Goal: Transaction & Acquisition: Purchase product/service

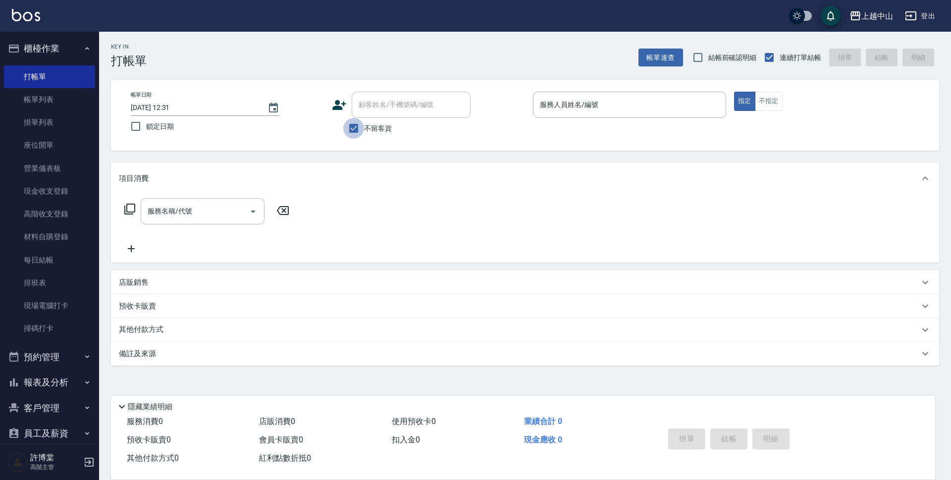
click at [355, 134] on input "不留客資" at bounding box center [353, 128] width 21 height 21
checkbox input "false"
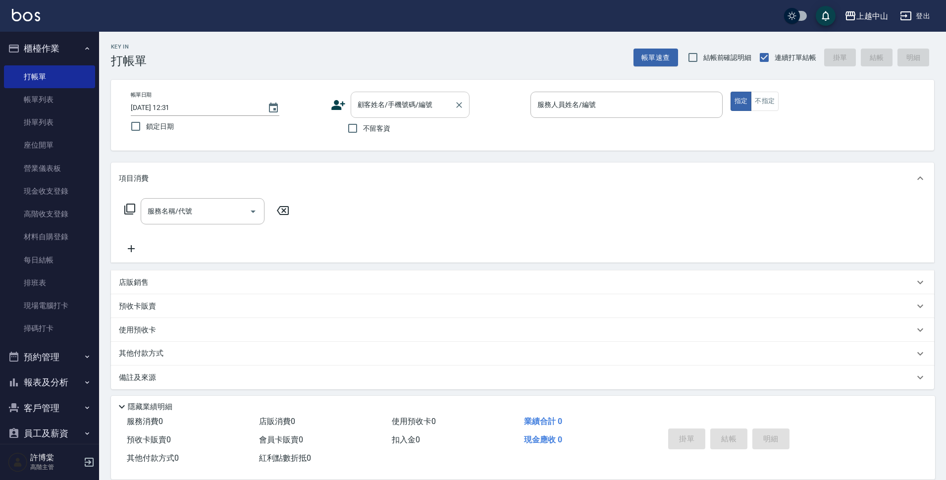
click at [400, 101] on div "顧客姓名/手機號碼/編號 顧客姓名/手機號碼/編號" at bounding box center [410, 105] width 119 height 26
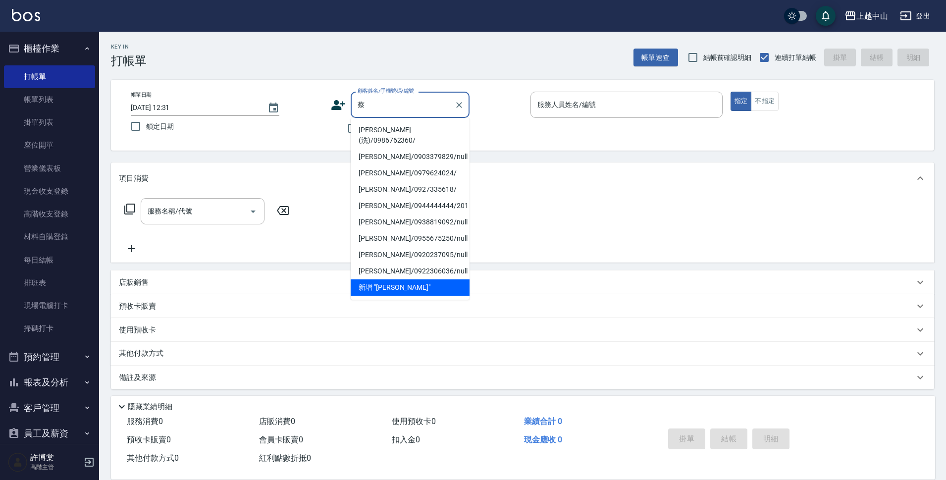
click at [416, 128] on li "[PERSON_NAME](洗)/0986762360/" at bounding box center [410, 135] width 119 height 27
type input "[PERSON_NAME](洗)/0986762360/"
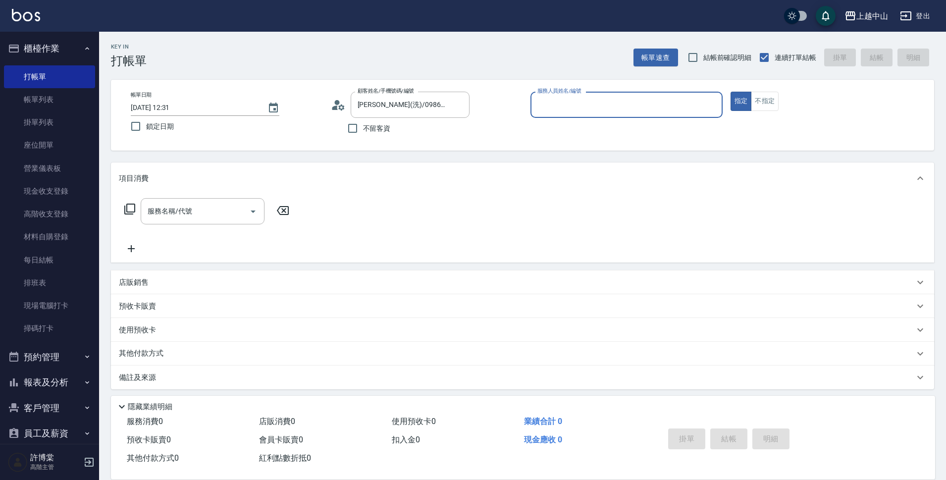
type input "Esme-2"
click at [730, 92] on button "指定" at bounding box center [740, 101] width 21 height 19
type button "true"
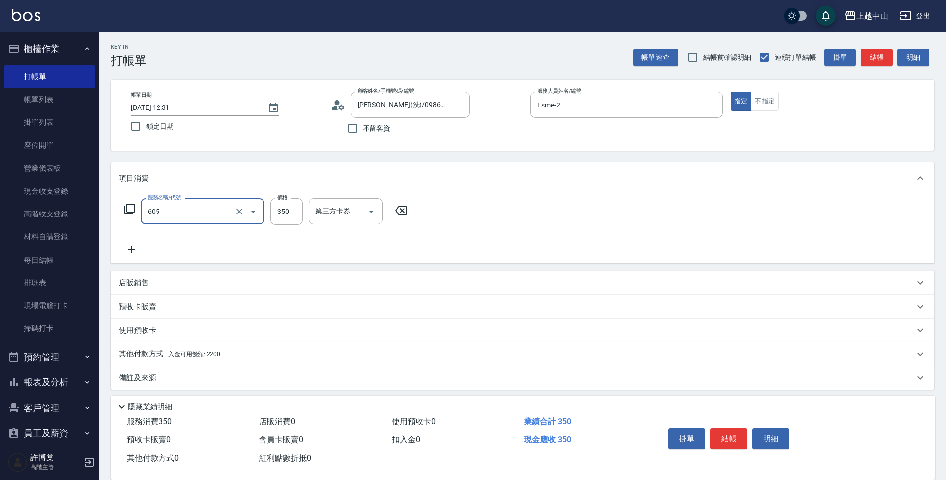
type input "洗髮 (女)(605)"
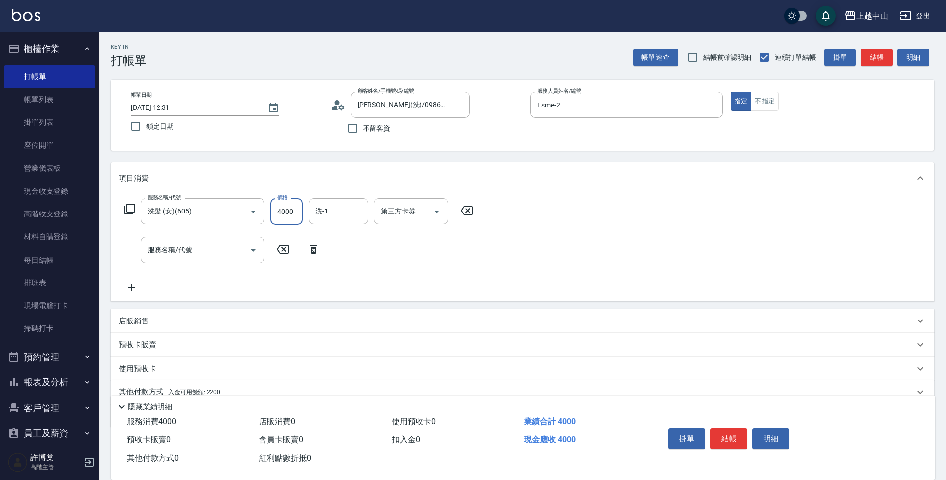
click at [296, 216] on input "4000" at bounding box center [286, 211] width 32 height 27
type input "400"
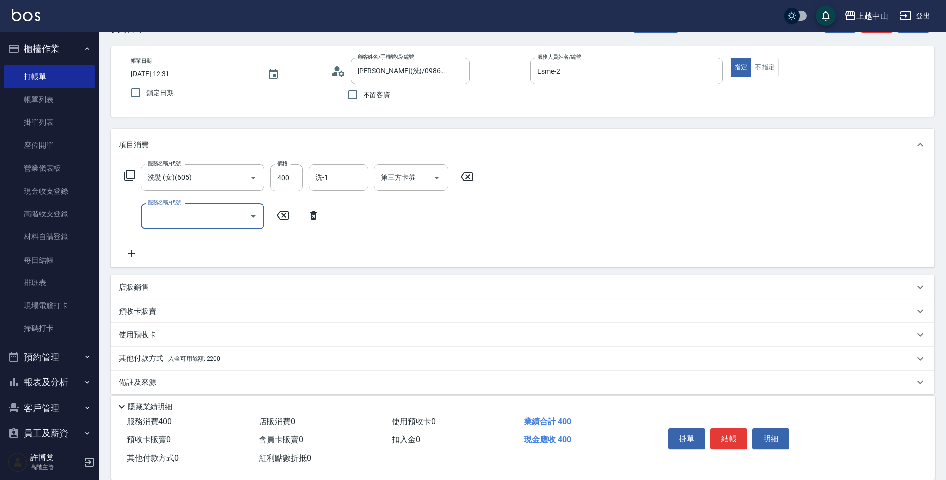
scroll to position [43, 0]
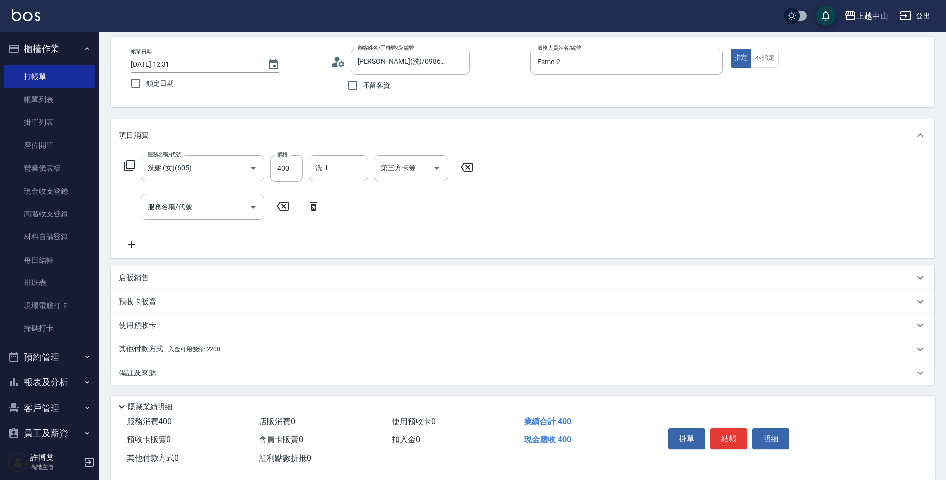
click at [176, 277] on div "店販銷售" at bounding box center [516, 278] width 795 height 10
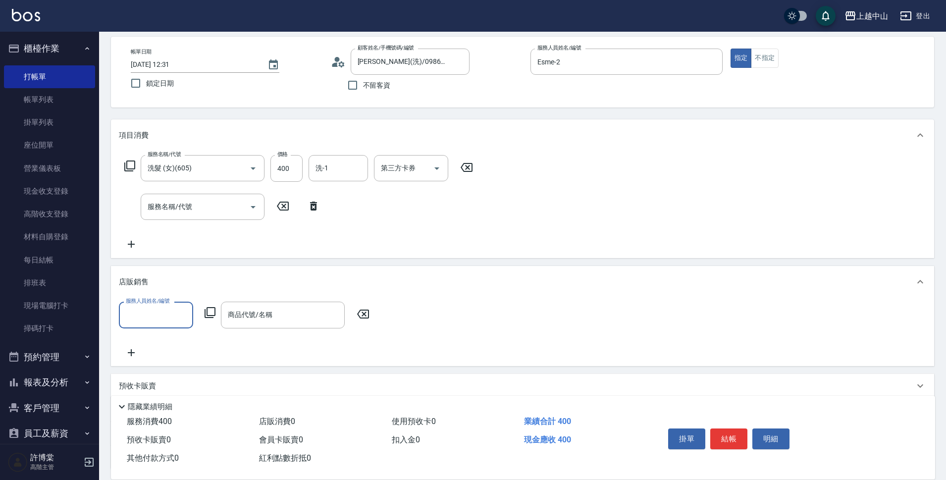
scroll to position [0, 0]
type input "Esme-2"
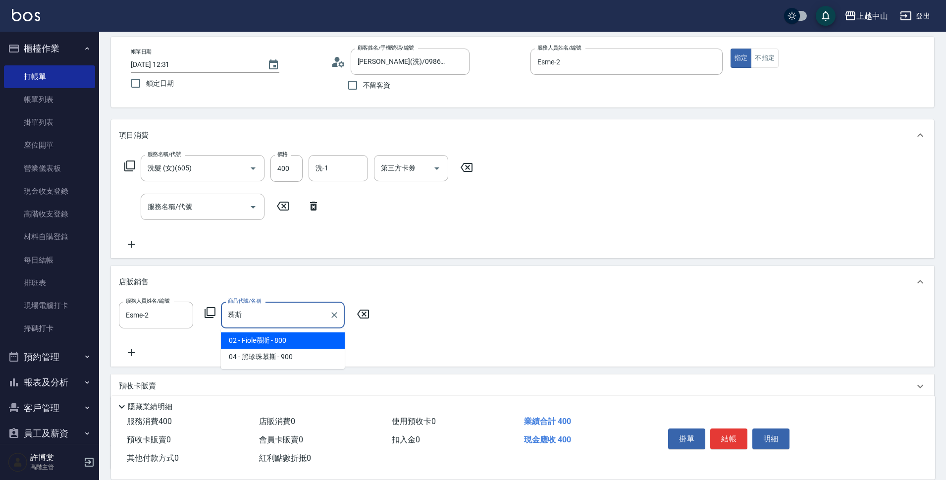
click at [277, 339] on span "02 - Fiole慕斯 - 800" at bounding box center [283, 340] width 124 height 16
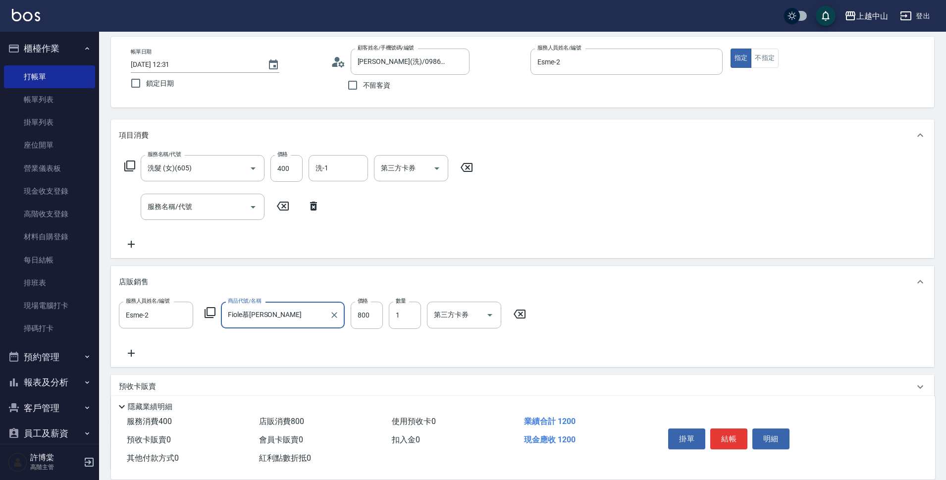
type input "Fiole慕[PERSON_NAME]"
type input "520"
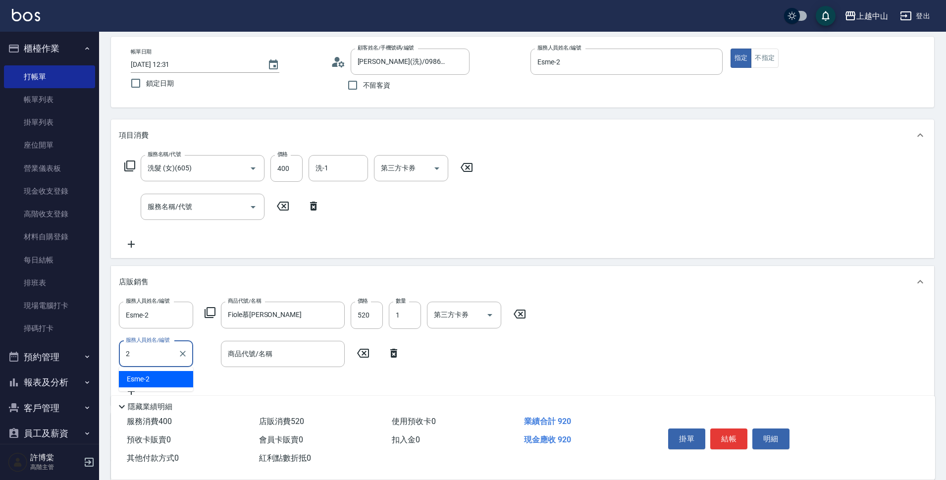
type input "Esme-2"
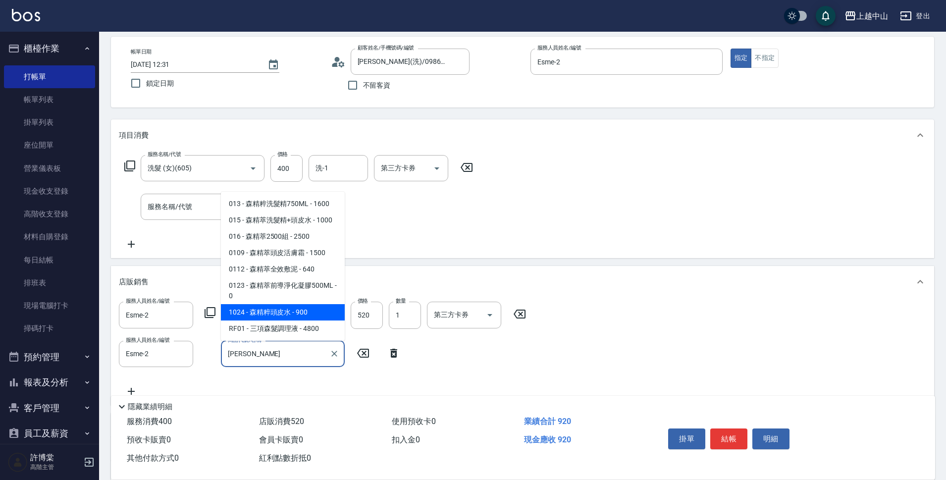
click at [301, 311] on span "1024 - 森精粹頭皮水 - 900" at bounding box center [283, 312] width 124 height 16
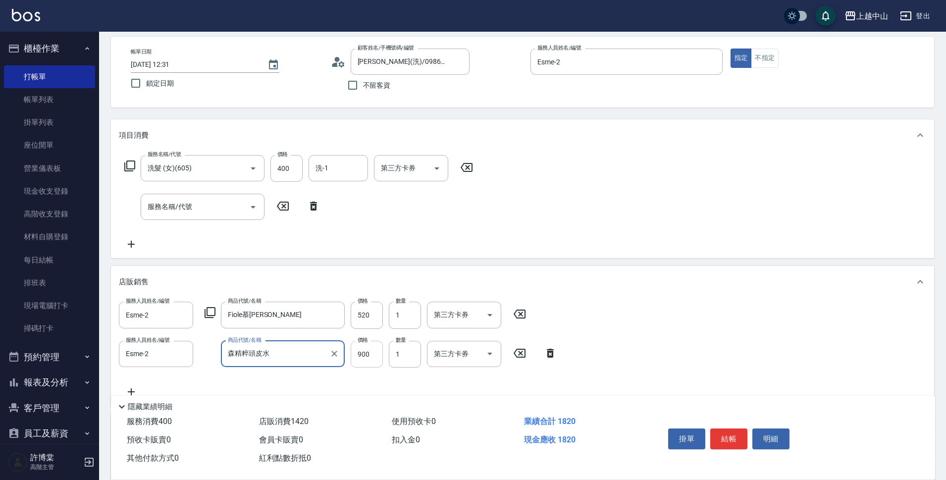
type input "森精粹頭皮水"
click at [366, 359] on input "900" at bounding box center [367, 354] width 32 height 27
type input "810"
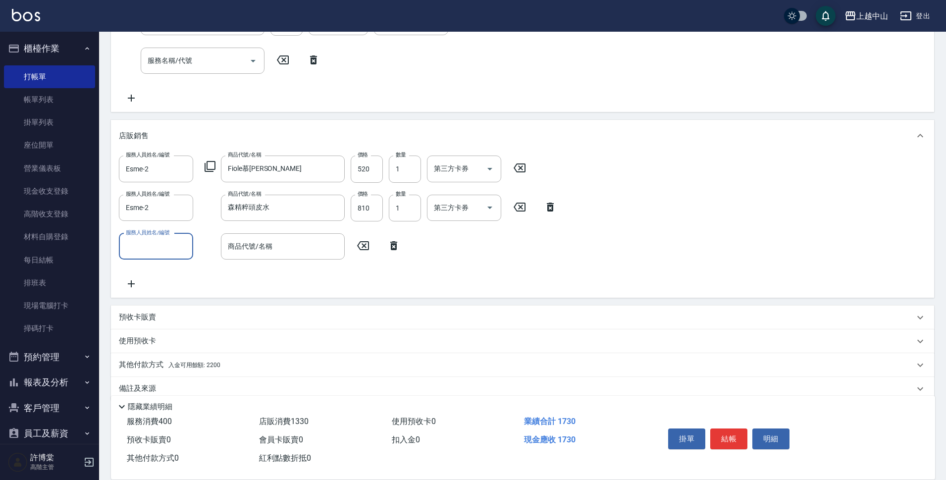
scroll to position [205, 0]
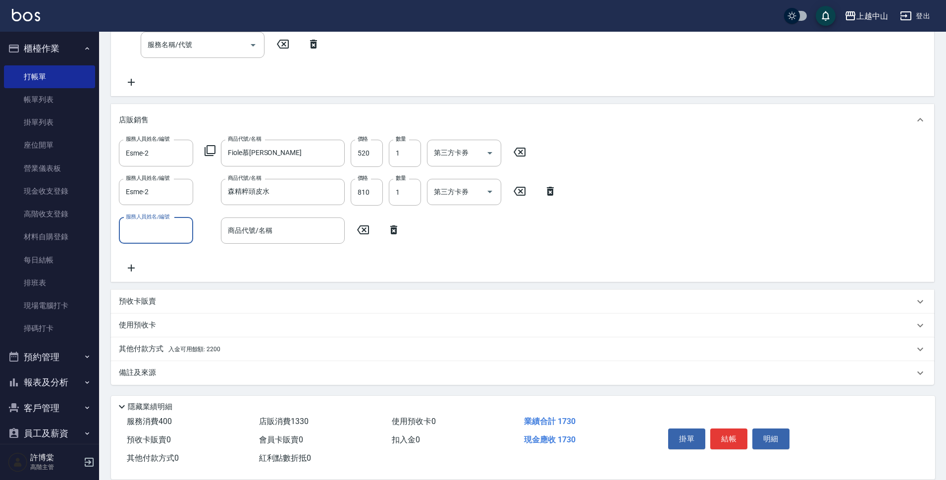
click at [243, 347] on div "其他付款方式 入金可用餘額: 2200" at bounding box center [516, 349] width 795 height 11
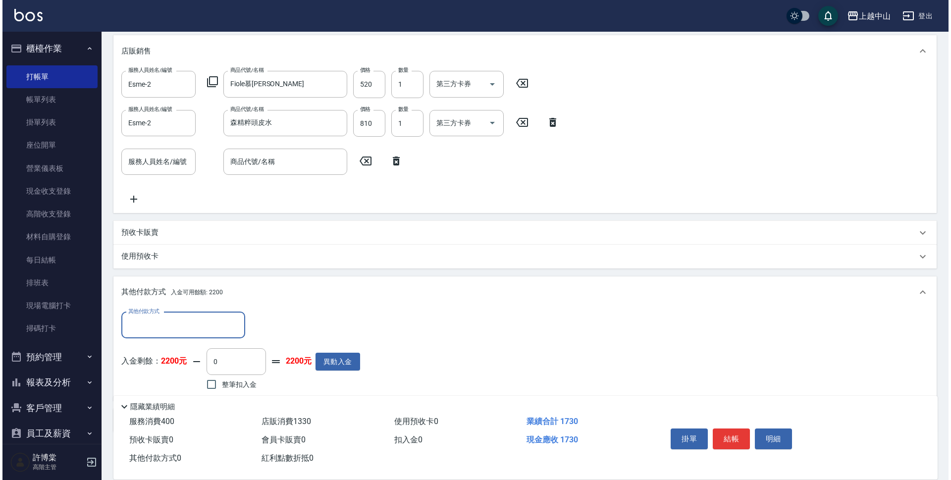
scroll to position [321, 0]
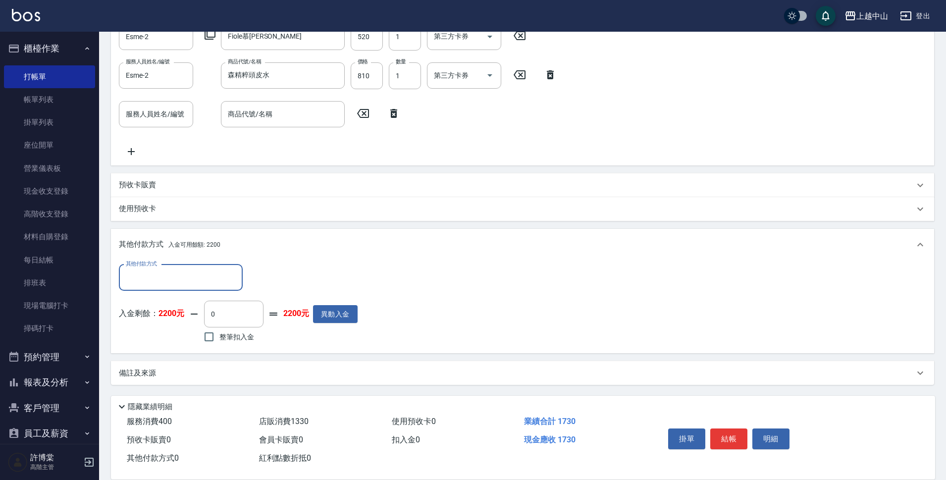
click at [250, 327] on label "整筆扣入金" at bounding box center [226, 336] width 55 height 21
click at [219, 327] on input "整筆扣入金" at bounding box center [209, 336] width 21 height 21
checkbox input "true"
click at [246, 321] on input "1730" at bounding box center [233, 314] width 59 height 27
type input "0"
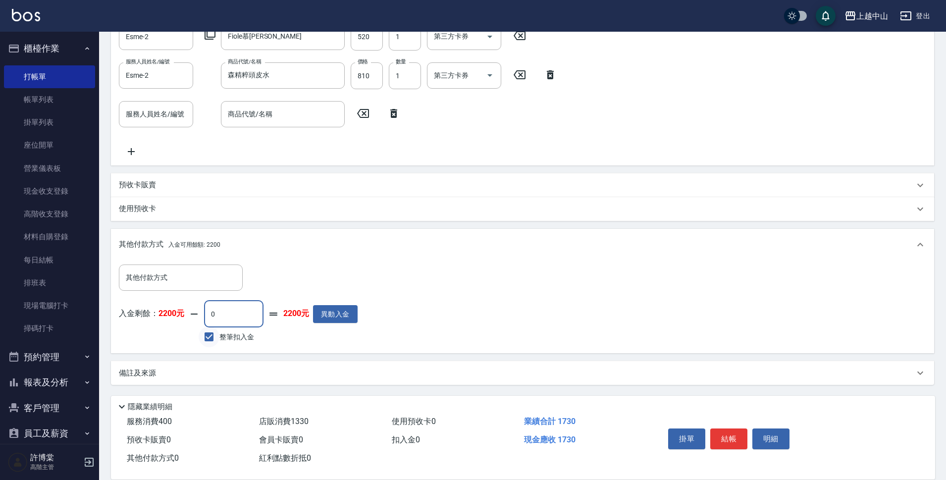
click at [203, 337] on input "整筆扣入金" at bounding box center [209, 336] width 21 height 21
checkbox input "false"
click at [221, 311] on input "0" at bounding box center [233, 314] width 59 height 27
type input "400"
click at [779, 431] on button "明細" at bounding box center [770, 438] width 37 height 21
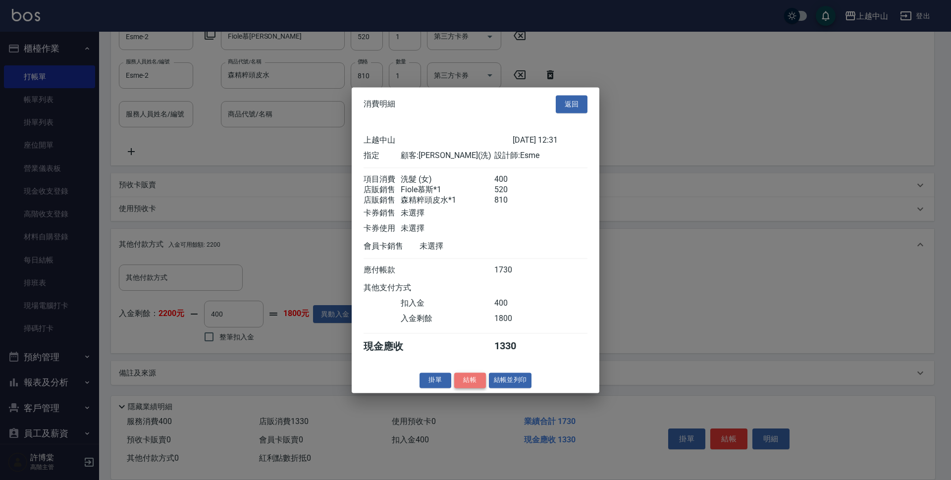
click at [470, 388] on button "結帳" at bounding box center [470, 379] width 32 height 15
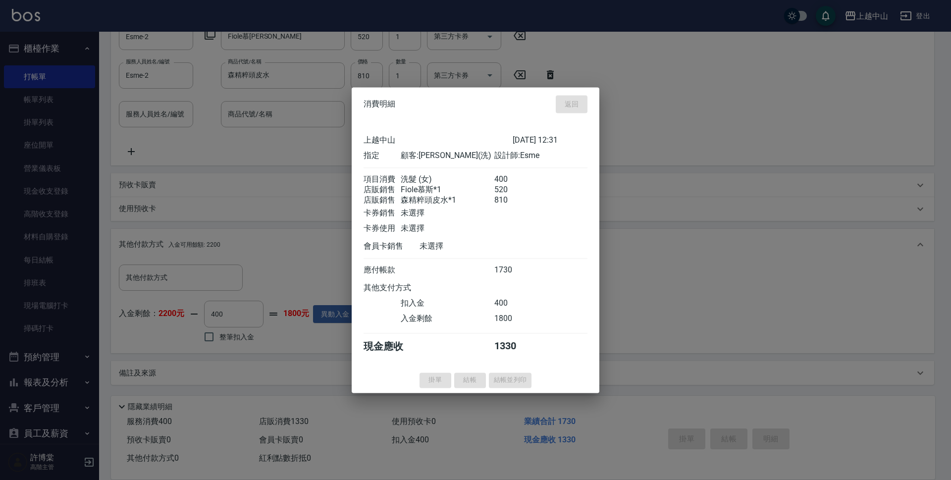
type input "[DATE] 17:53"
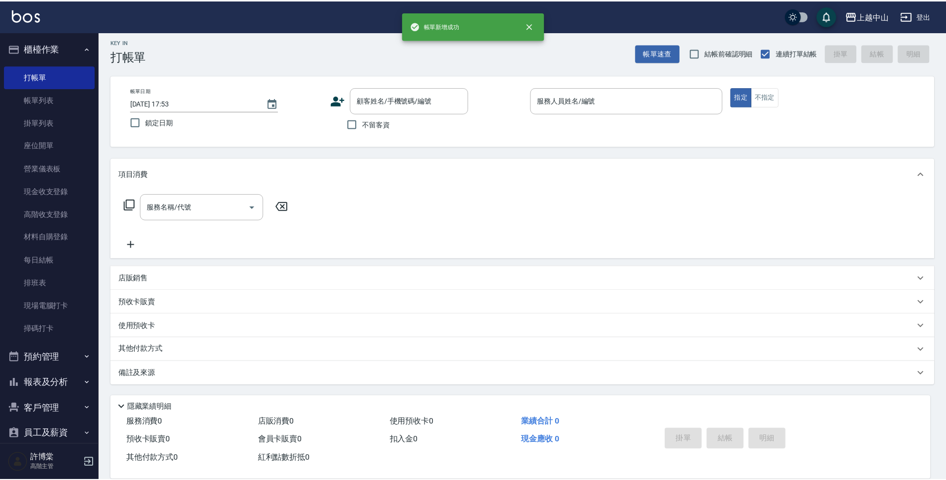
scroll to position [0, 0]
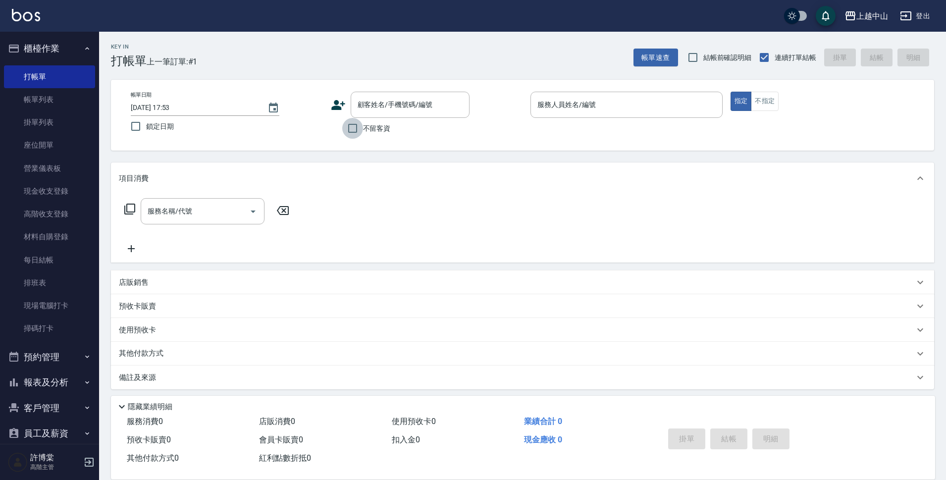
click at [351, 130] on input "不留客資" at bounding box center [352, 128] width 21 height 21
checkbox input "true"
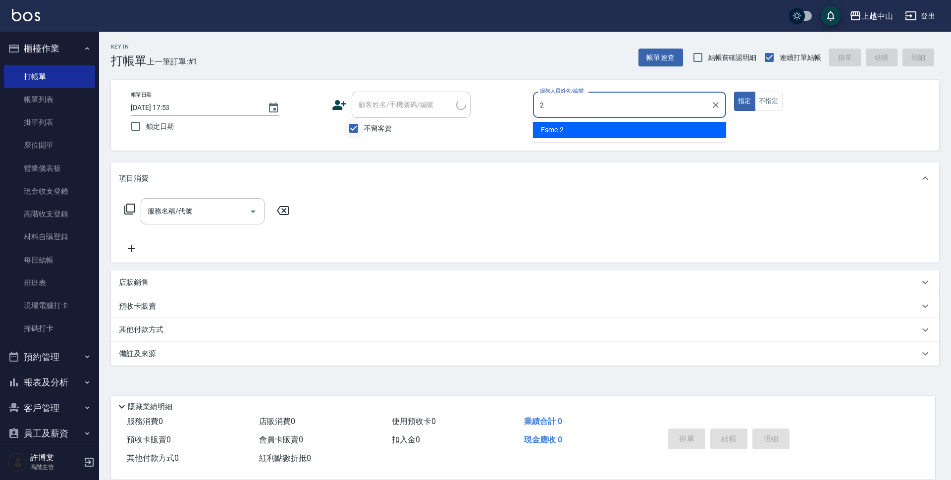
type input "Esme-2"
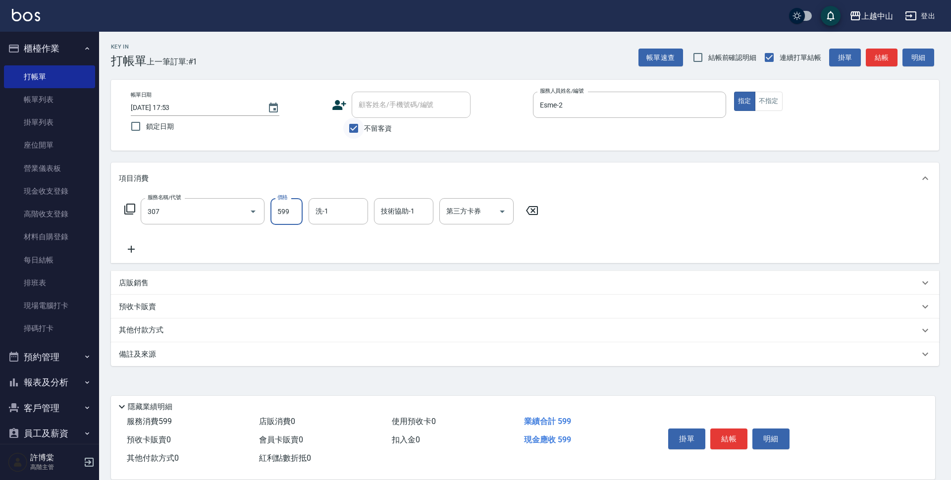
type input "森精萃角質調理髮浴(307)"
type input "600"
type input "[PERSON_NAME]-39"
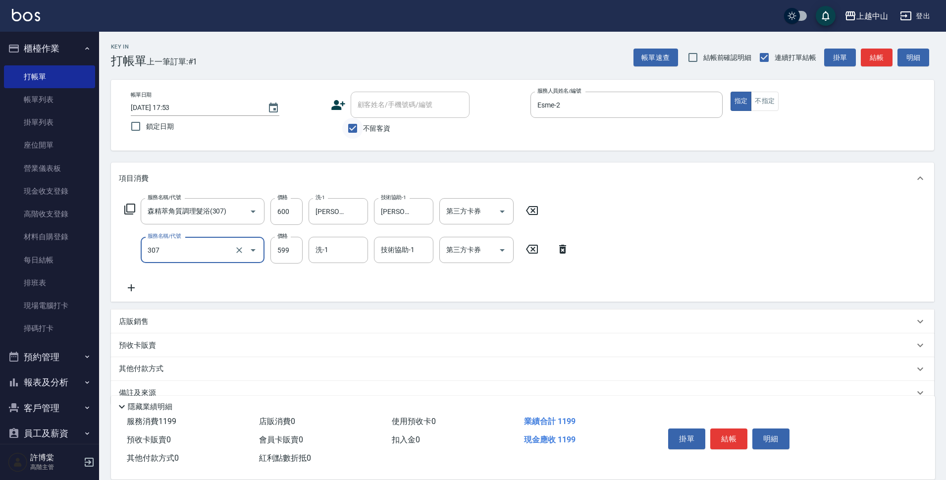
type input "森精萃角質調理髮浴(307)"
type input "600"
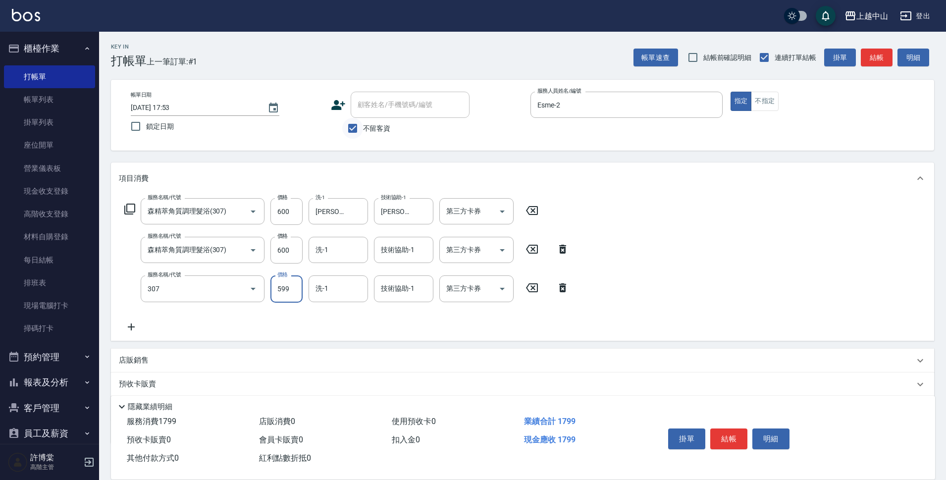
type input "森精萃角質調理髮浴(307)"
type input "600"
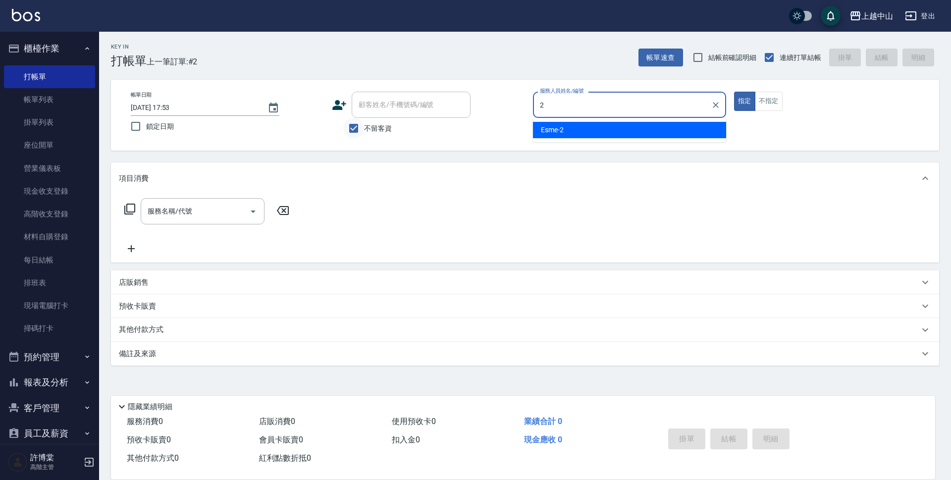
type input "Esme-2"
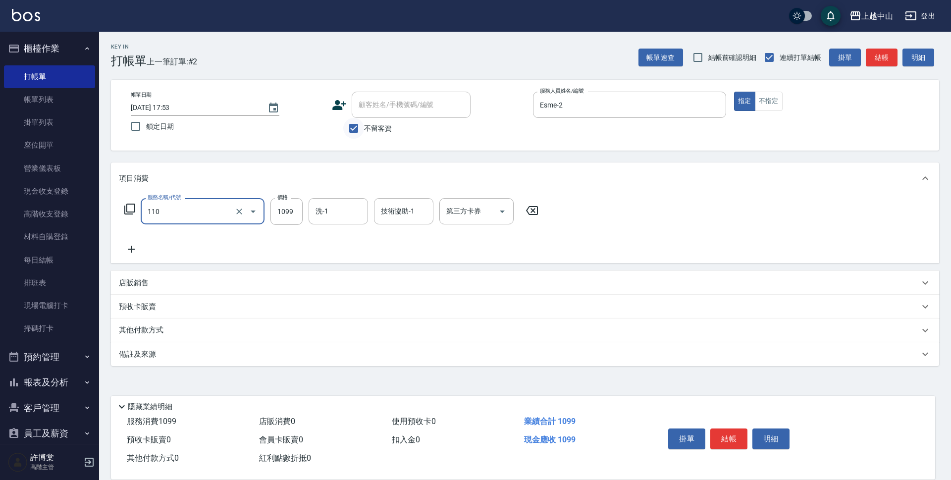
type input "洗+剪+頭皮999(110)"
type input "1200"
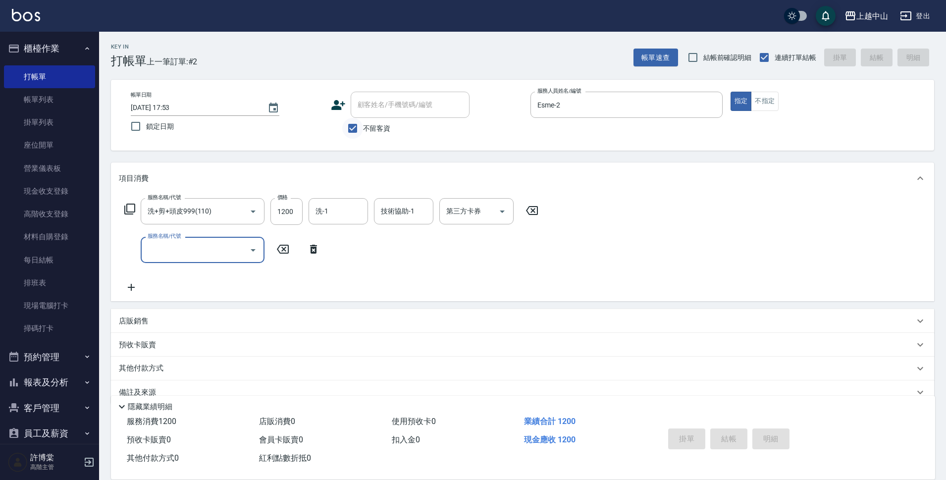
type input "[DATE] 17:54"
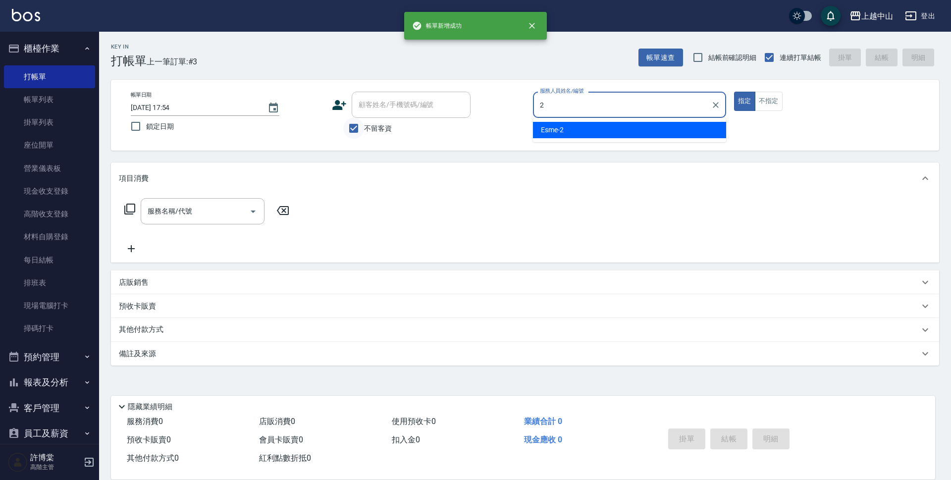
type input "Esme-2"
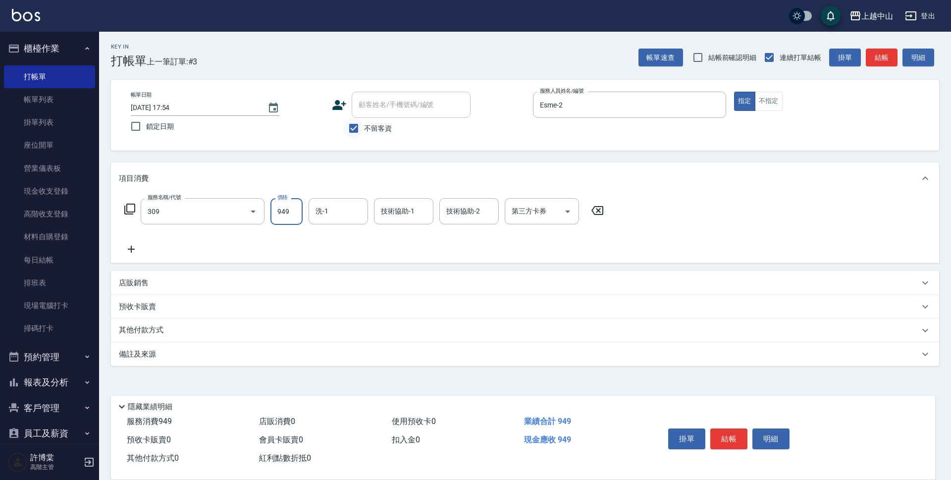
type input "森精萃舒壓調理髮浴(309)"
type input "1100"
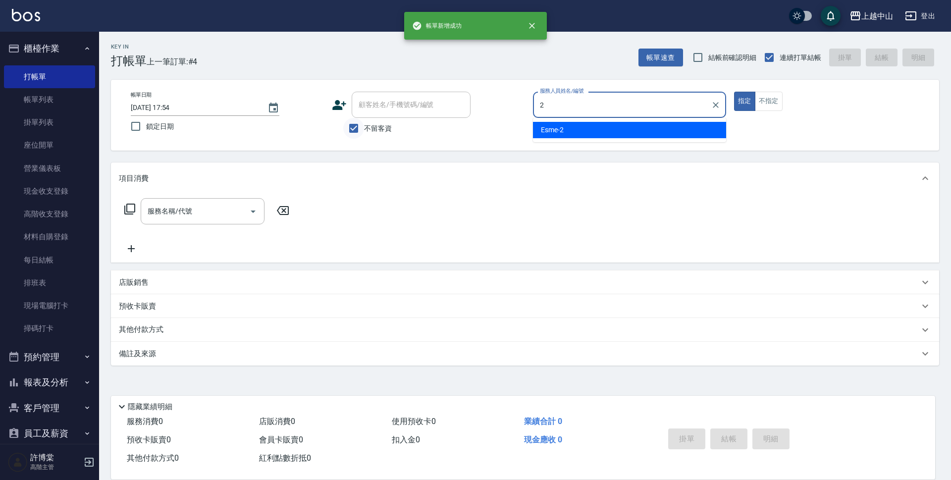
type input "Esme-2"
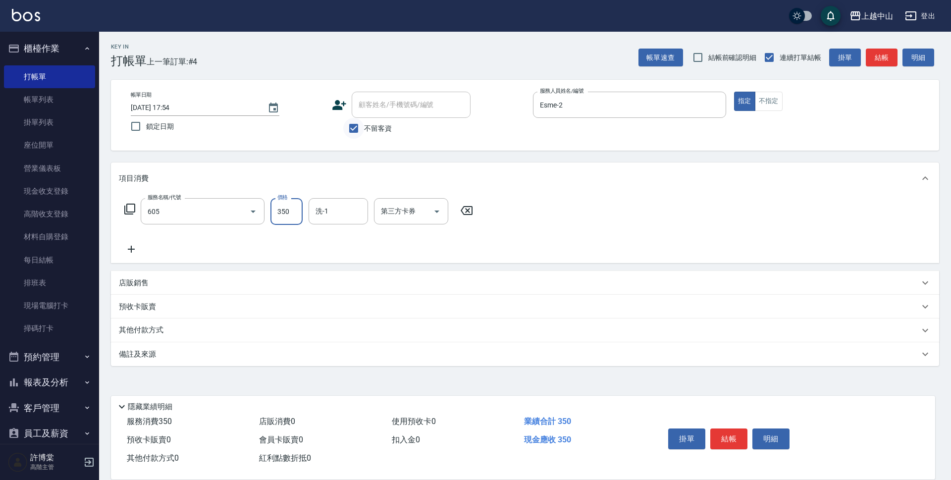
type input "洗髮 (女)(605)"
type input "400"
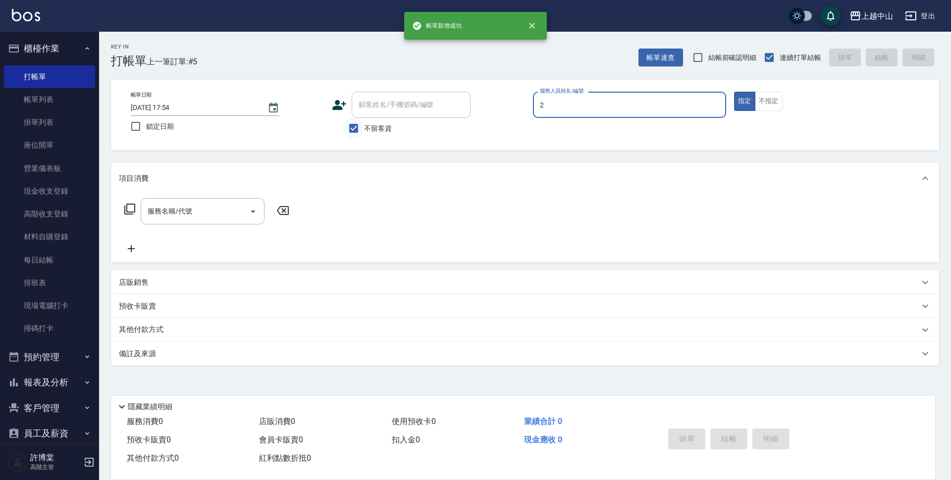
type input "Esme-2"
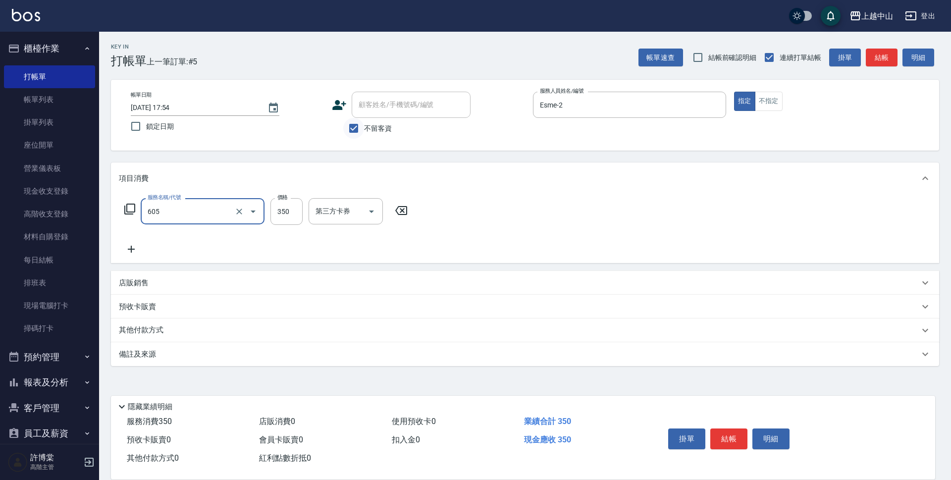
type input "洗髮 (女)(605)"
type input "400"
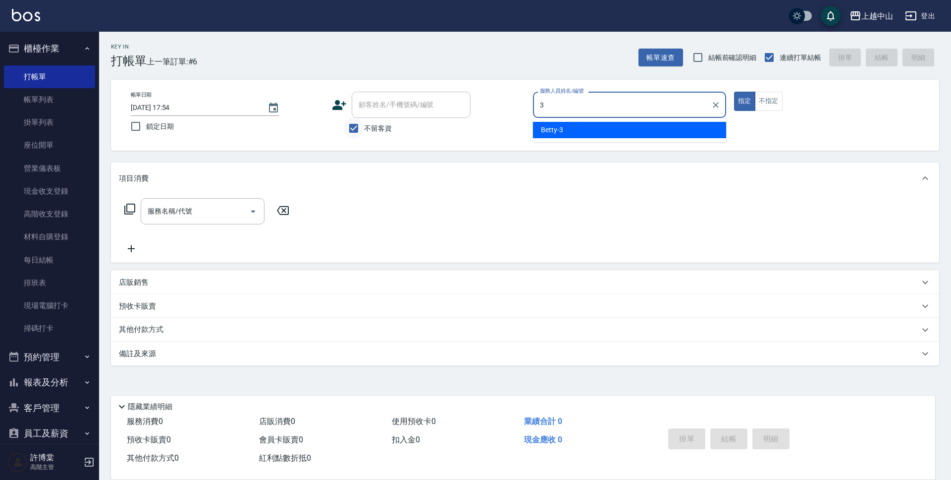
type input "Betty-3"
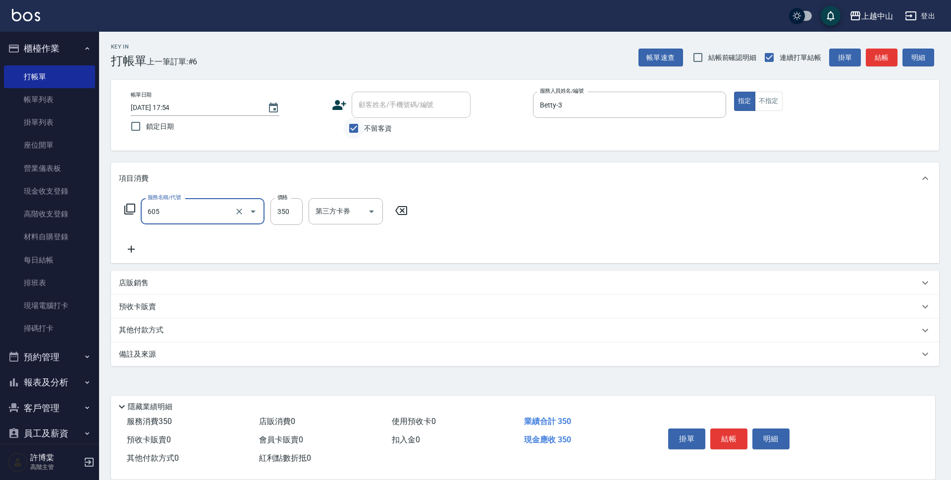
type input "洗髮 (女)(605)"
type input "400"
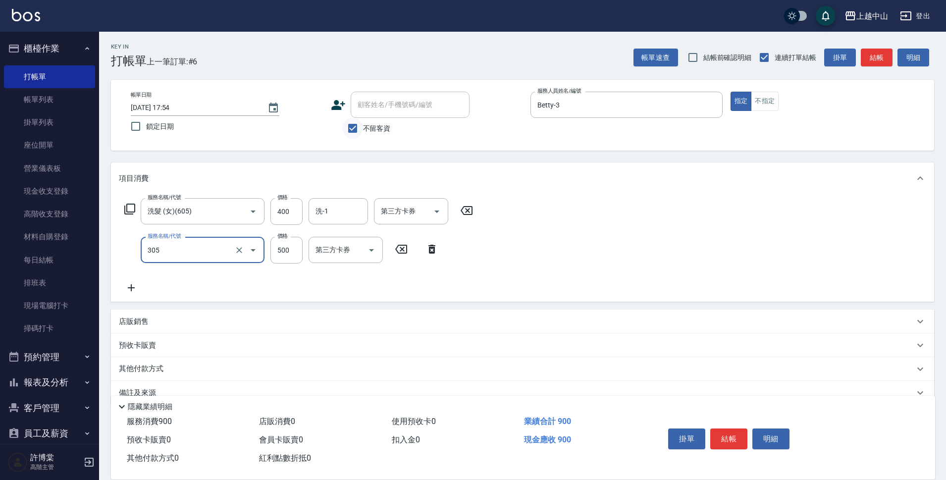
type input "剪髮(305)"
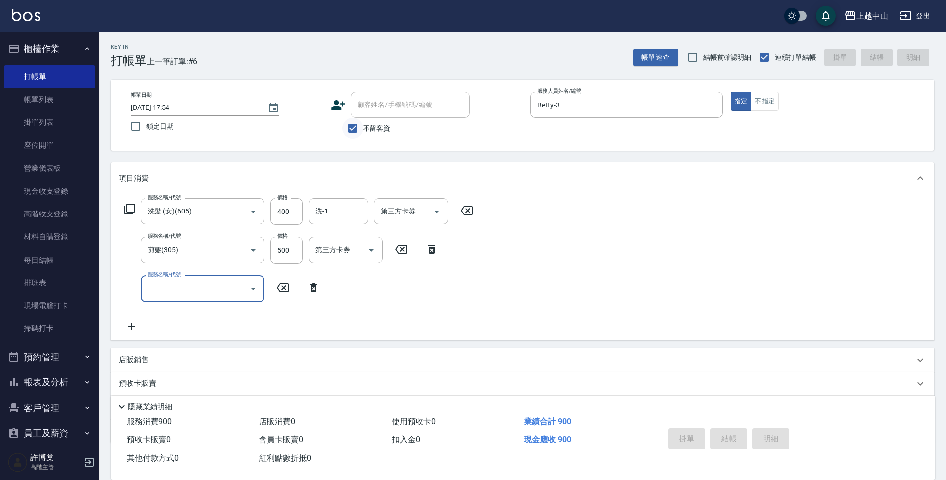
type input "[DATE] 17:55"
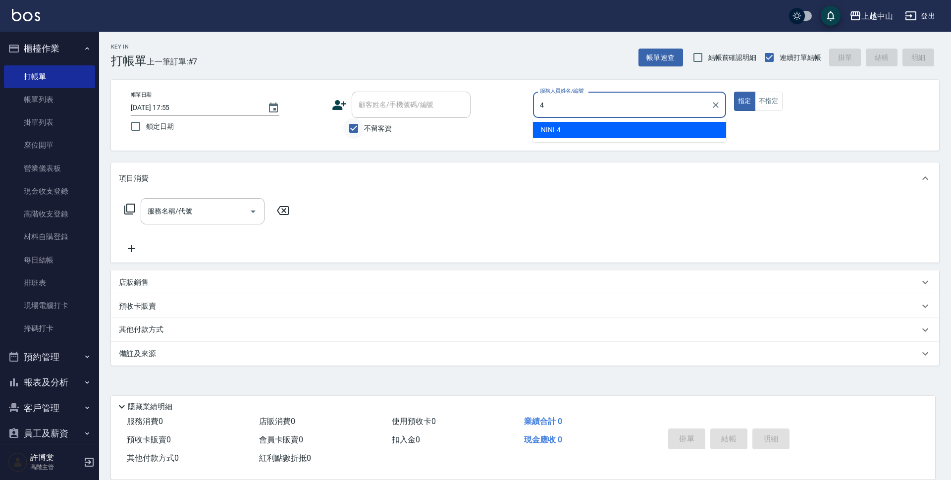
type input "NINI-4"
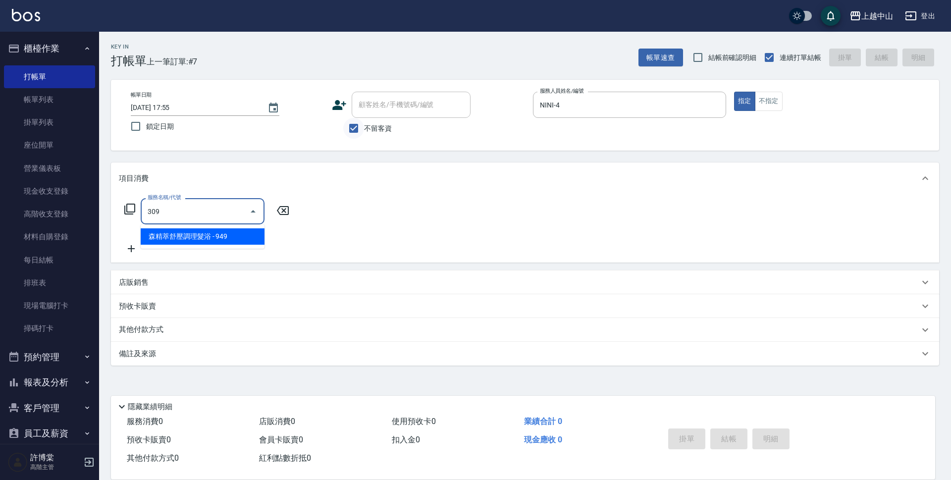
type input "森精萃舒壓調理髮浴(309)"
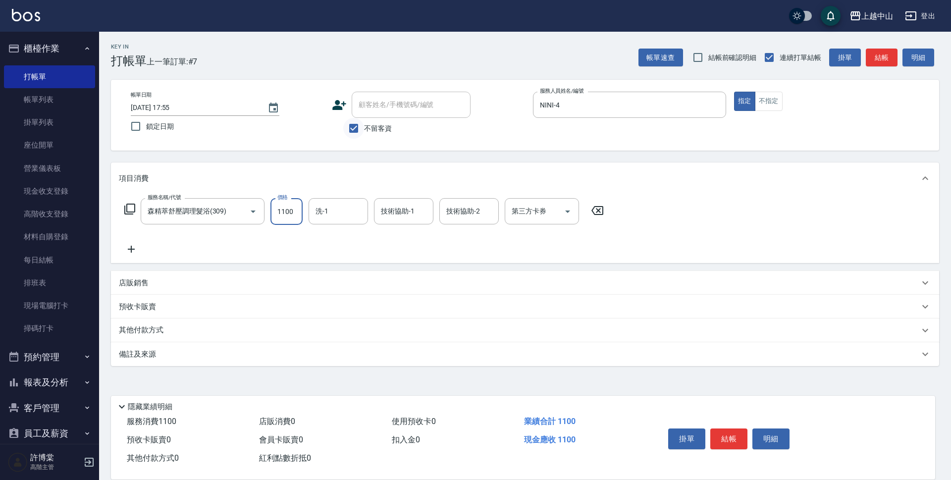
type input "1100"
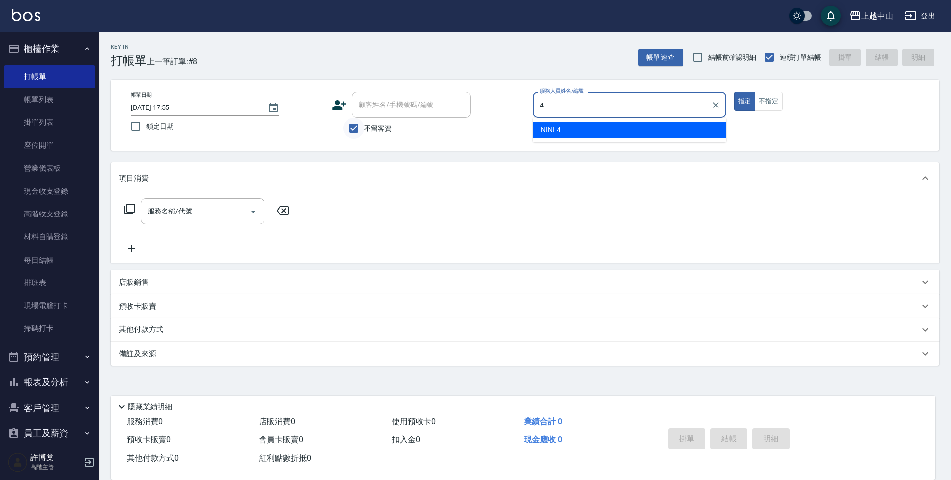
type input "NINI-4"
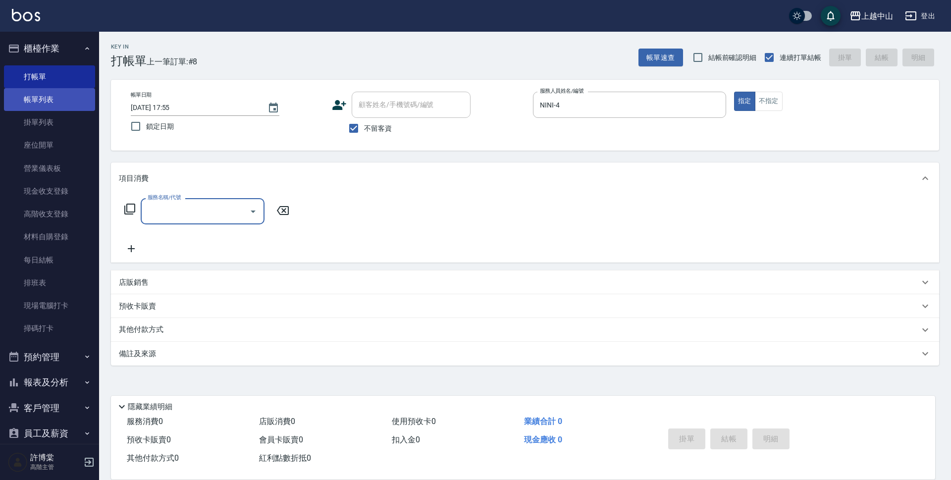
click at [23, 99] on link "帳單列表" at bounding box center [49, 99] width 91 height 23
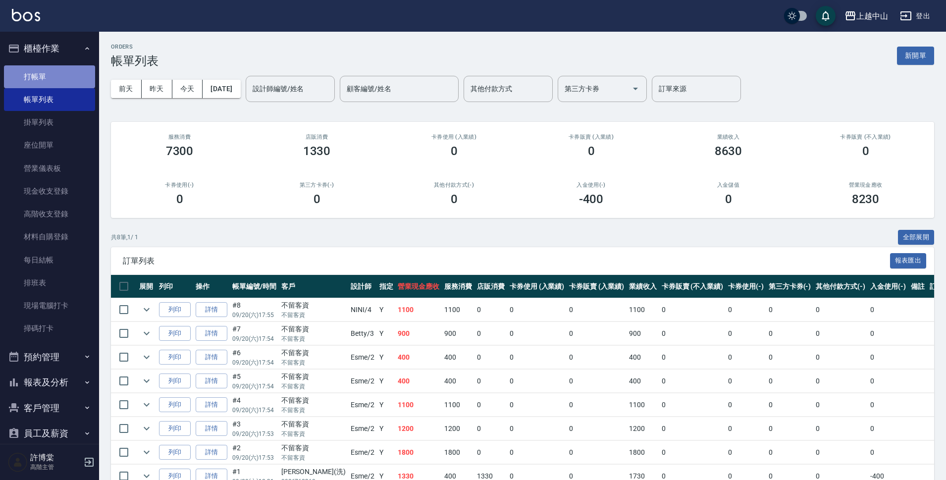
click at [56, 73] on link "打帳單" at bounding box center [49, 76] width 91 height 23
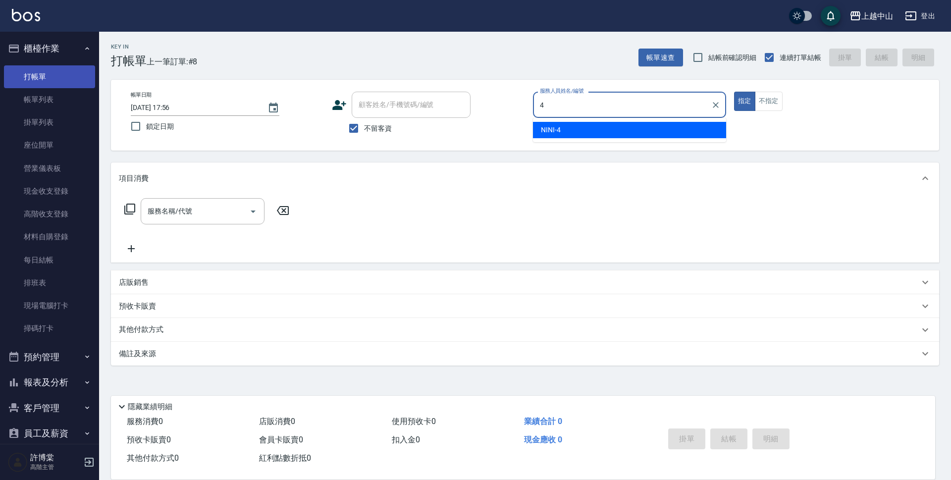
type input "NINI-4"
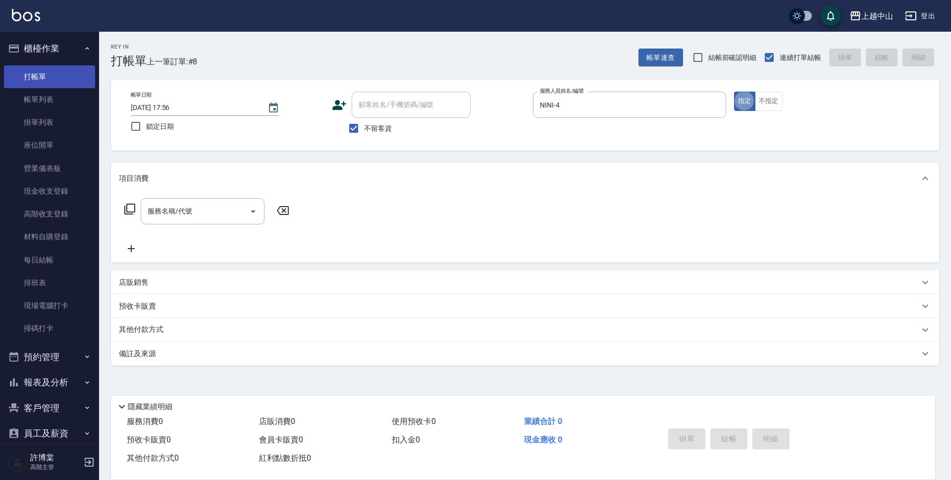
type button "true"
type input "森精萃舒壓調理髮浴(309)"
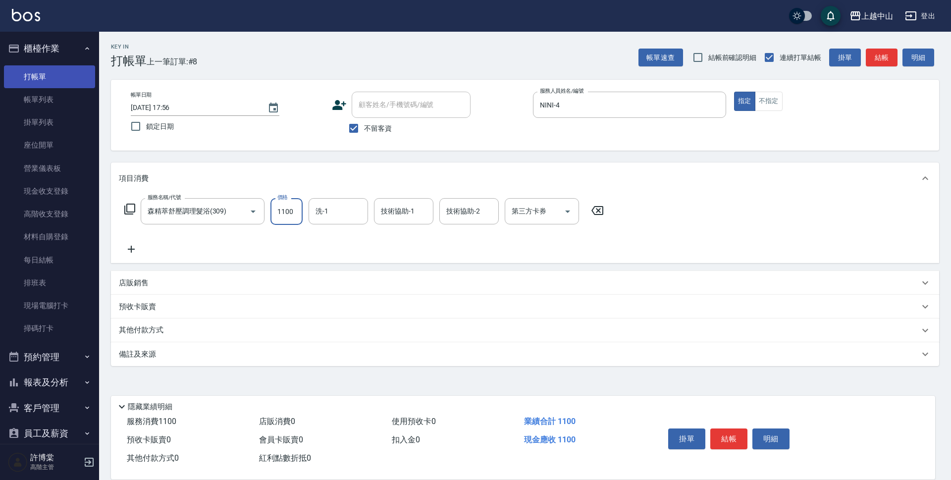
type input "1100"
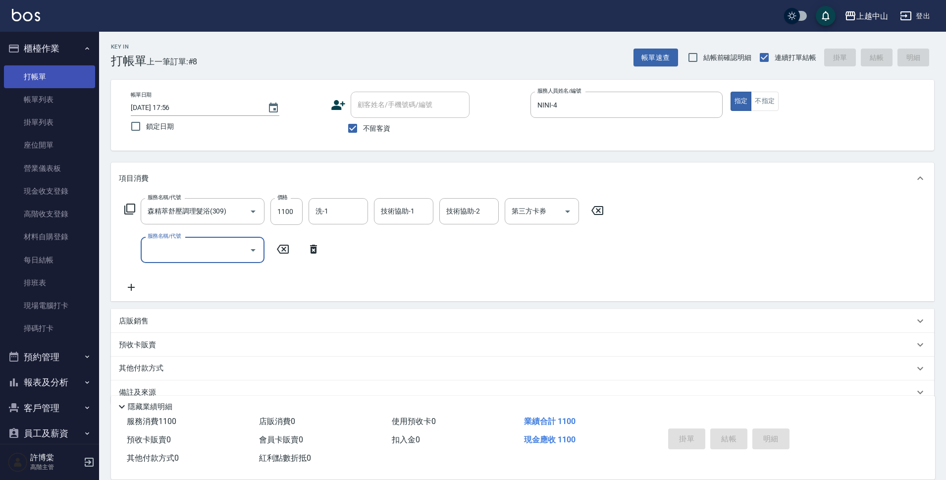
type input "[DATE] 17:57"
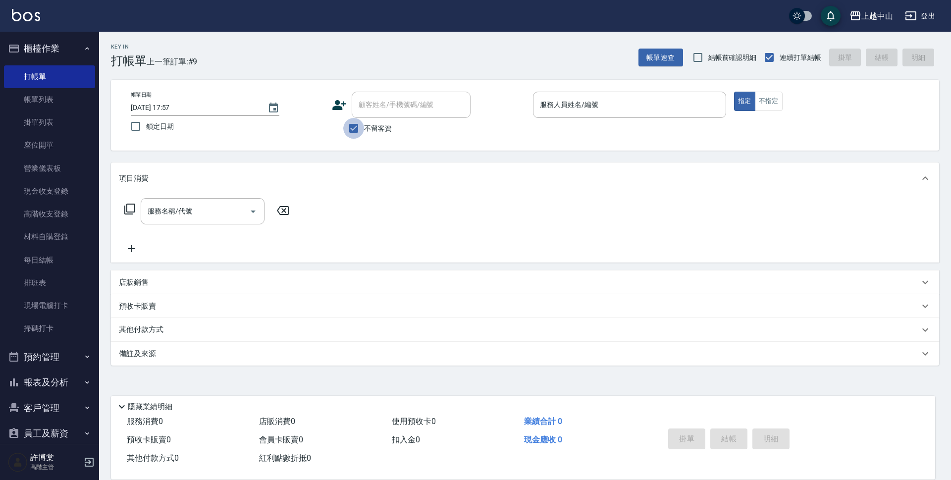
click at [354, 134] on input "不留客資" at bounding box center [353, 128] width 21 height 21
checkbox input "false"
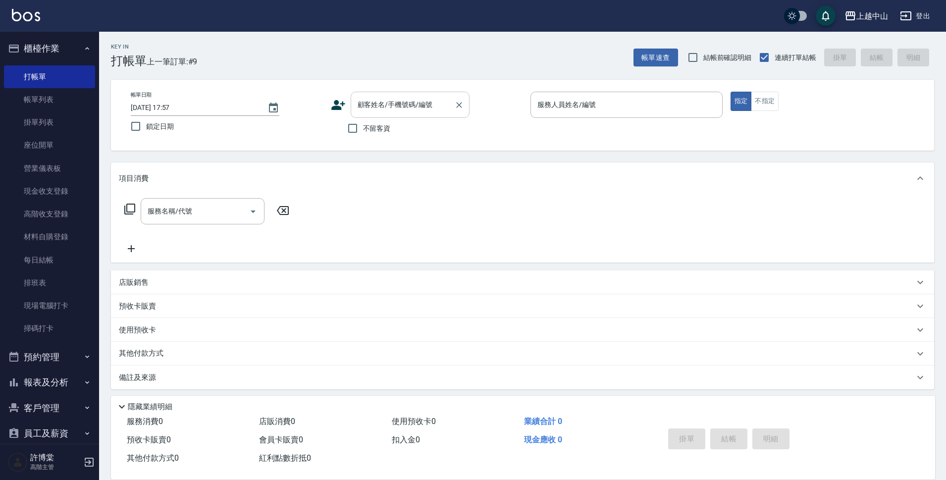
click at [371, 110] on input "顧客姓名/手機號碼/編號" at bounding box center [402, 104] width 95 height 17
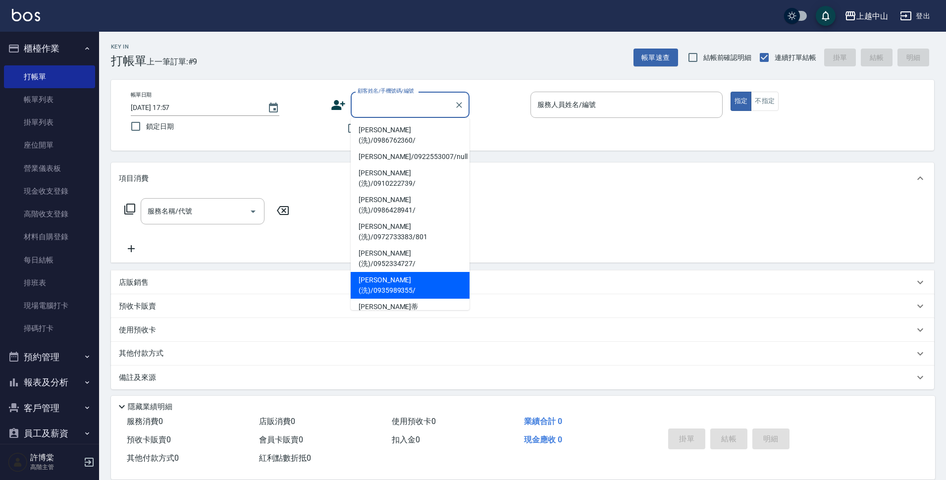
click at [410, 272] on li "[PERSON_NAME](洗)/0935989355/" at bounding box center [410, 285] width 119 height 27
type input "[PERSON_NAME](洗)/0935989355/"
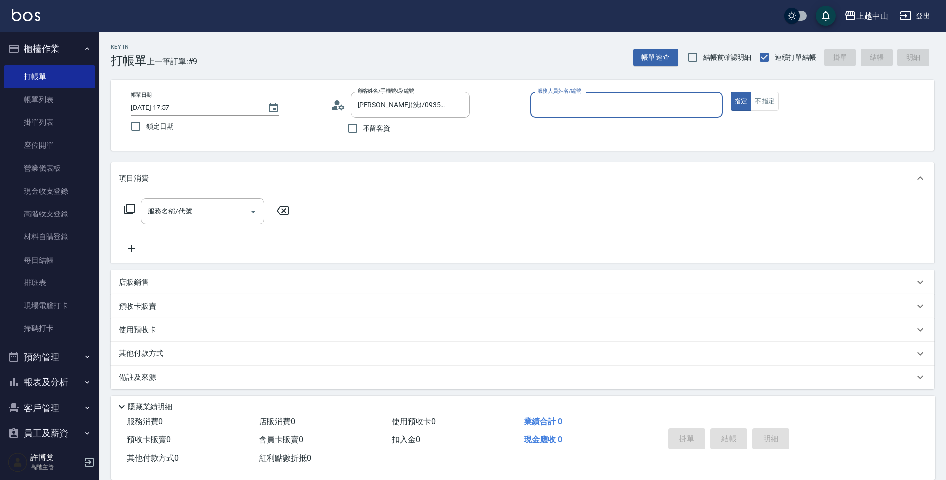
type input "NINI-4"
click at [730, 92] on button "指定" at bounding box center [740, 101] width 21 height 19
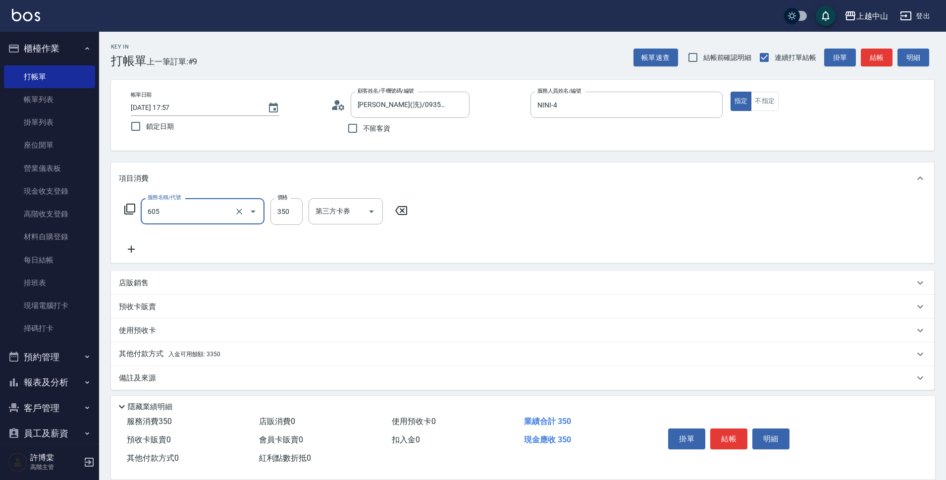
type input "洗髮 (女)(605)"
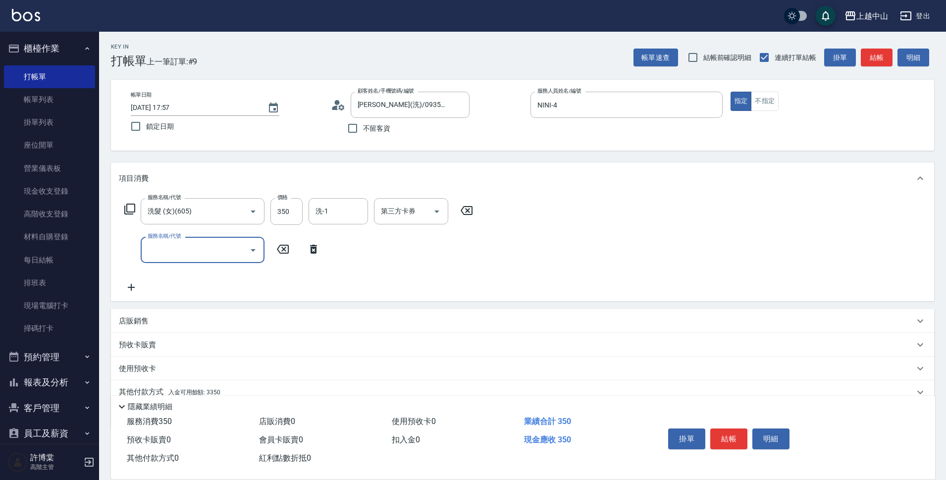
scroll to position [43, 0]
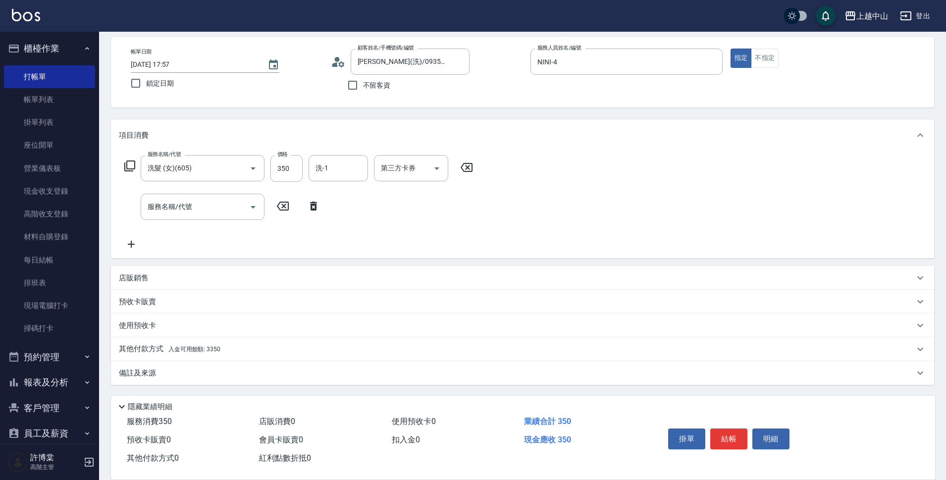
click at [372, 350] on div "其他付款方式 入金可用餘額: 3350" at bounding box center [516, 349] width 795 height 11
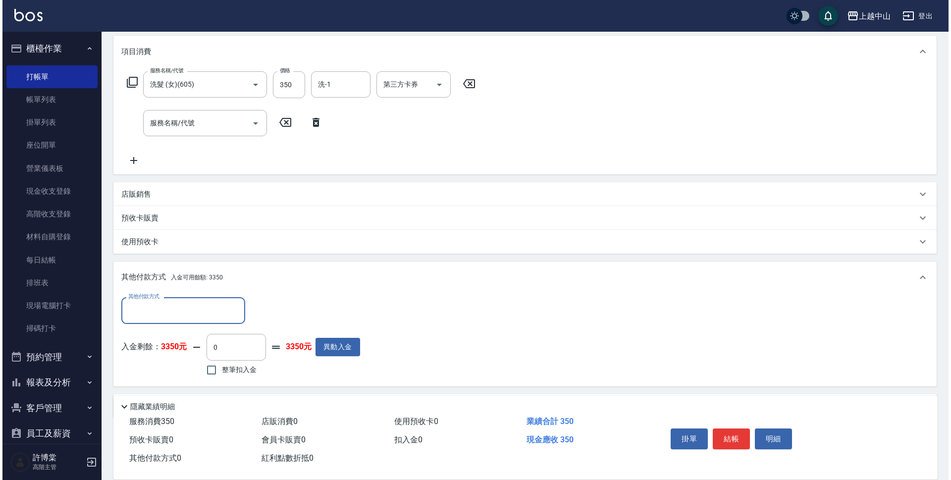
scroll to position [160, 0]
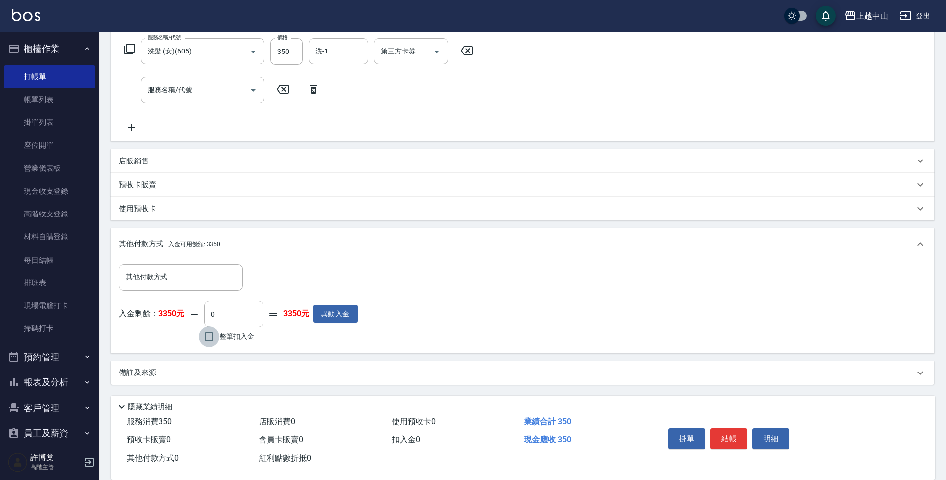
click at [204, 334] on input "整筆扣入金" at bounding box center [209, 336] width 21 height 21
checkbox input "true"
type input "350"
click at [776, 435] on button "明細" at bounding box center [770, 438] width 37 height 21
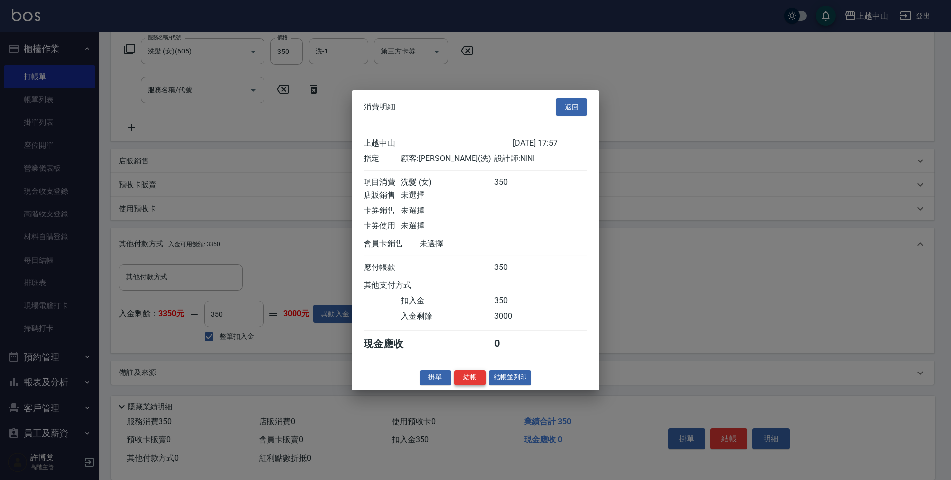
click at [468, 384] on button "結帳" at bounding box center [470, 377] width 32 height 15
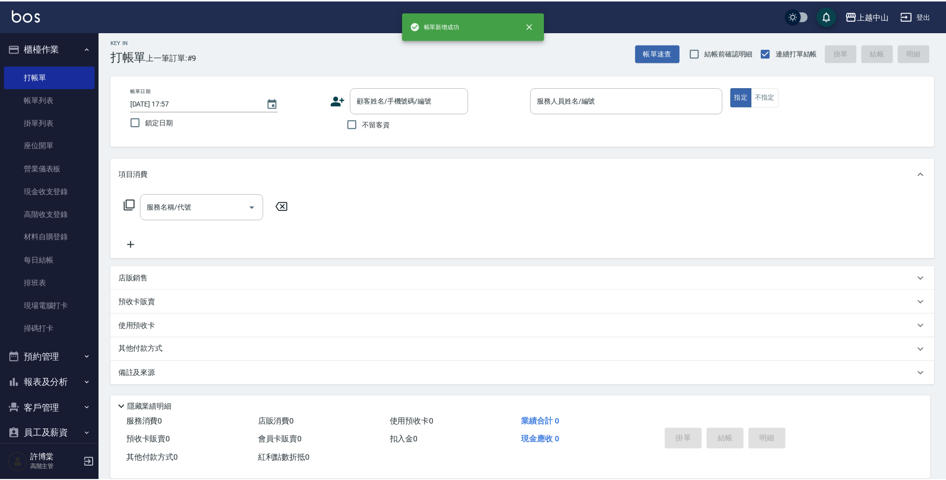
scroll to position [0, 0]
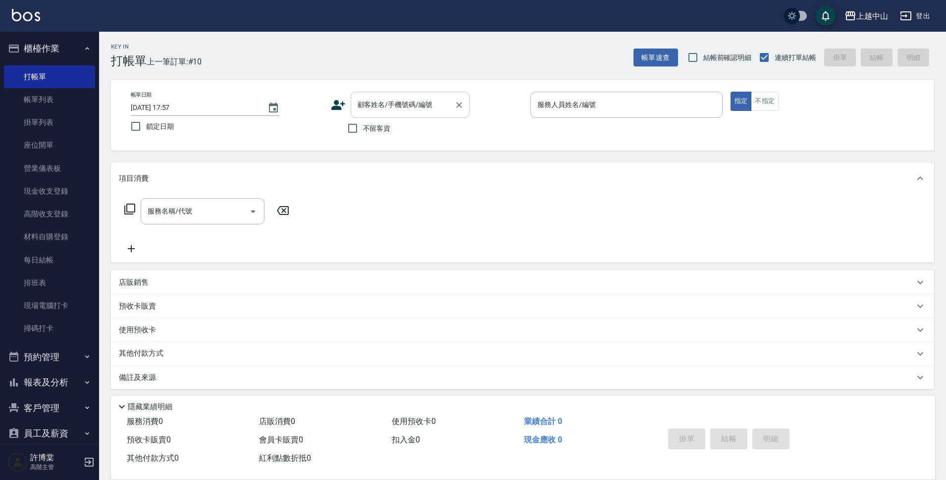
click at [415, 109] on input "顧客姓名/手機號碼/編號" at bounding box center [402, 104] width 95 height 17
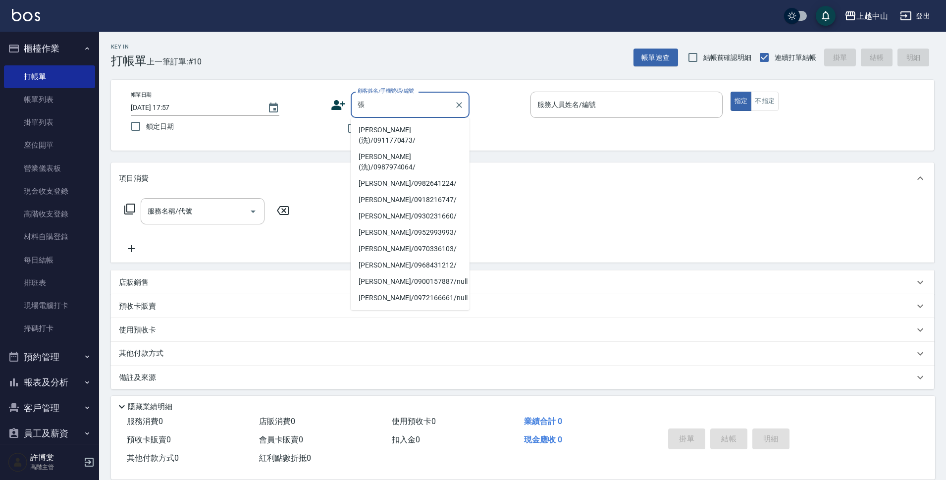
click at [391, 135] on li "[PERSON_NAME](洗)/0911770473/" at bounding box center [410, 135] width 119 height 27
type input "[PERSON_NAME](洗)/0911770473/"
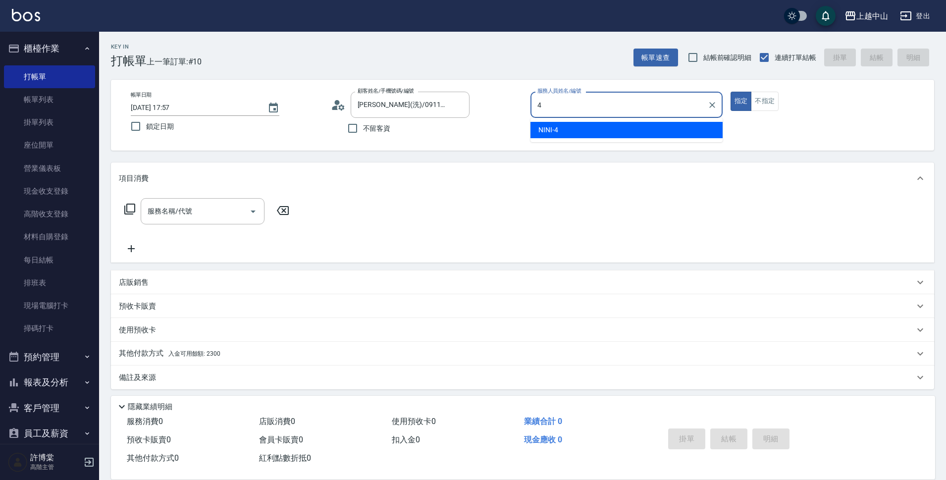
type input "NINI-4"
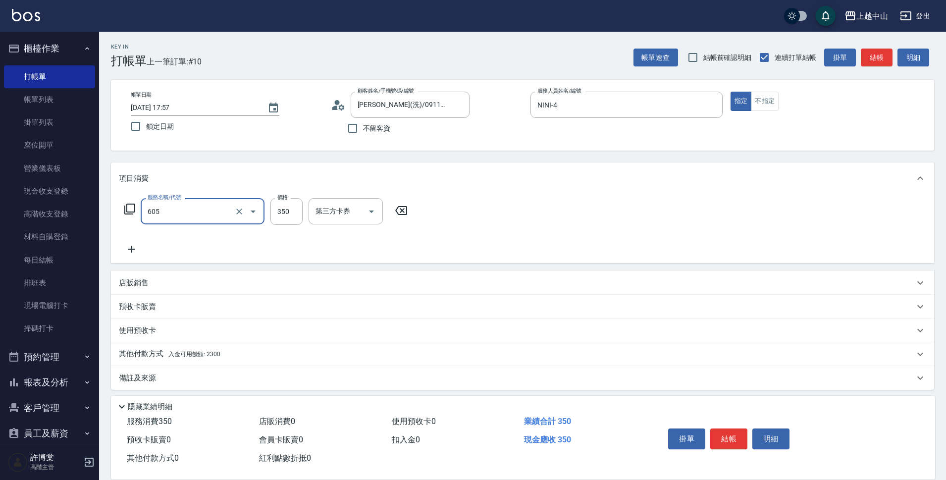
type input "洗髮 (女)(605)"
type input "[PERSON_NAME]-33"
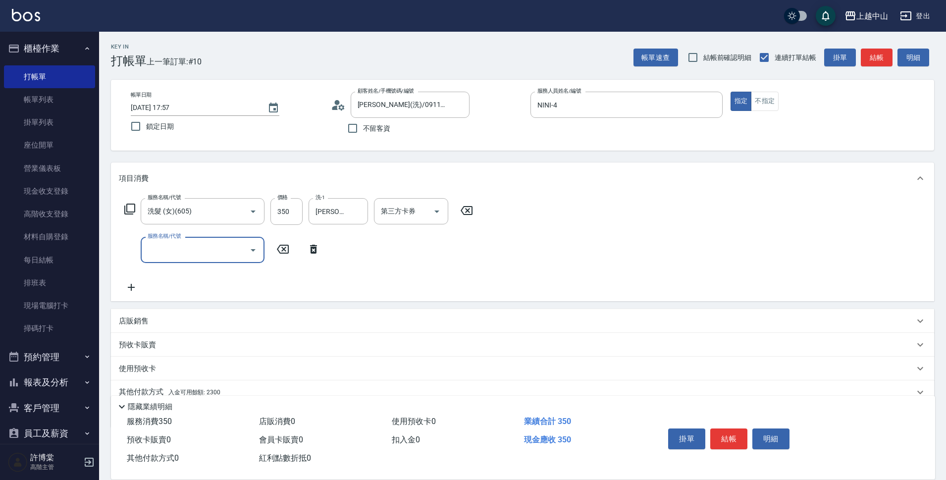
scroll to position [43, 0]
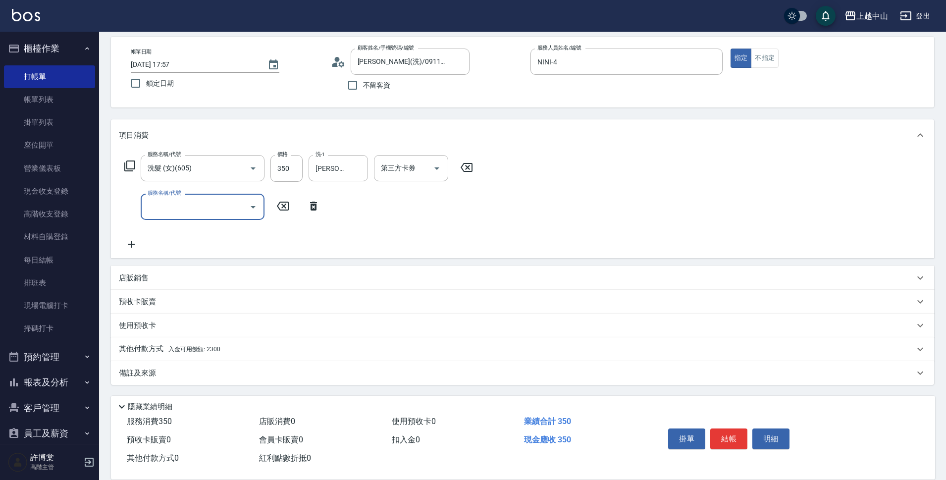
click at [337, 352] on div "其他付款方式 入金可用餘額: 2300" at bounding box center [516, 349] width 795 height 11
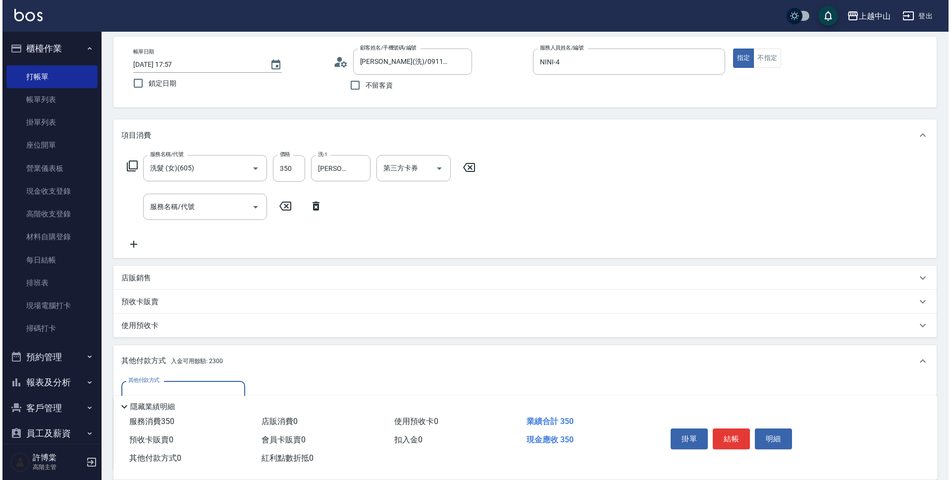
scroll to position [160, 0]
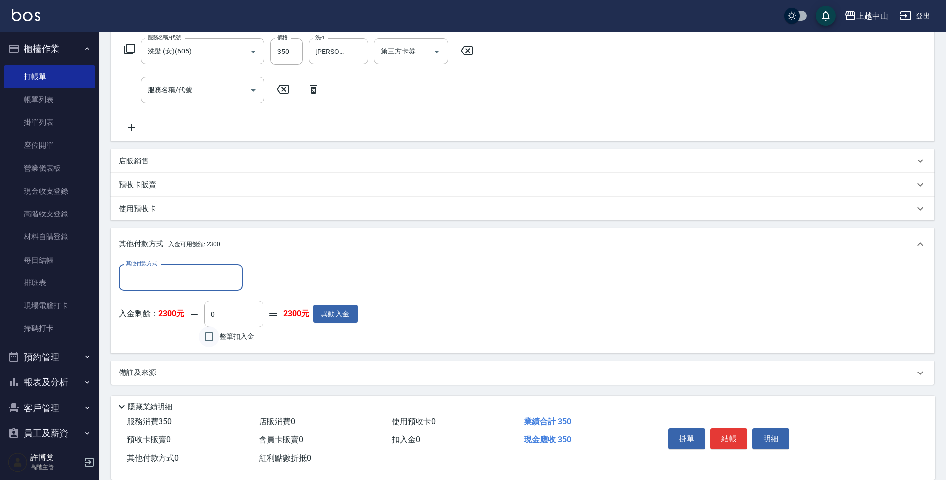
click at [207, 338] on input "整筆扣入金" at bounding box center [209, 336] width 21 height 21
checkbox input "true"
type input "350"
click at [781, 434] on button "明細" at bounding box center [770, 438] width 37 height 21
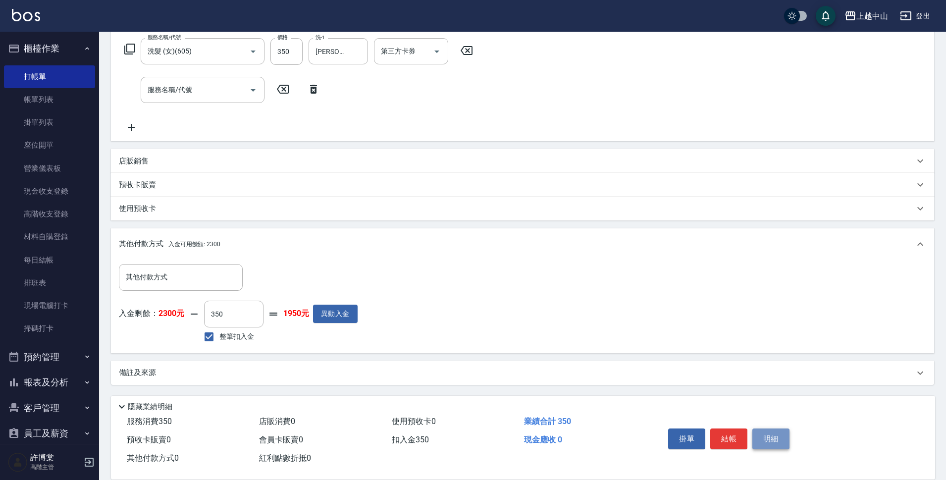
click at [777, 436] on button "明細" at bounding box center [770, 438] width 37 height 21
click at [775, 431] on button "明細" at bounding box center [770, 438] width 37 height 21
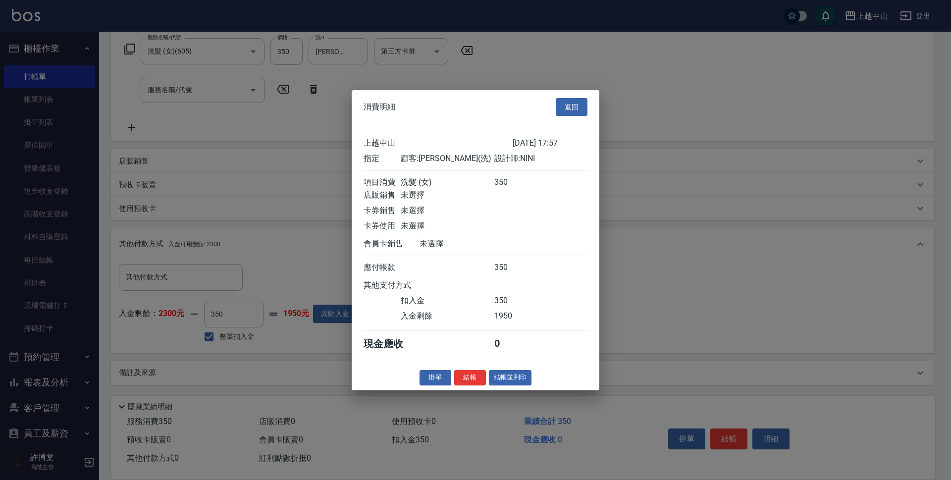
click at [477, 384] on button "結帳" at bounding box center [470, 377] width 32 height 15
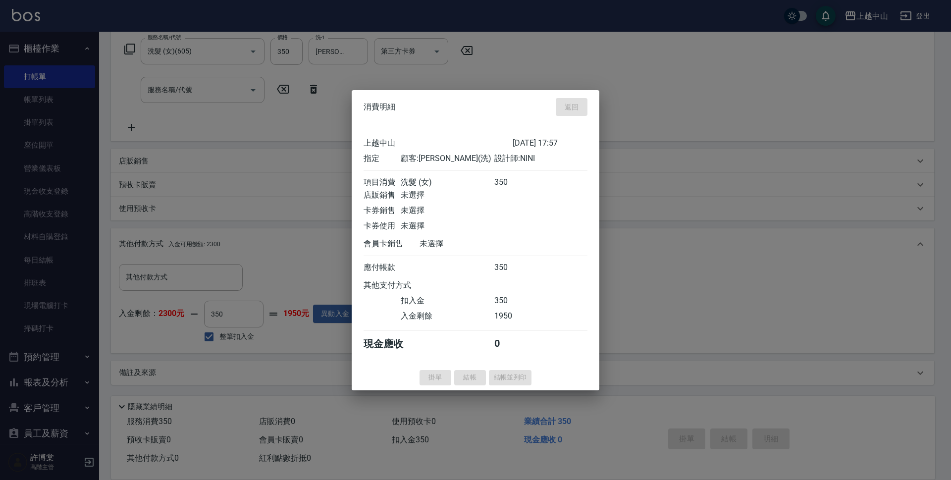
type input "[DATE] 17:58"
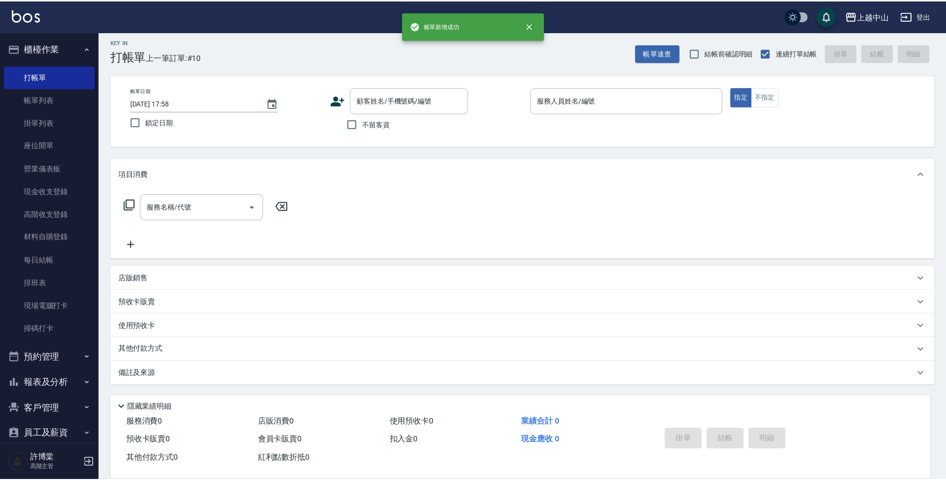
scroll to position [0, 0]
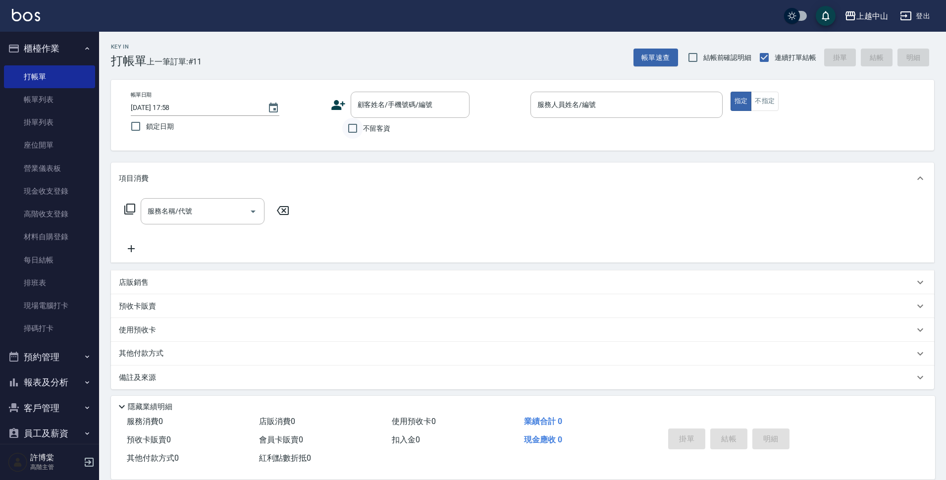
click at [358, 130] on input "不留客資" at bounding box center [352, 128] width 21 height 21
checkbox input "true"
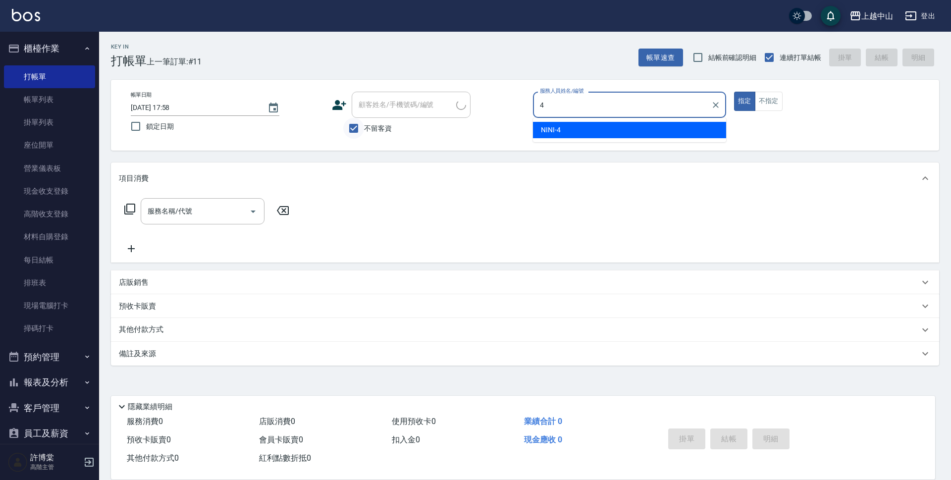
type input "NINI-4"
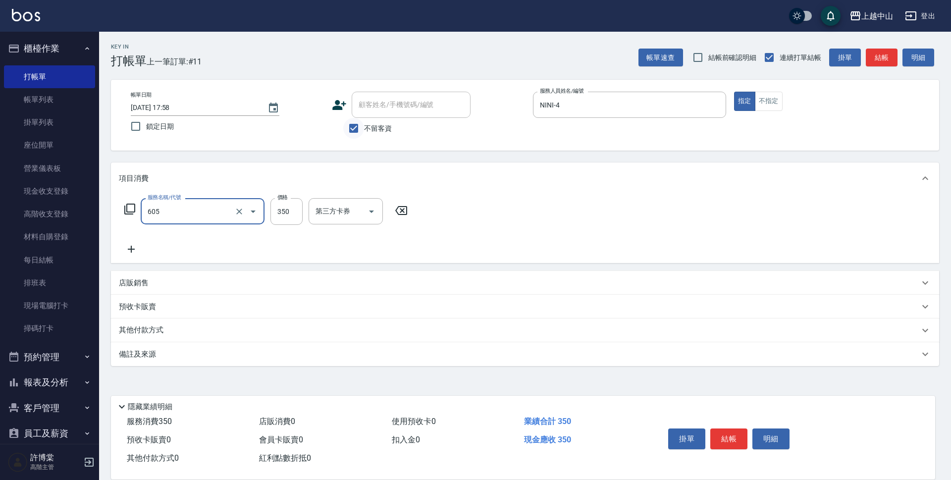
type input "洗髮 (女)(605)"
type input "500"
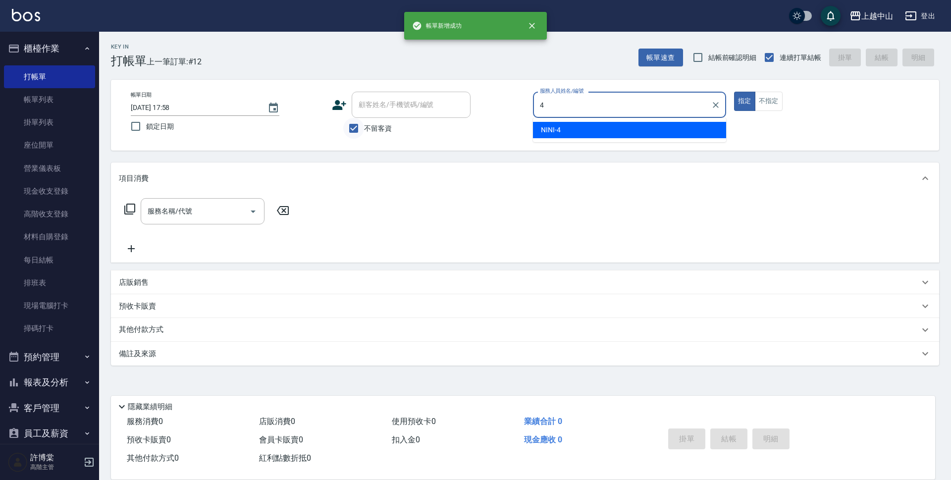
type input "NINI-4"
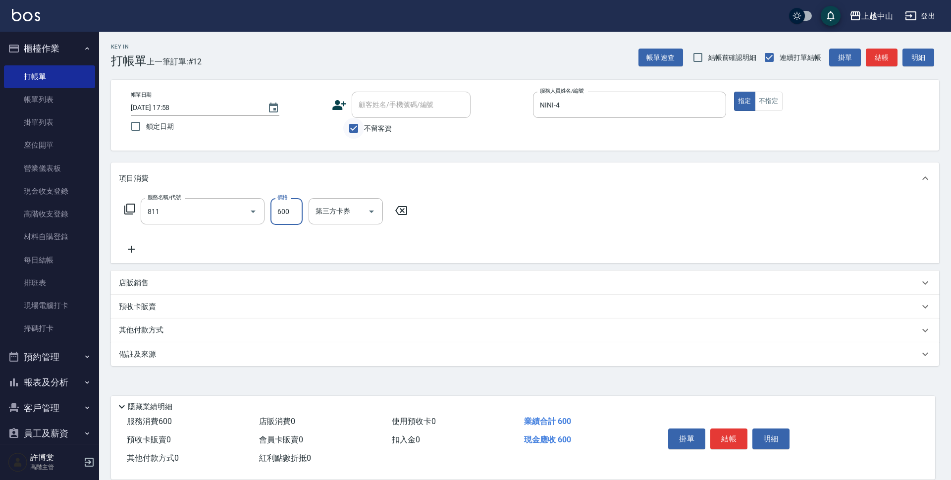
type input "洗+剪(811)"
type input "399"
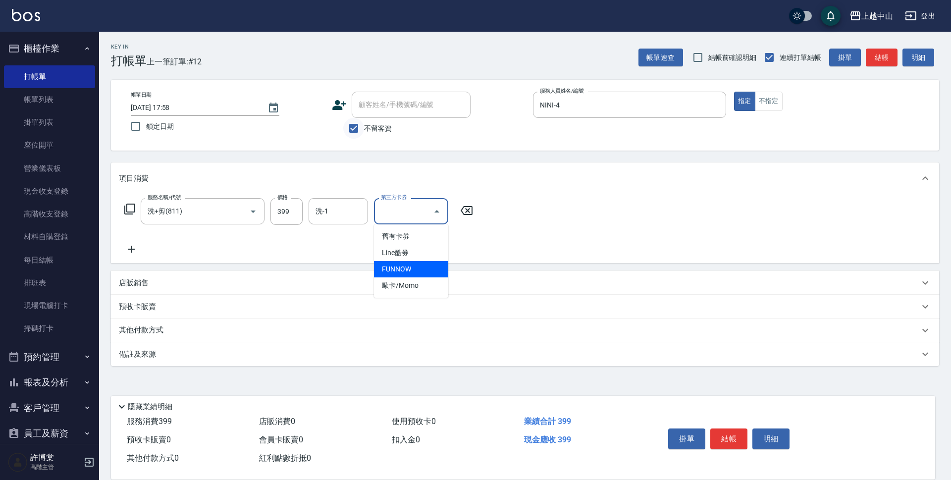
type input "FUNNOW"
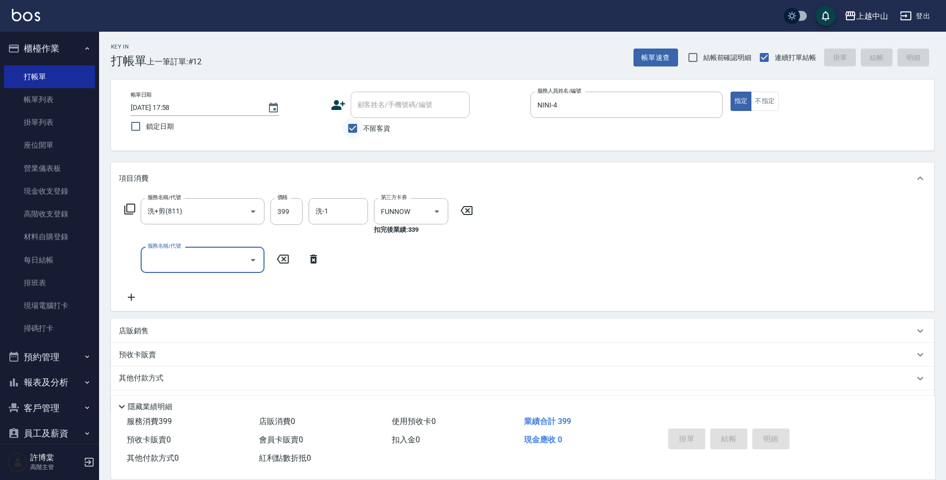
type input "[DATE] 17:59"
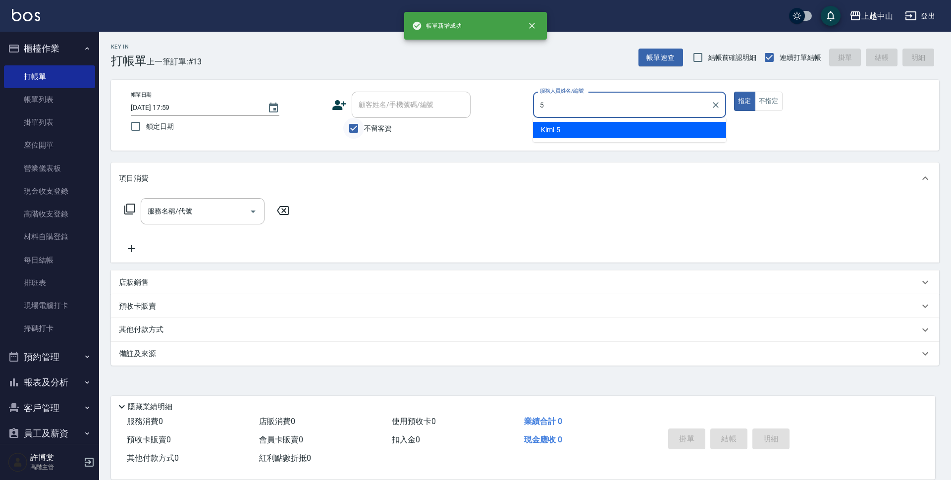
type input "Kimi-5"
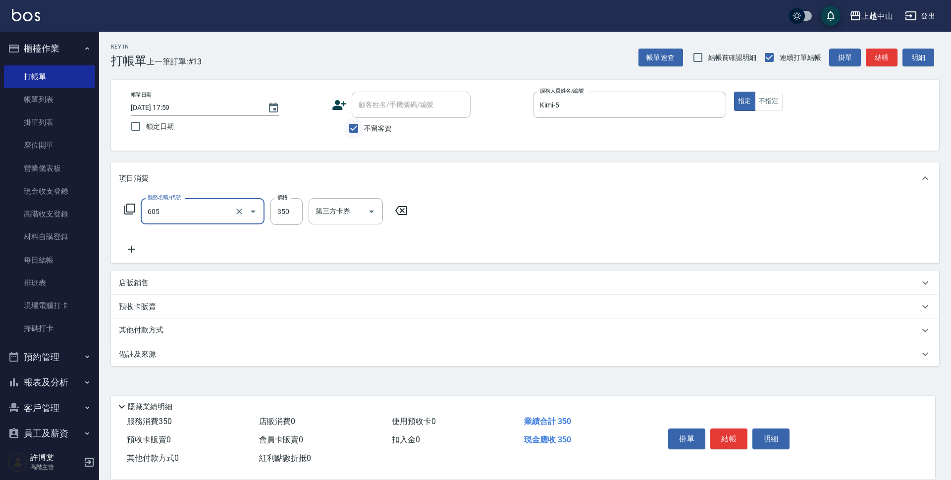
type input "洗髮 (女)(605)"
type input "400"
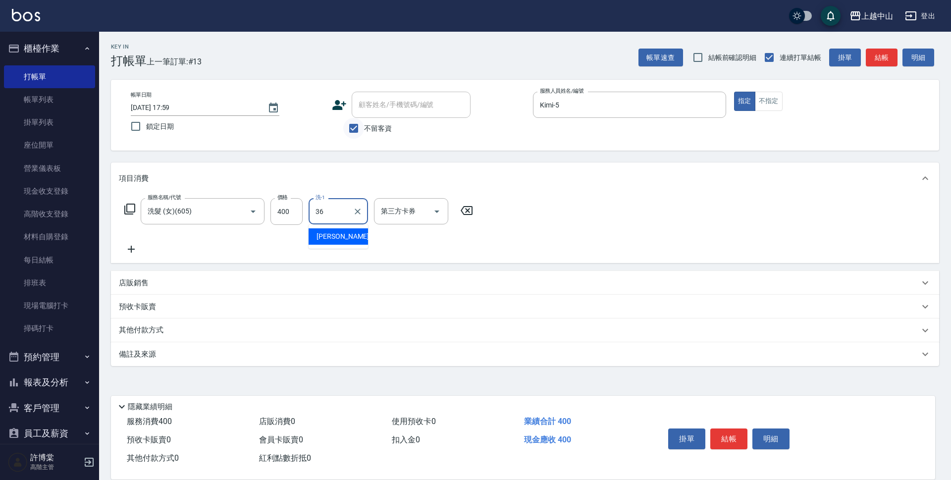
type input "薇慈-36"
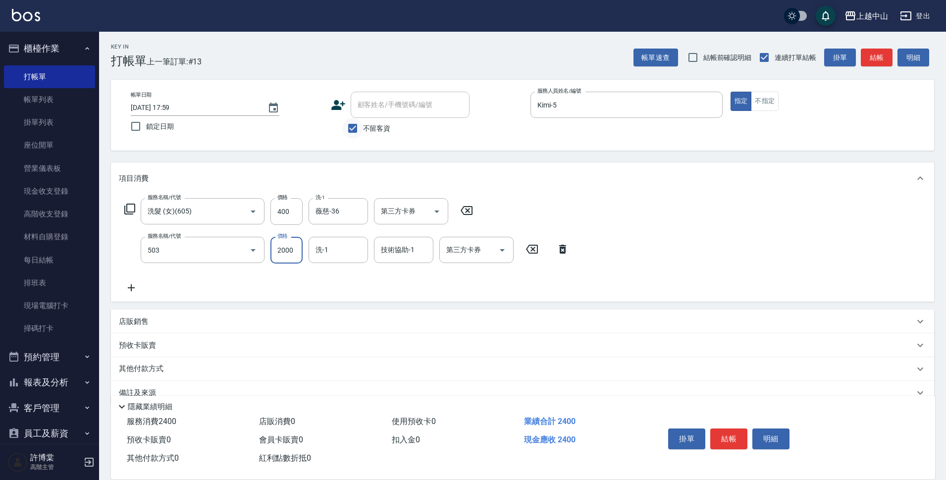
type input "染髮2000以下(503)"
type input "1200"
type input "薇慈-36"
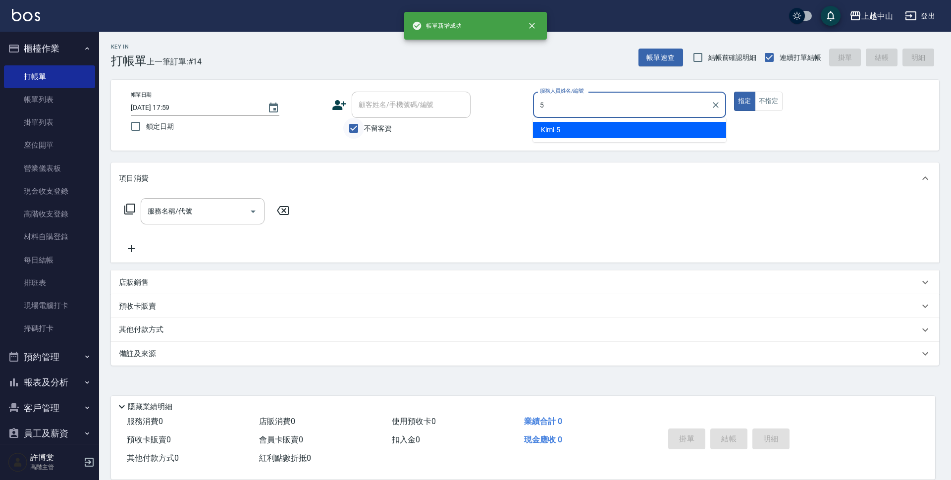
type input "Kimi-5"
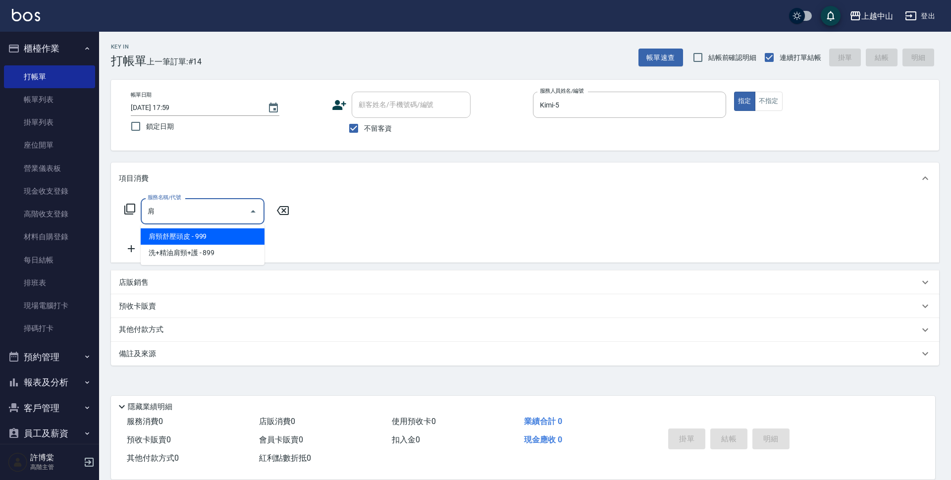
click at [247, 235] on span "肩頸舒壓頭皮 - 999" at bounding box center [203, 236] width 124 height 16
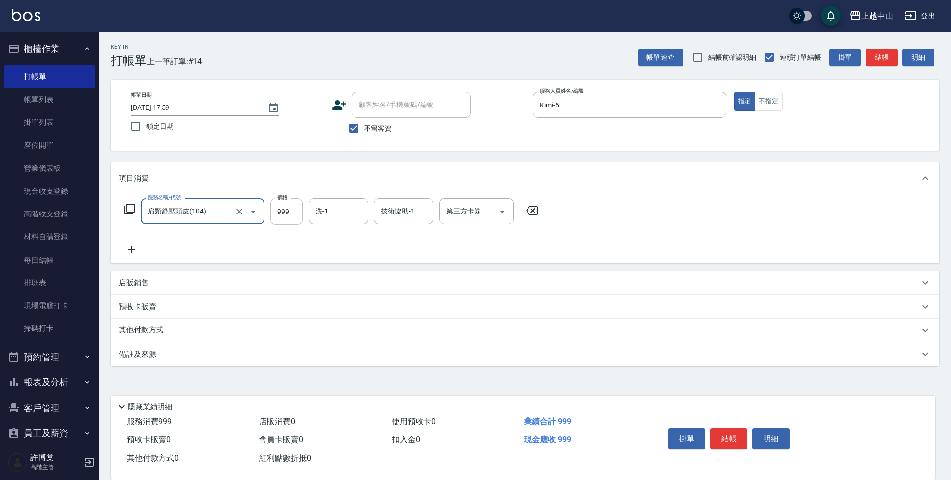
type input "肩頸舒壓頭皮(104)"
type input "750"
type input "[PERSON_NAME]-33"
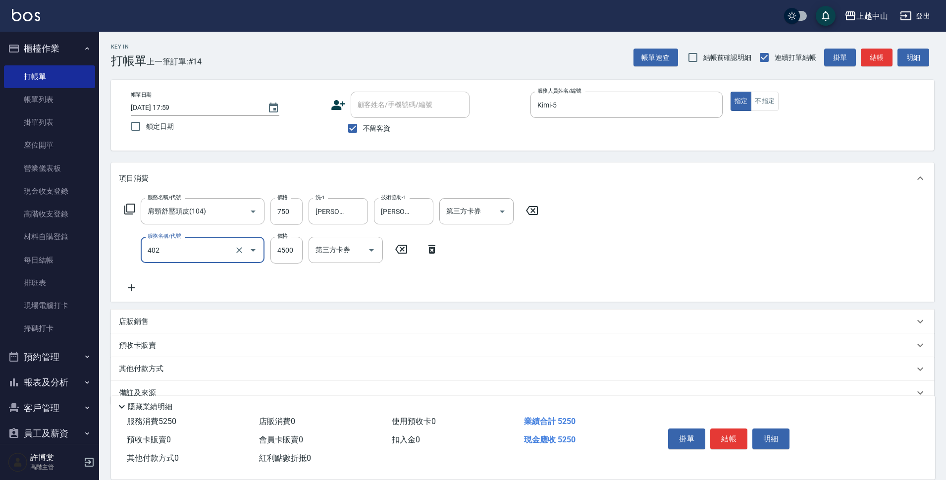
type input "2段式結構自備卡(402)"
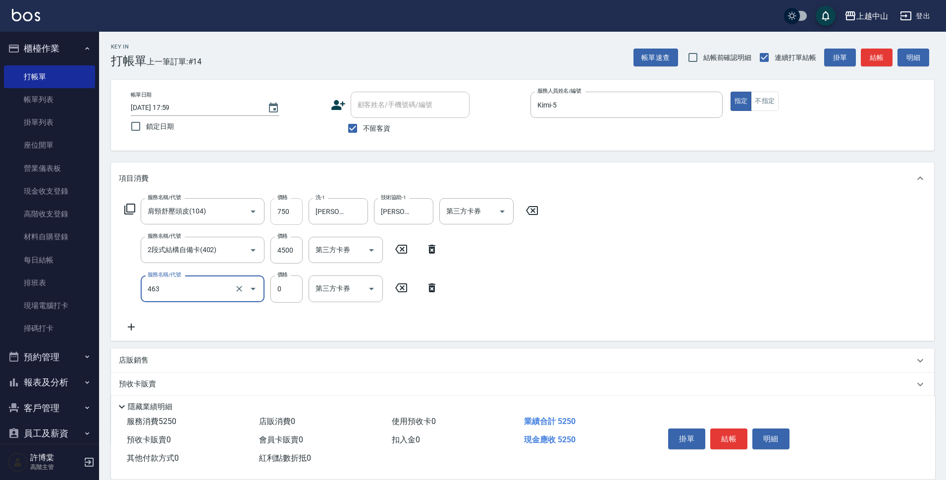
type input "護髮卡使用(463)"
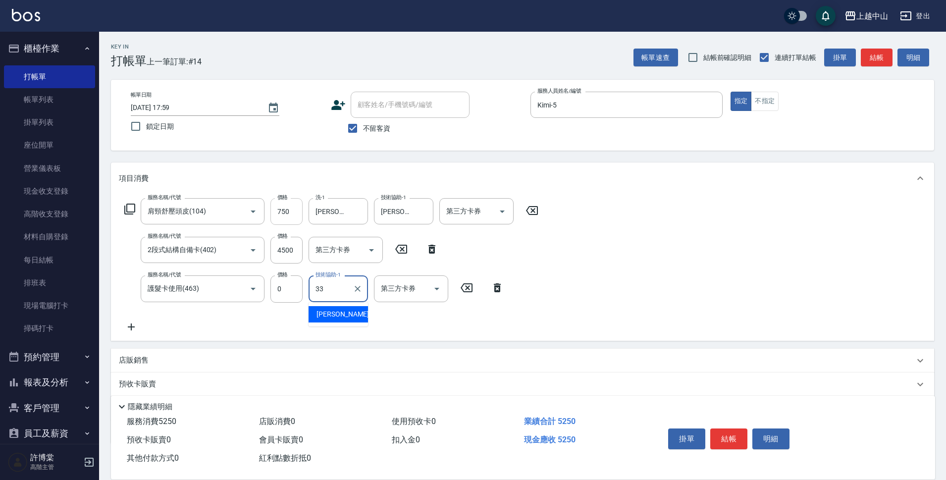
type input "[PERSON_NAME]-33"
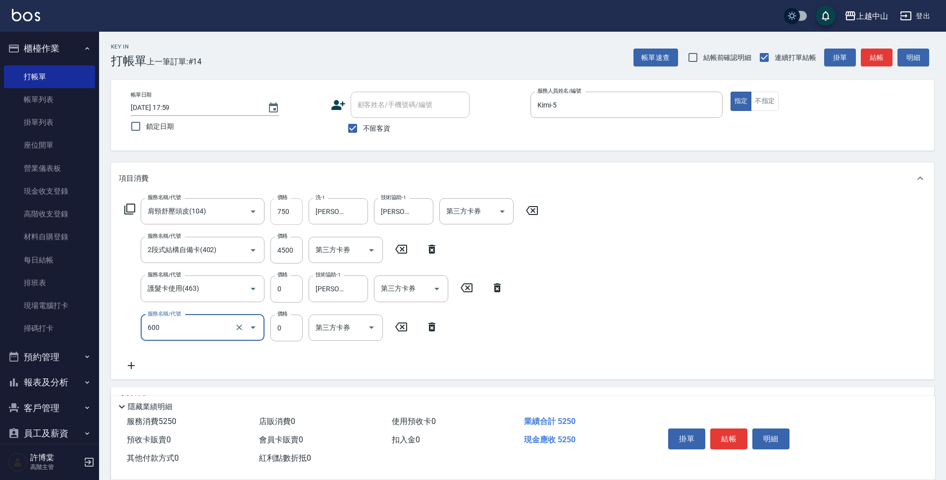
type input "洗髮(免費)(600)"
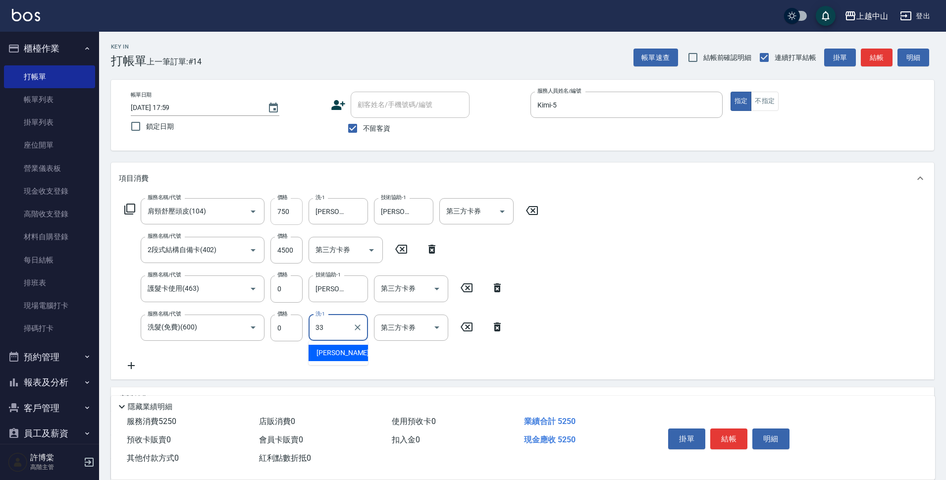
type input "[PERSON_NAME]-33"
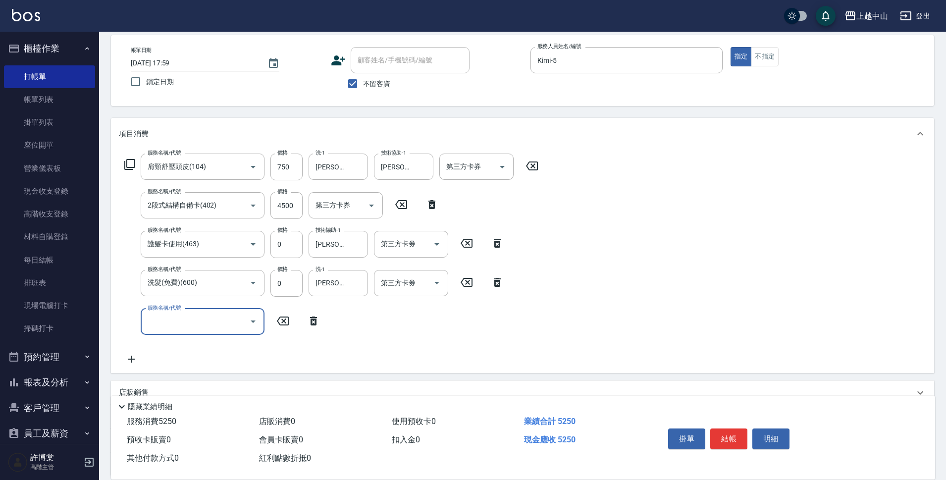
scroll to position [109, 0]
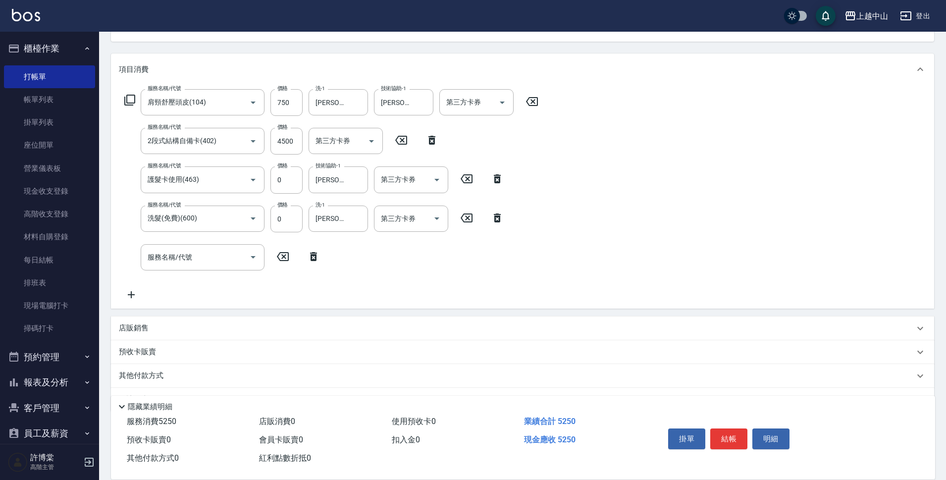
click at [259, 377] on div "其他付款方式" at bounding box center [516, 375] width 795 height 11
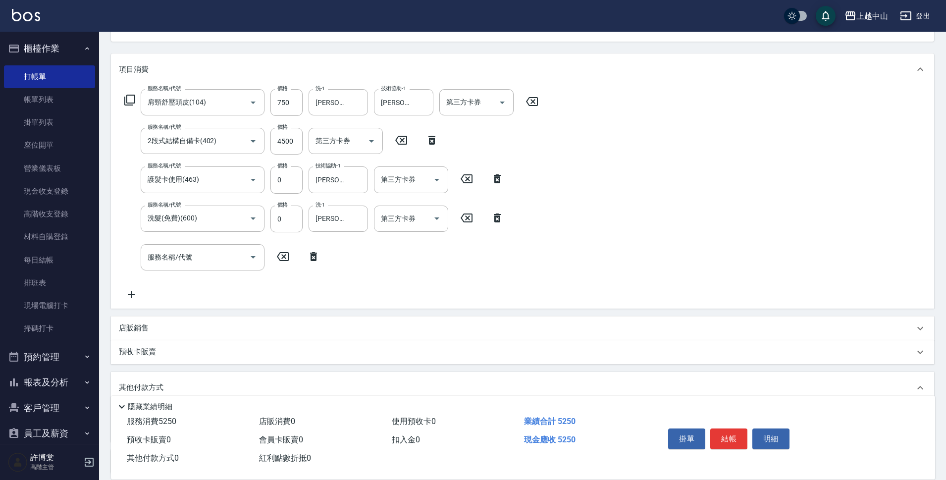
scroll to position [198, 0]
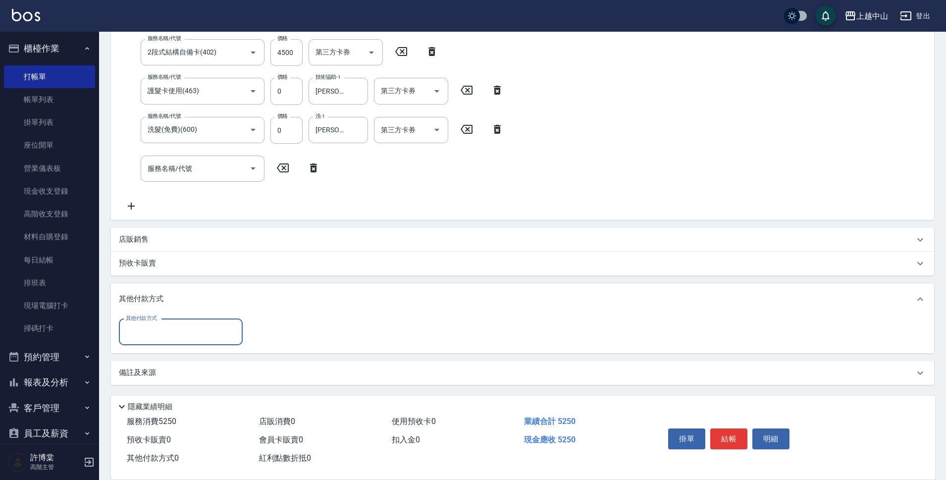
click at [192, 333] on input "其他付款方式" at bounding box center [180, 331] width 115 height 17
click at [192, 411] on span "信用卡" at bounding box center [181, 406] width 124 height 16
type input "信用卡"
type input "5250"
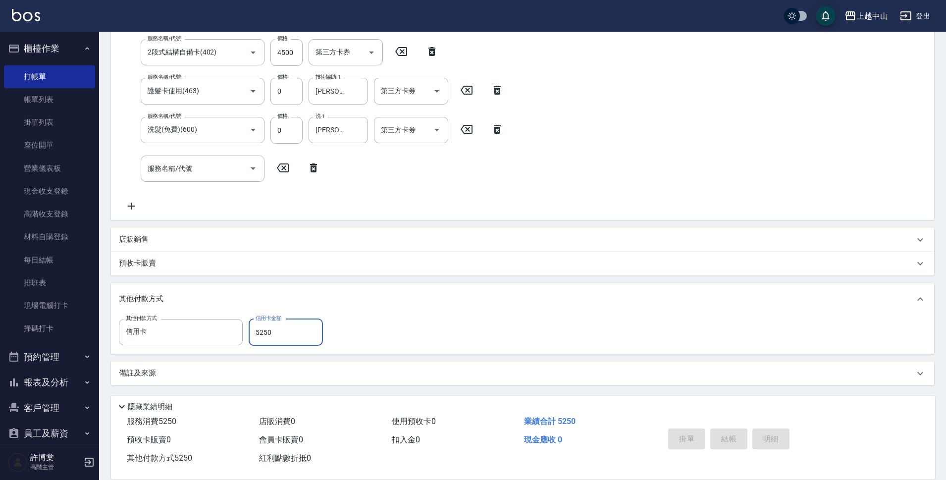
type input "[DATE] 18:00"
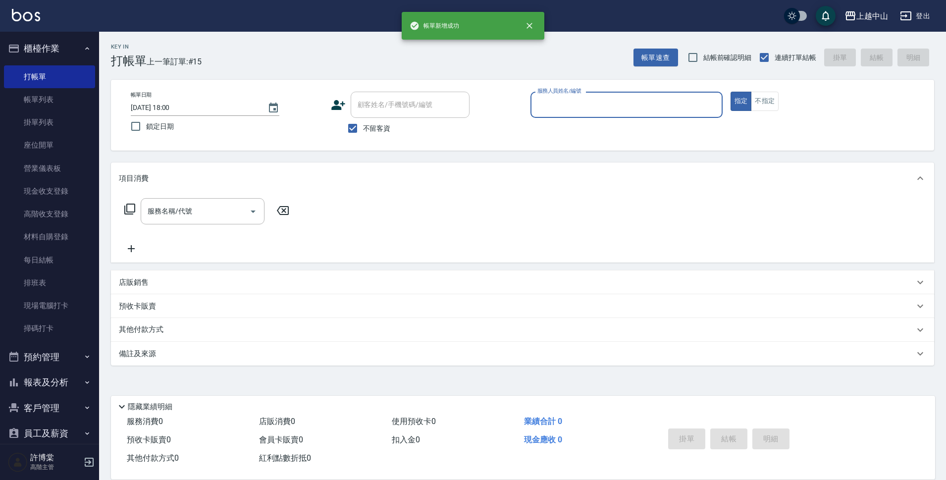
scroll to position [0, 0]
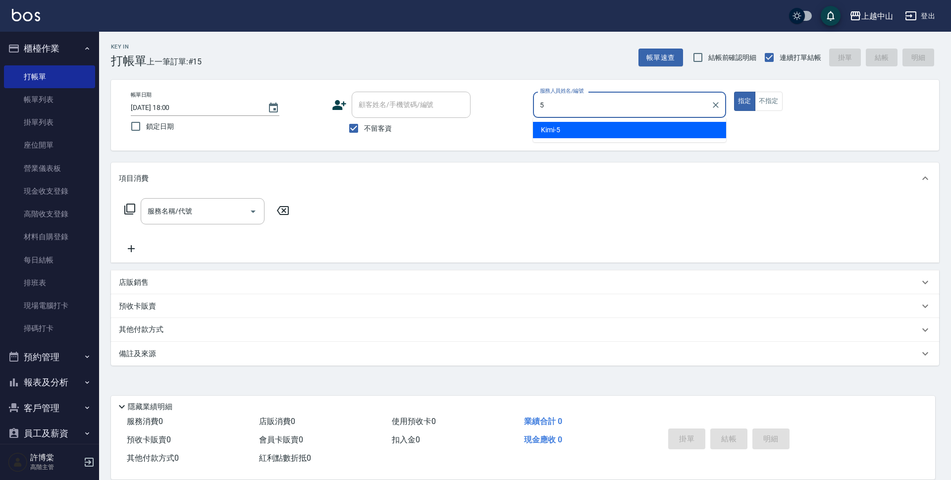
type input "Kimi-5"
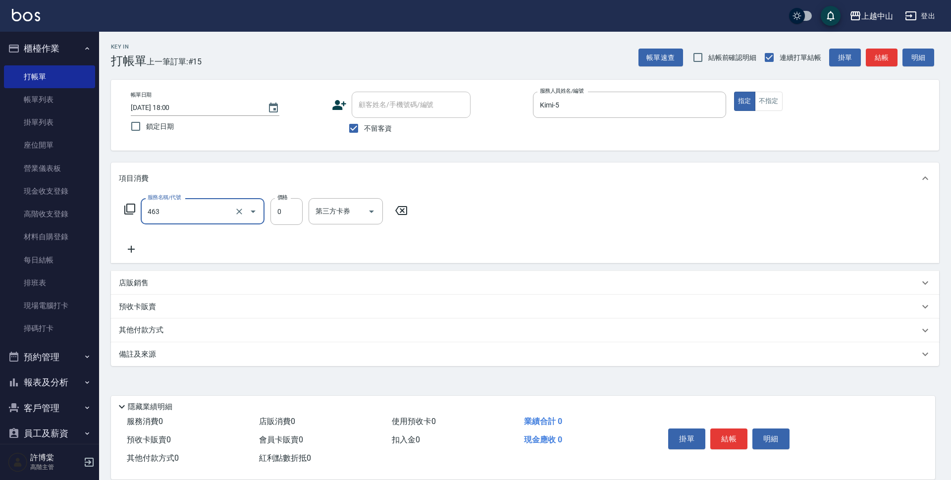
type input "護髮卡使用(463)"
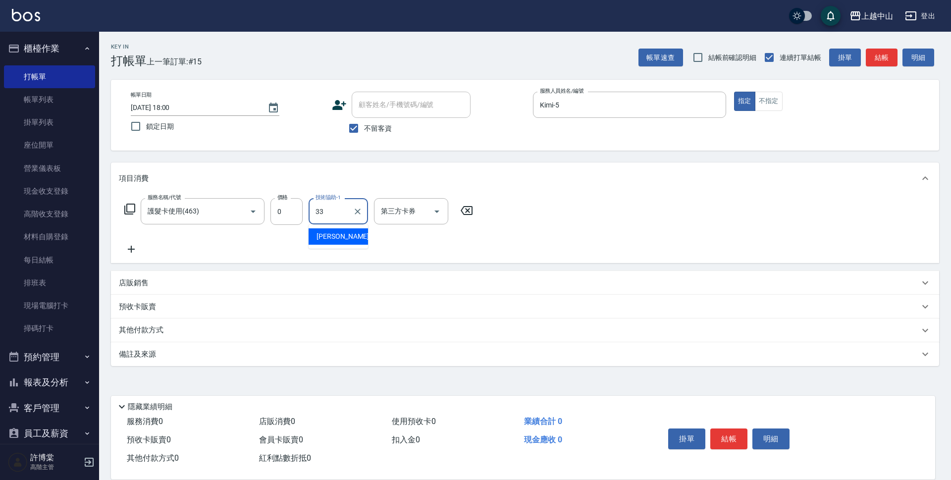
type input "[PERSON_NAME]-33"
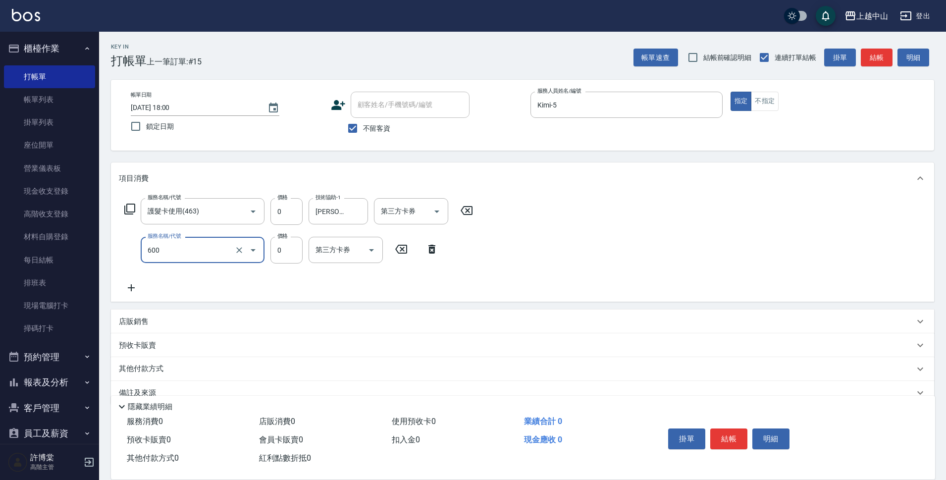
type input "洗髮(免費)(600)"
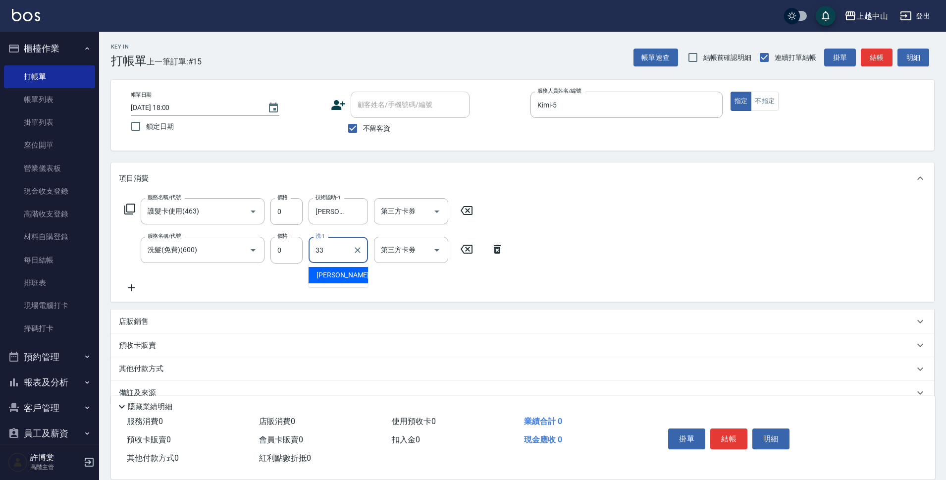
type input "[PERSON_NAME]-33"
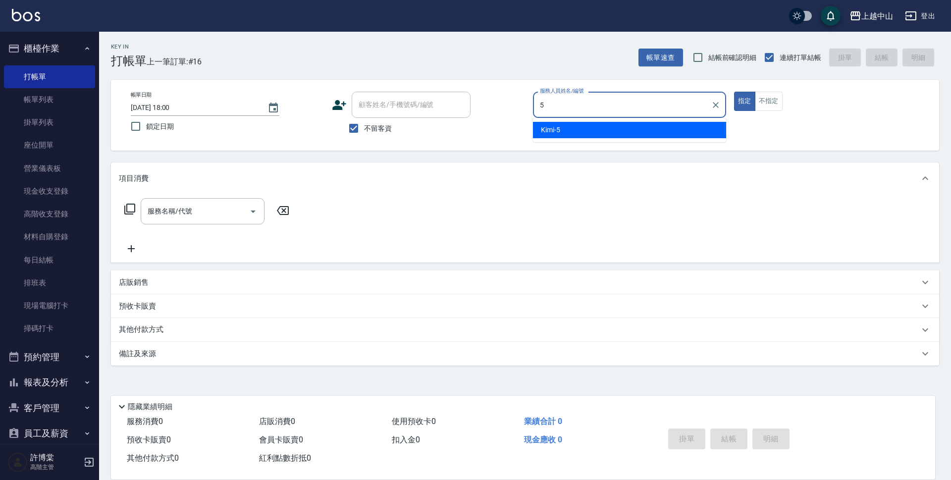
type input "Kimi-5"
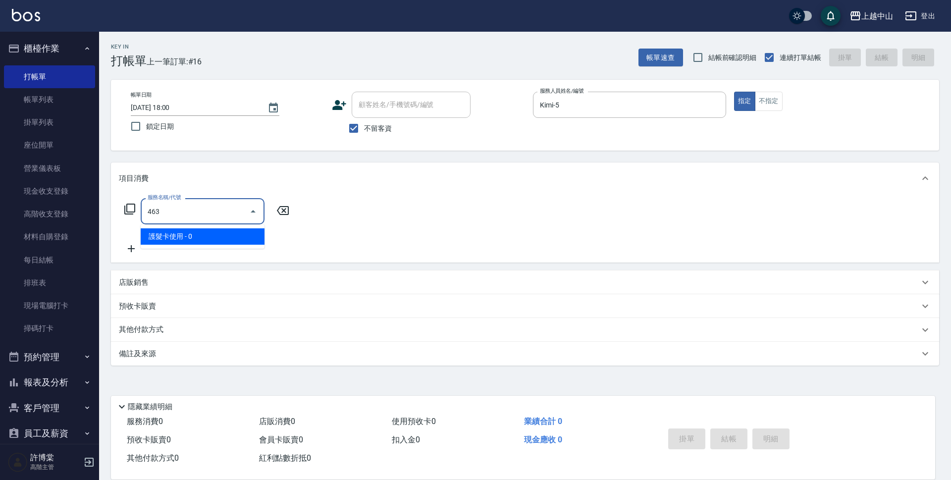
type input "護髮卡使用(463)"
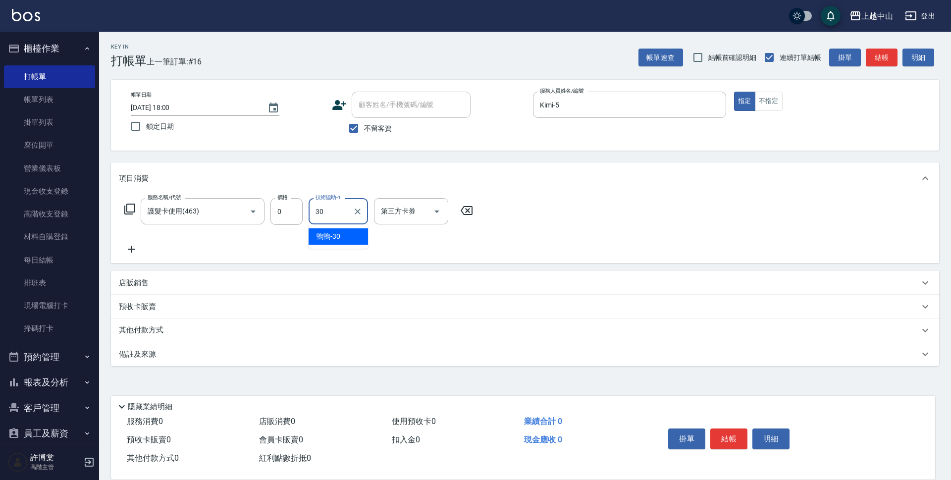
type input "鴨鴨-30"
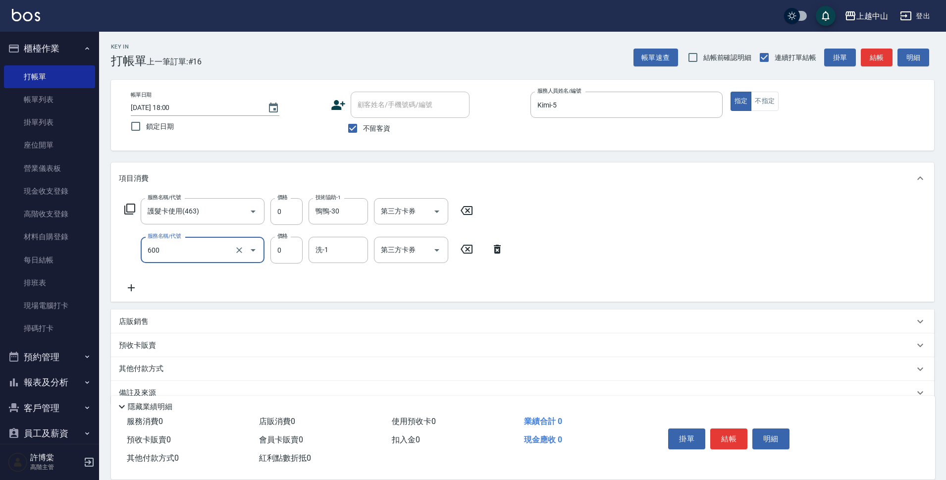
type input "洗髮(免費)(600)"
type input "0"
type input "鴨鴨-30"
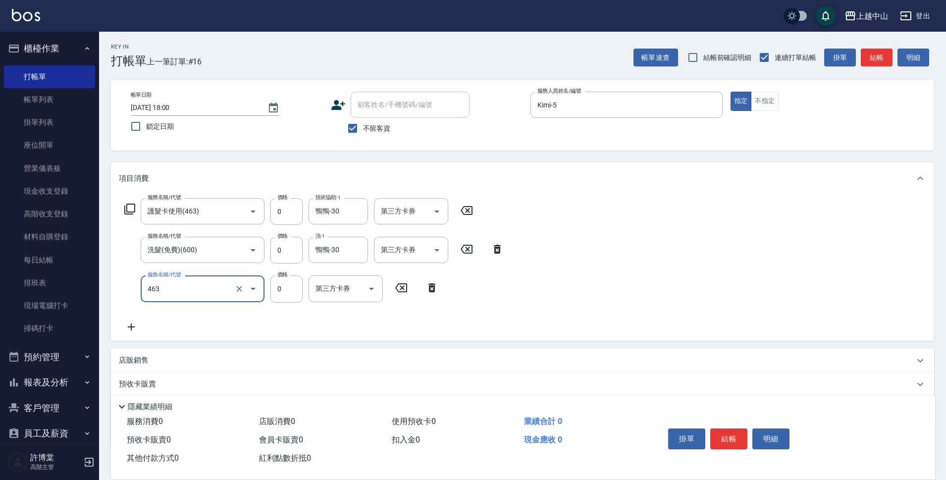
type input "護髮卡使用(463)"
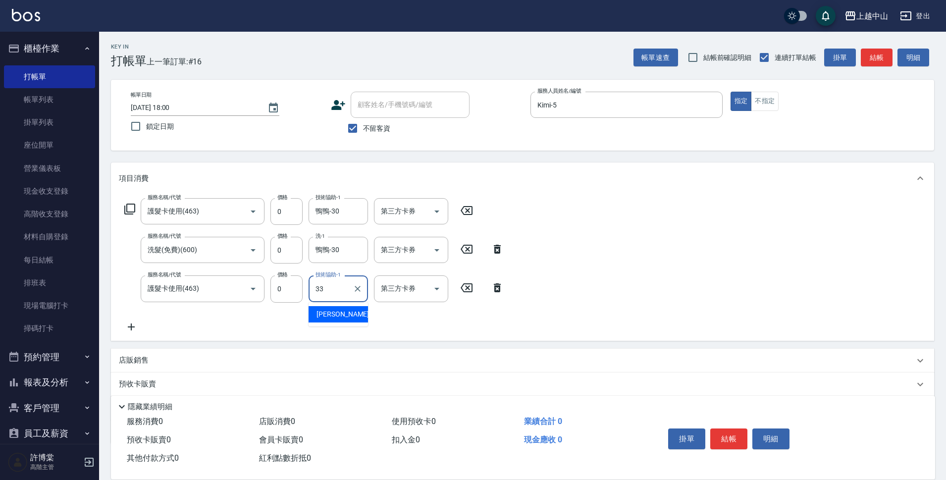
type input "[PERSON_NAME]-33"
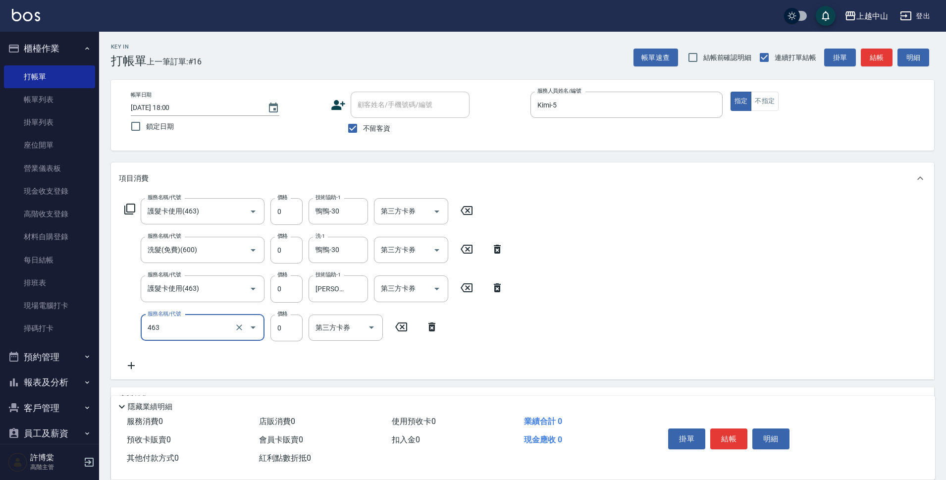
type input "護髮卡使用(463)"
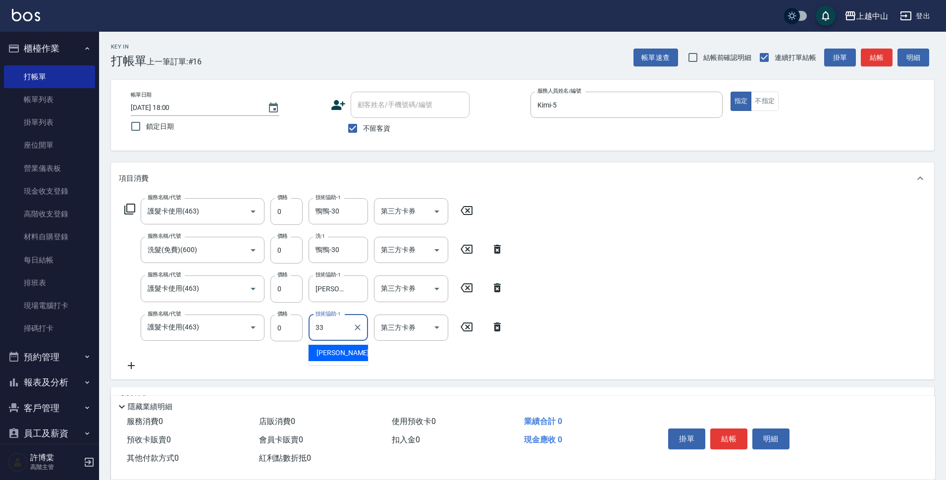
type input "[PERSON_NAME]-33"
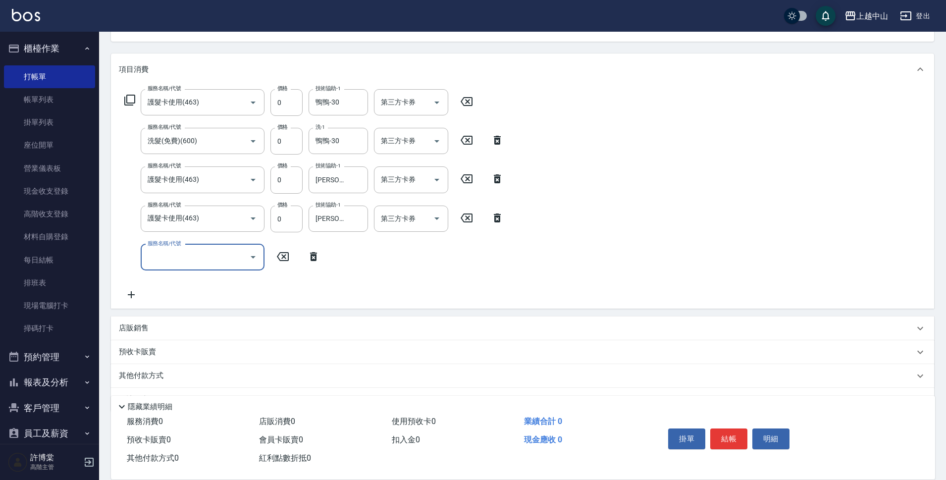
scroll to position [136, 0]
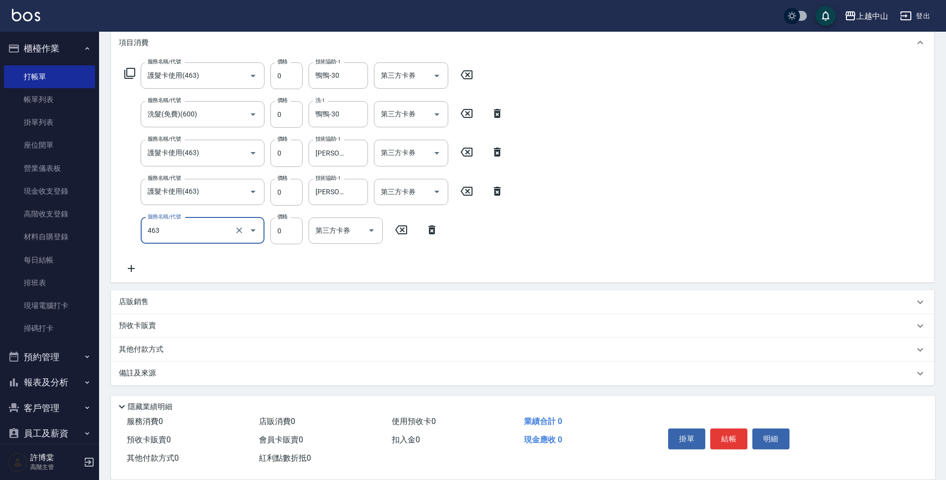
type input "護髮卡使用(463)"
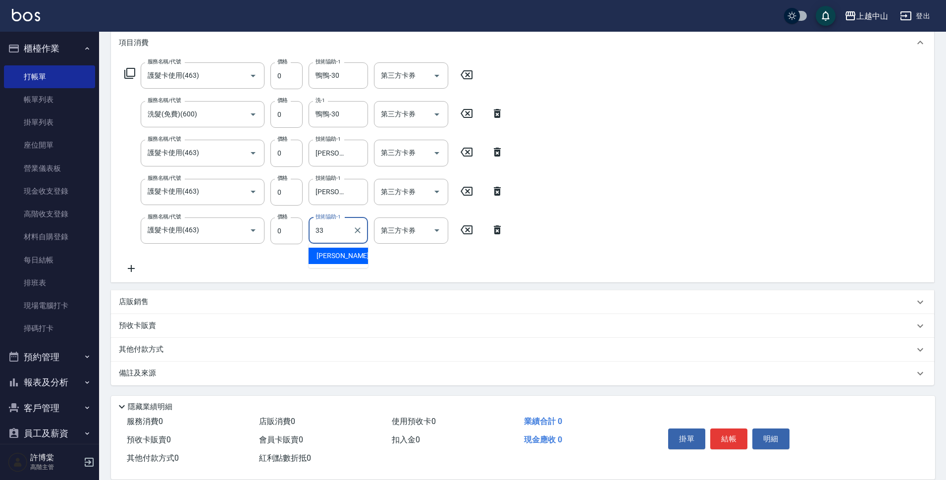
type input "[PERSON_NAME]-33"
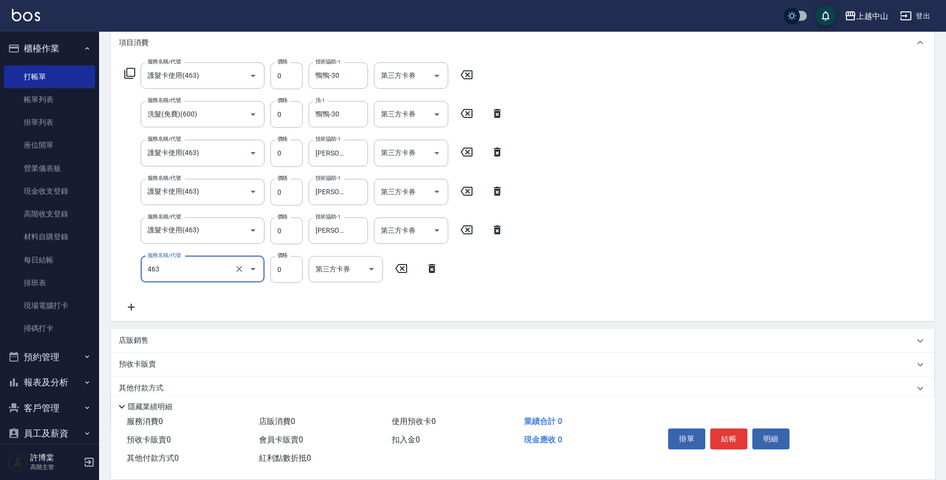
type input "護髮卡使用(463)"
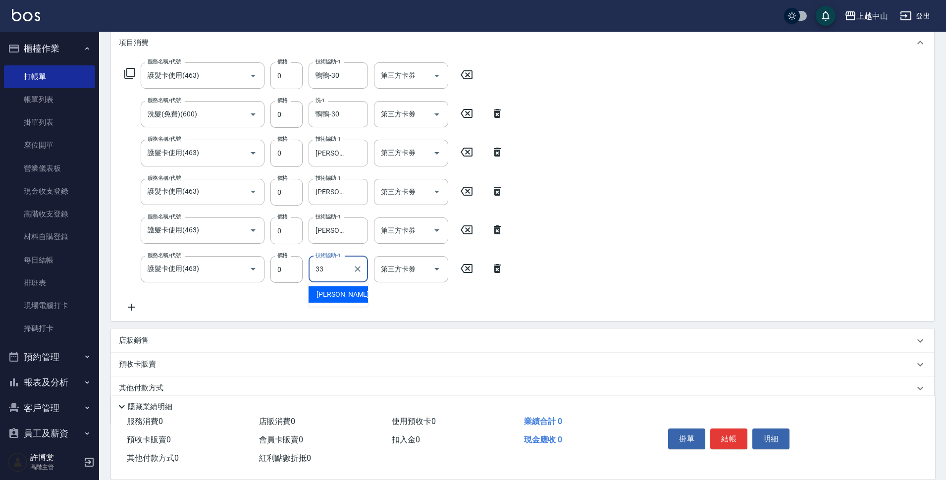
type input "[PERSON_NAME]-33"
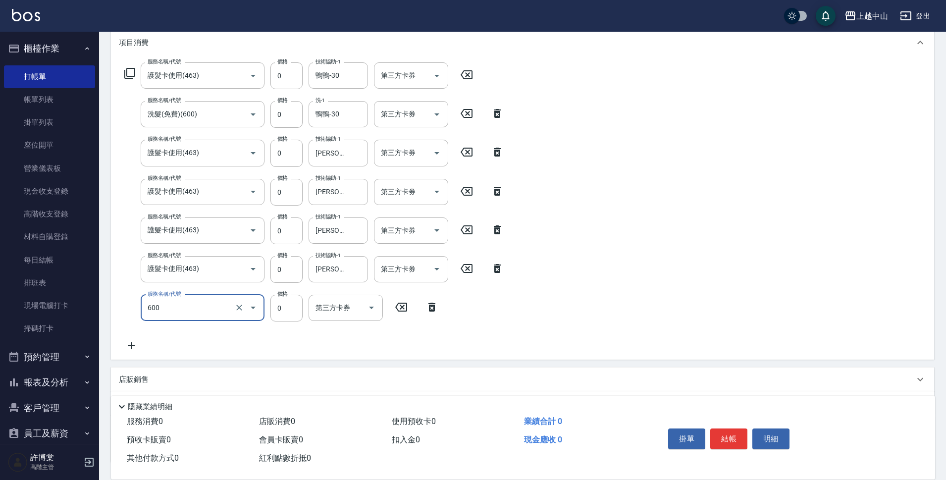
type input "洗髮(免費)(600)"
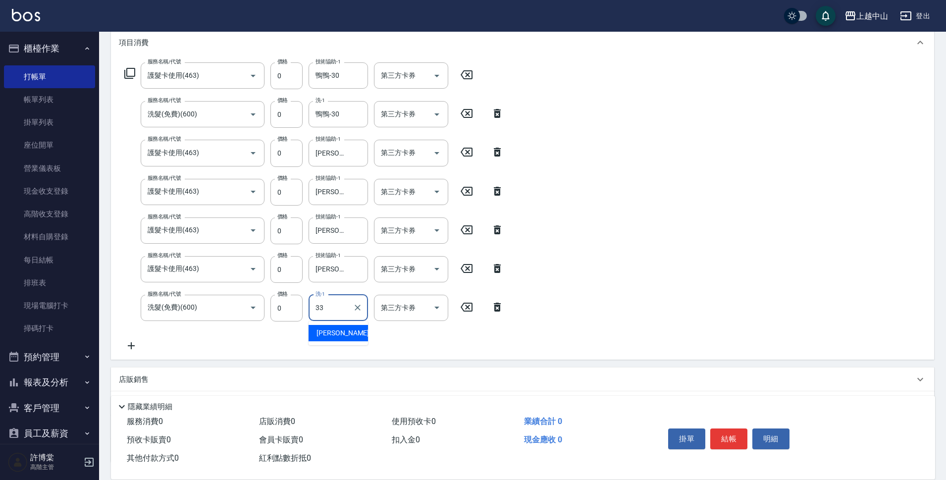
type input "[PERSON_NAME]-33"
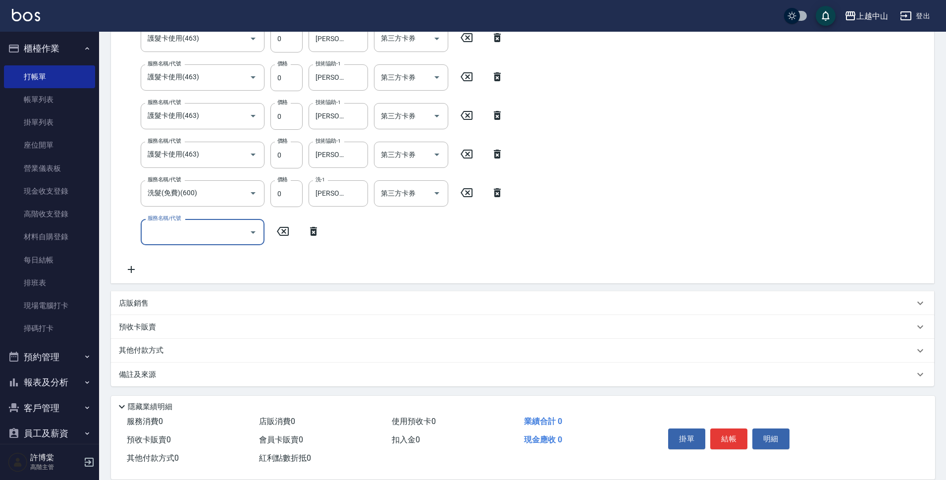
scroll to position [252, 0]
click at [208, 304] on div "店販銷售" at bounding box center [516, 302] width 795 height 10
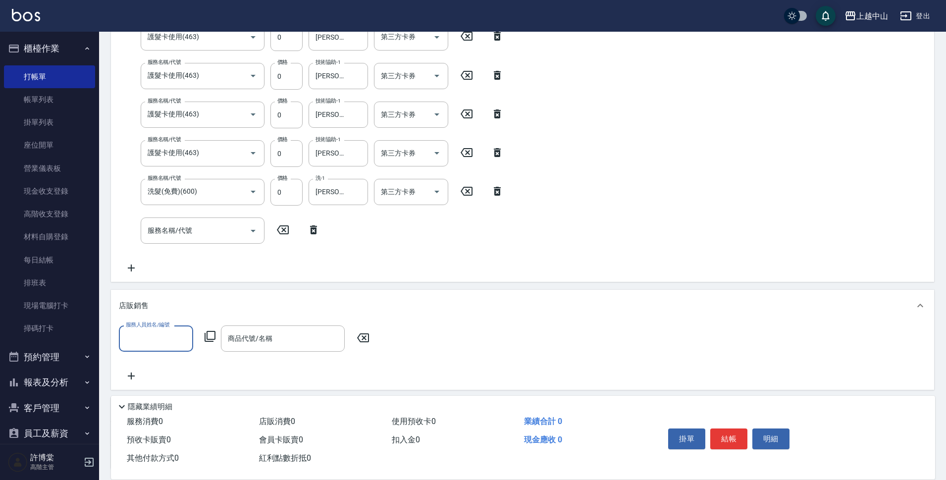
scroll to position [0, 0]
type input "Kimi-5"
click at [214, 337] on icon at bounding box center [210, 336] width 11 height 11
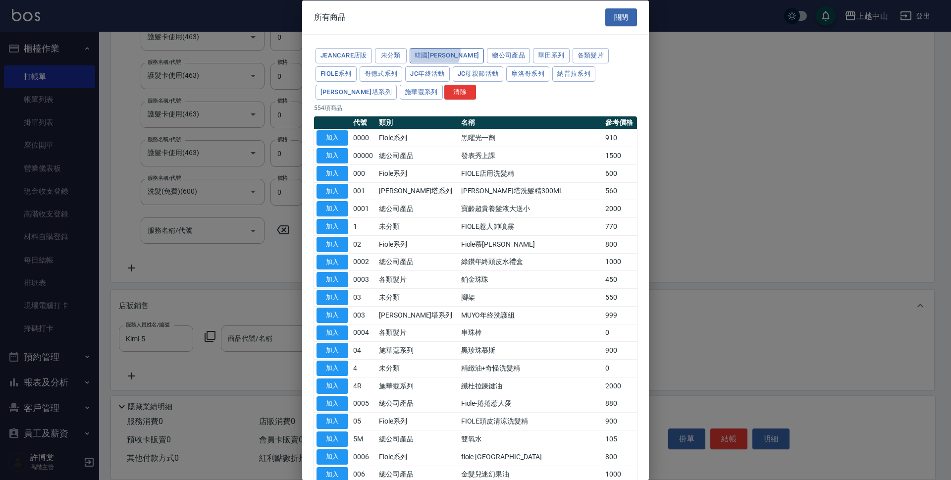
click at [434, 51] on button "韓國[PERSON_NAME]" at bounding box center [446, 55] width 75 height 15
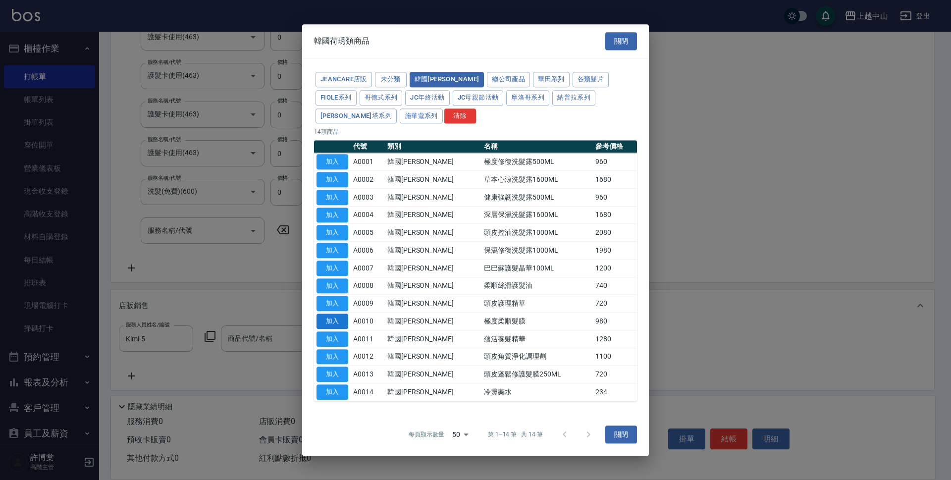
click at [334, 321] on button "加入" at bounding box center [332, 320] width 32 height 15
type input "極度柔順髮膜"
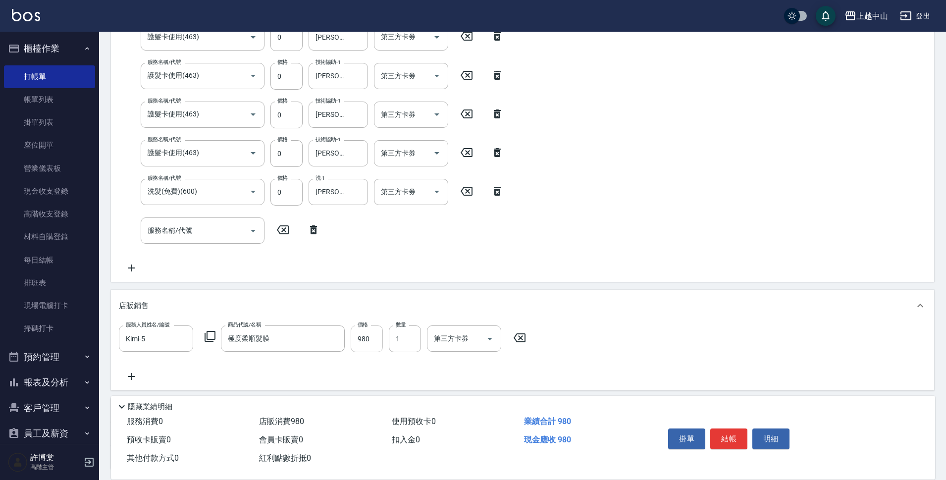
click at [372, 338] on input "980" at bounding box center [367, 338] width 32 height 27
type input "833"
type input "Kimi-5"
type input "＿"
click at [207, 335] on icon at bounding box center [210, 336] width 11 height 11
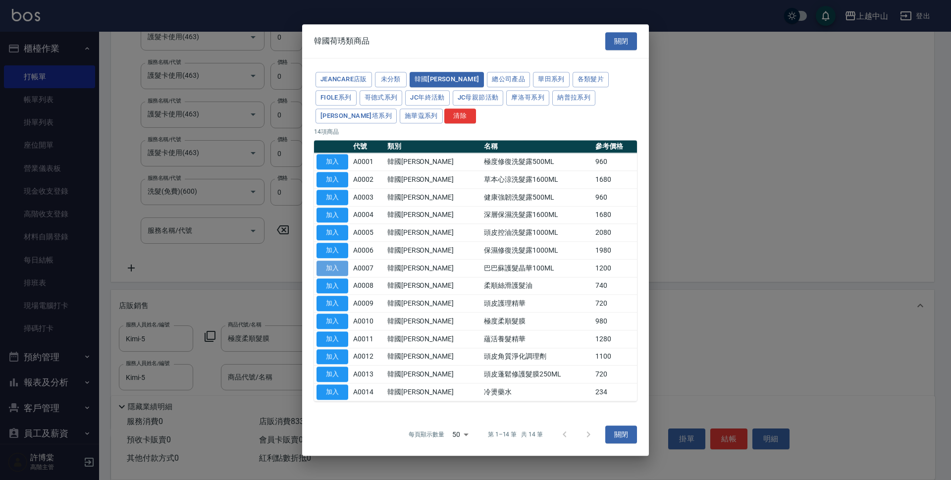
click at [333, 268] on button "加入" at bounding box center [332, 267] width 32 height 15
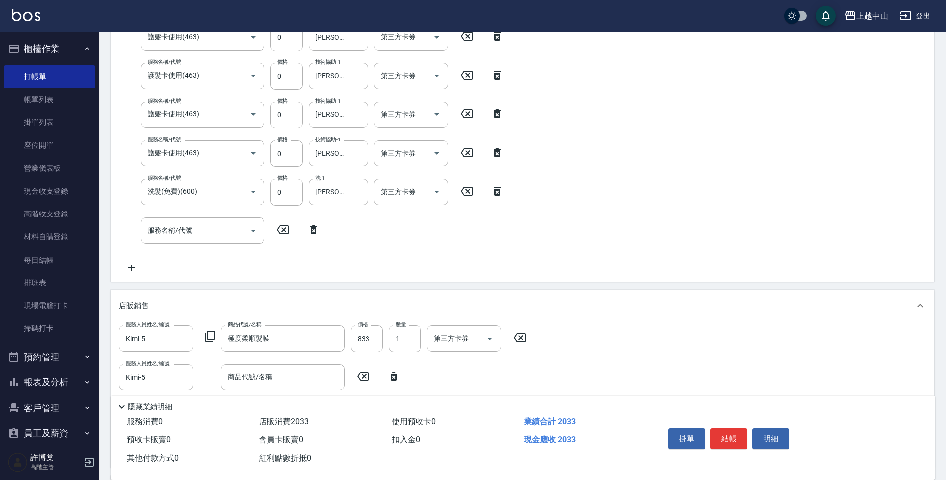
click at [212, 332] on icon at bounding box center [210, 336] width 12 height 12
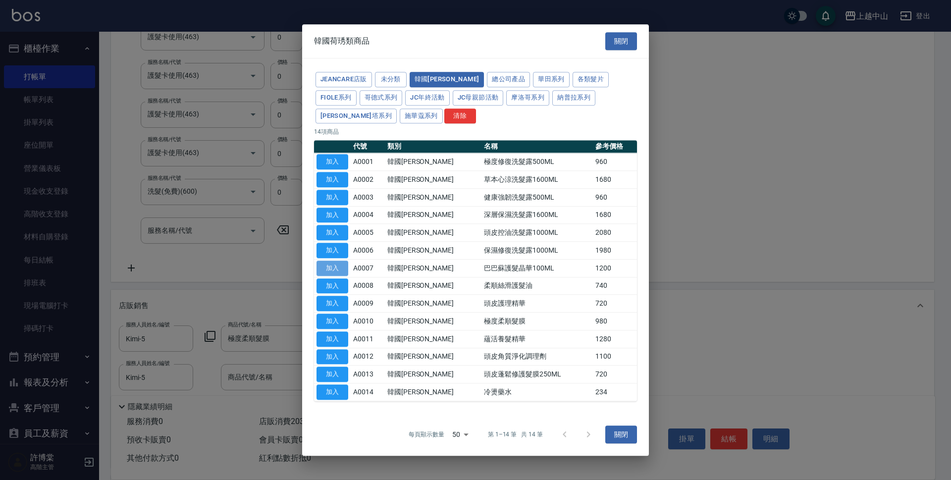
click at [336, 265] on button "加入" at bounding box center [332, 267] width 32 height 15
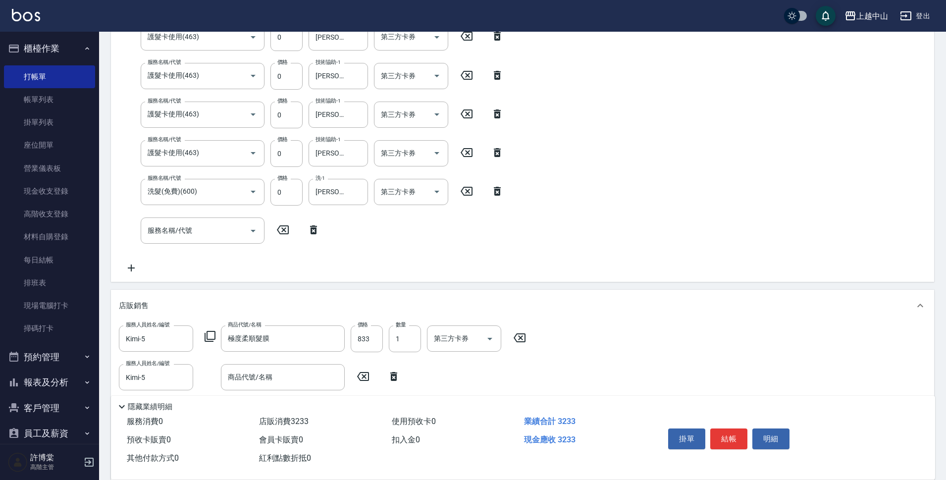
scroll to position [395, 0]
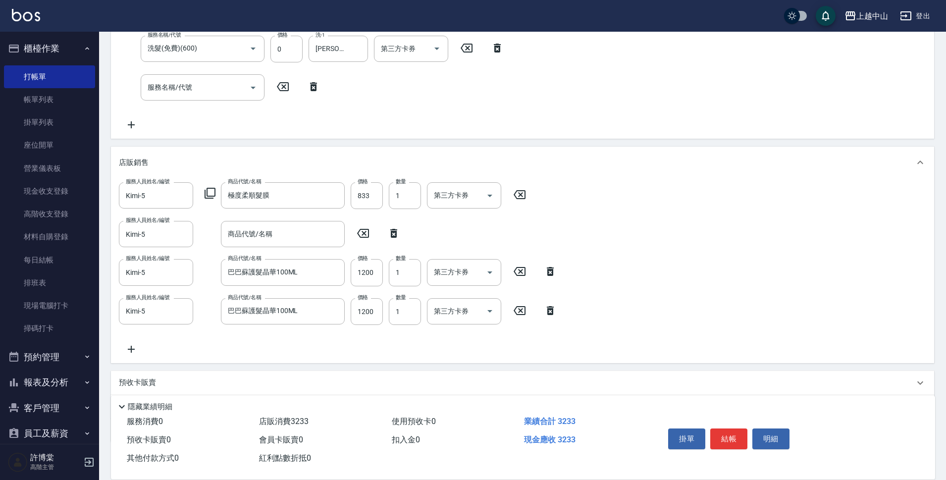
click at [539, 315] on icon at bounding box center [550, 311] width 25 height 12
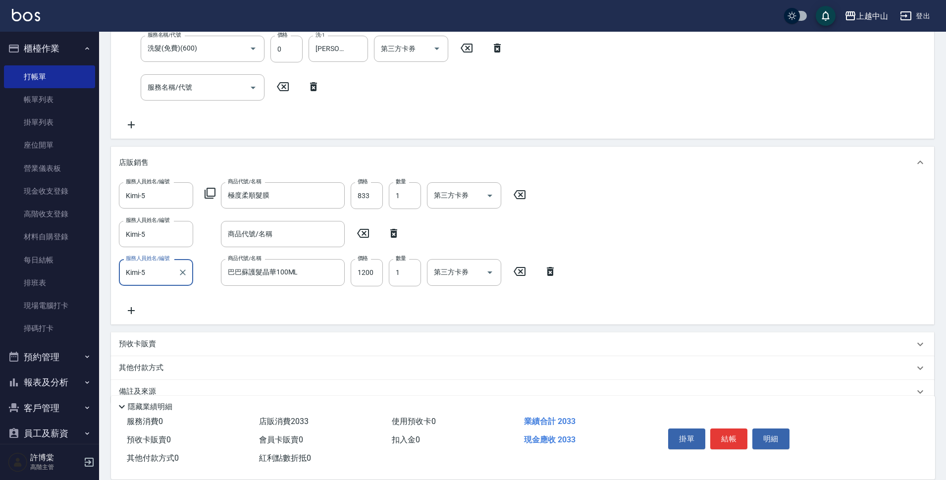
click at [548, 312] on div "服務人員姓名/編號 Kimi-5 服務人員姓名/編號 商品代號/名稱 極度柔順髮膜 商品代號/名稱 價格 833 價格 數量 1 數量 第三方卡券 第三方卡券…" at bounding box center [522, 249] width 807 height 134
click at [393, 234] on icon at bounding box center [393, 233] width 7 height 9
type input "巴巴蘇護髮晶華100ML"
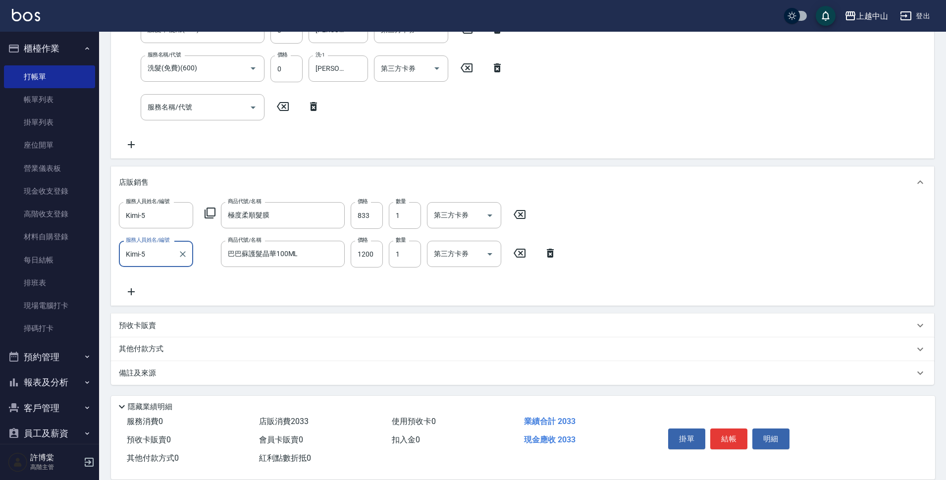
scroll to position [375, 0]
click at [367, 252] on input "1200" at bounding box center [367, 254] width 32 height 27
type input "960"
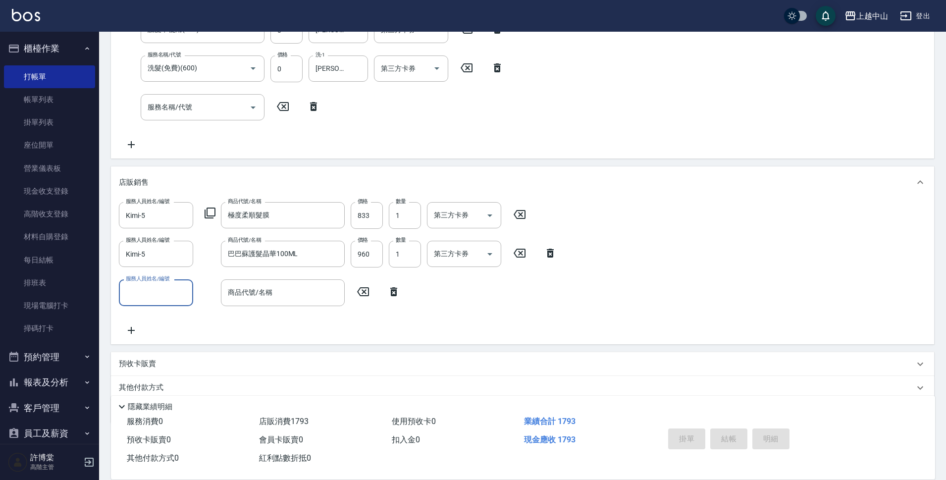
type input "[DATE] 18:02"
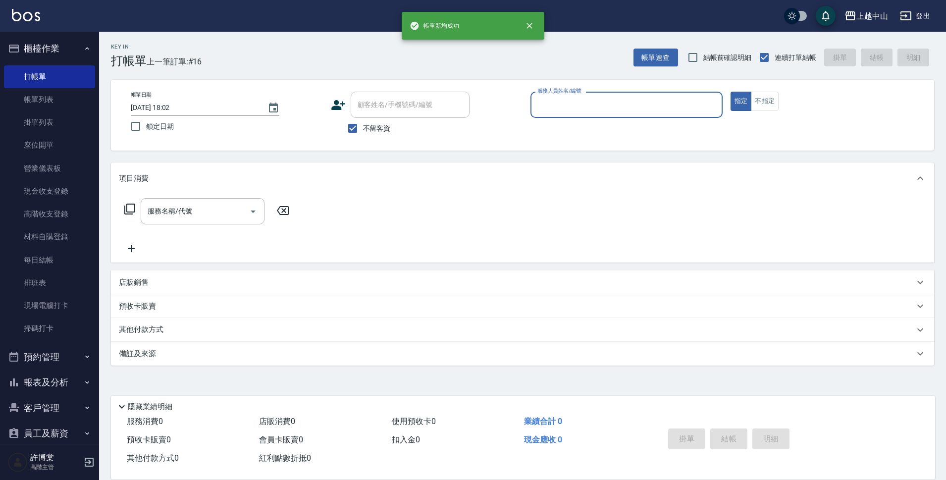
scroll to position [0, 0]
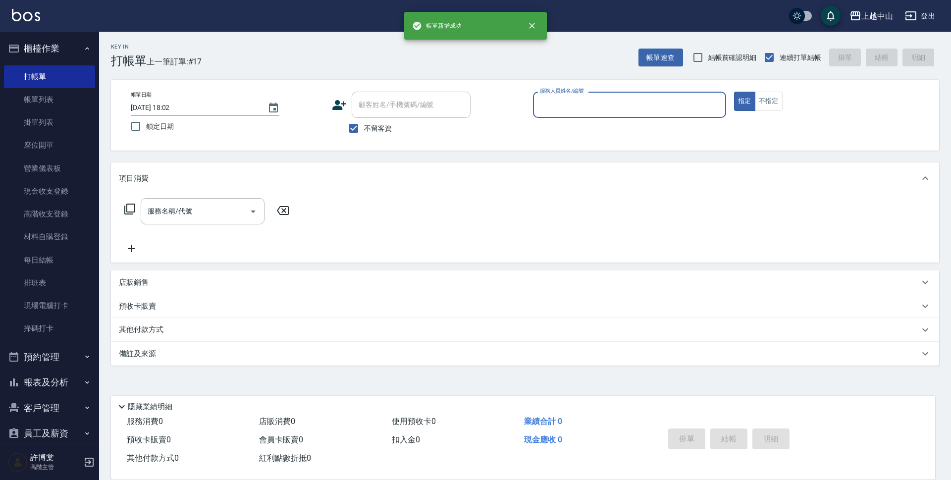
click at [61, 48] on button "櫃檯作業" at bounding box center [49, 49] width 91 height 26
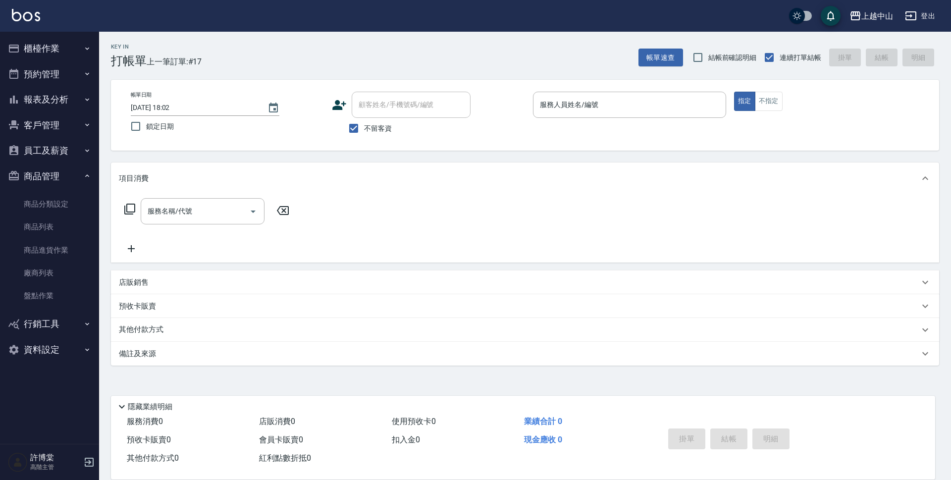
click at [55, 98] on button "報表及分析" at bounding box center [49, 100] width 91 height 26
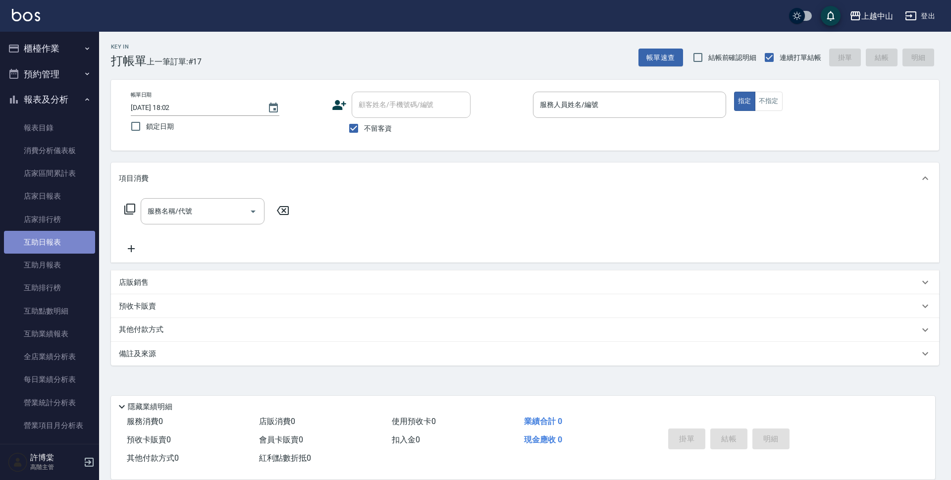
click at [51, 240] on link "互助日報表" at bounding box center [49, 242] width 91 height 23
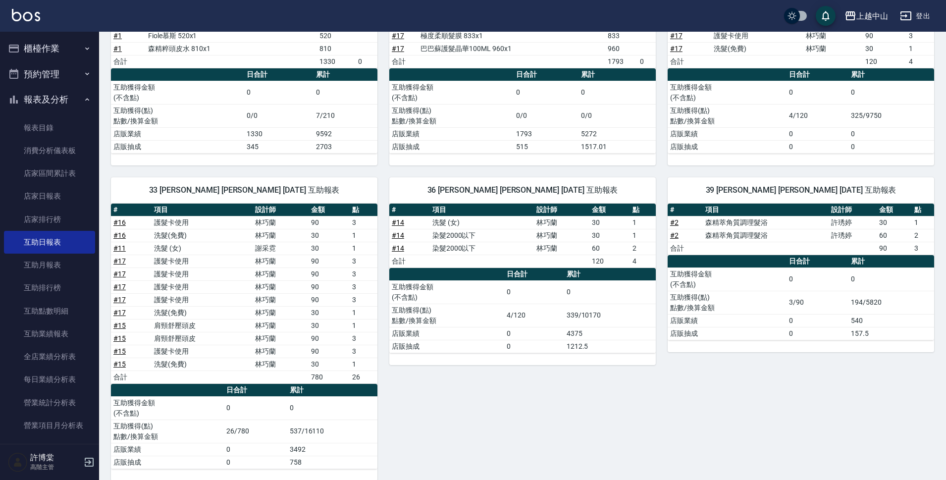
scroll to position [157, 0]
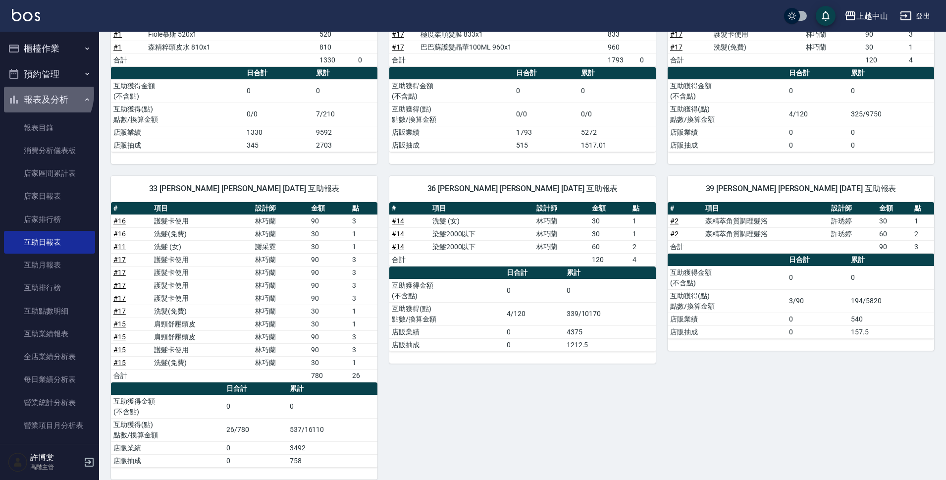
click at [40, 94] on button "報表及分析" at bounding box center [49, 100] width 91 height 26
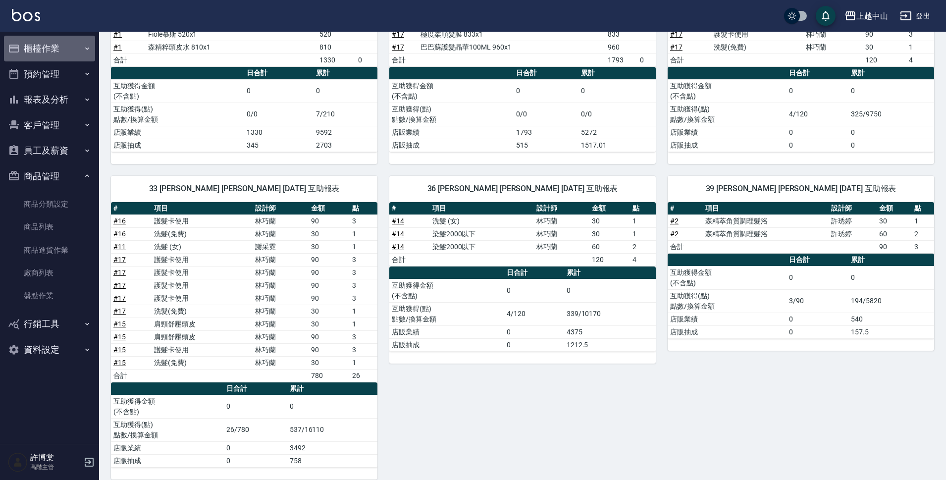
click at [38, 52] on button "櫃檯作業" at bounding box center [49, 49] width 91 height 26
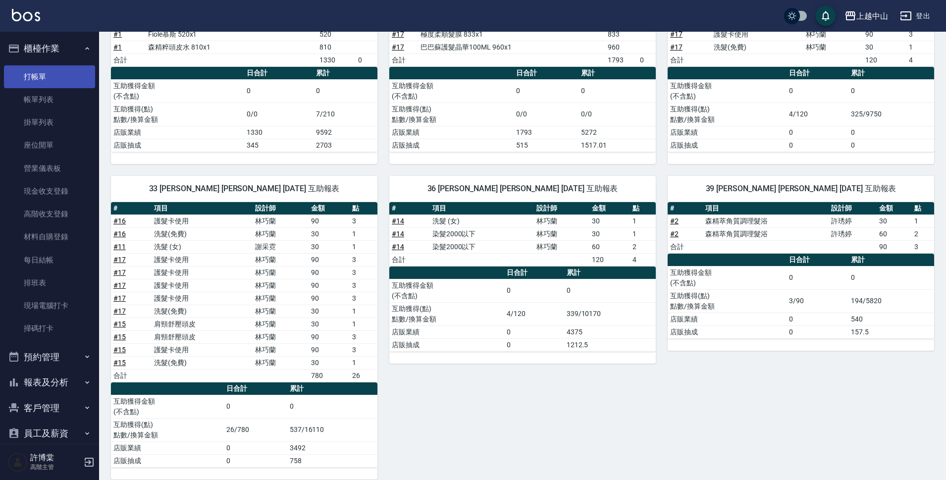
click at [40, 78] on link "打帳單" at bounding box center [49, 76] width 91 height 23
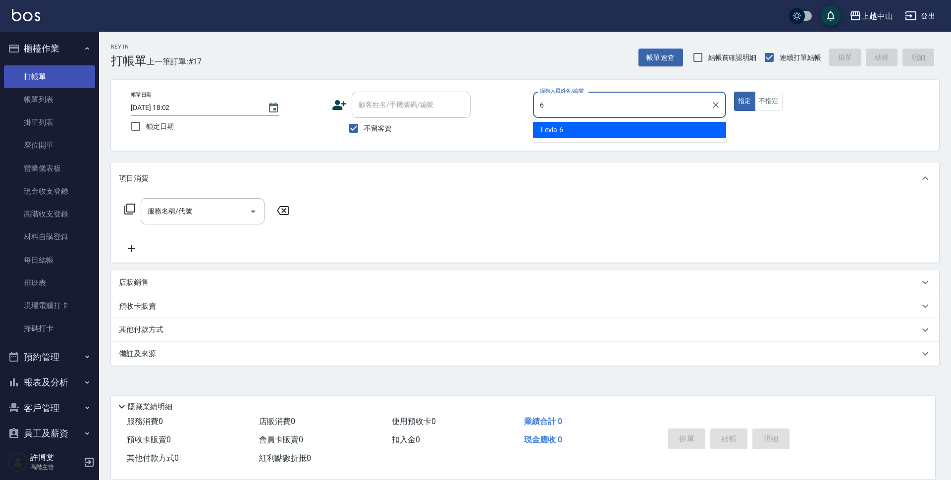
type input "Levia-6"
type button "true"
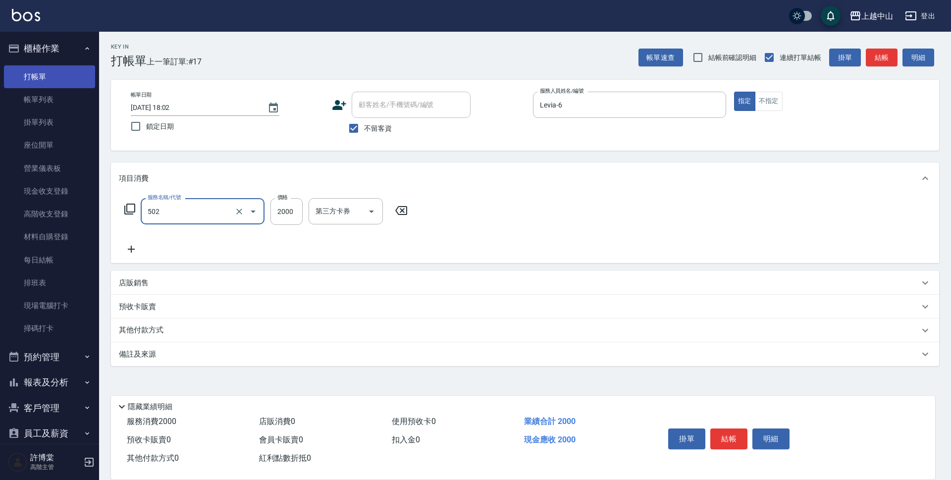
type input "染髮2000以上(502)"
type input "2300"
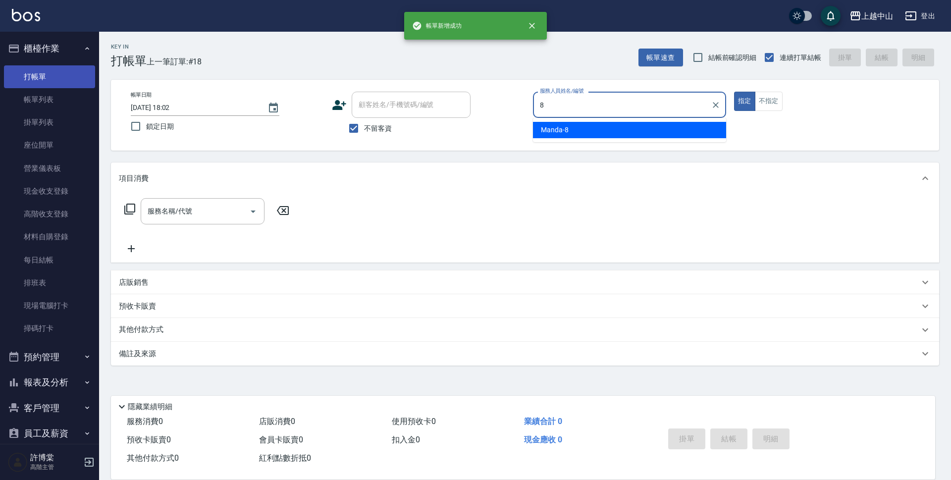
type input "Manda-8"
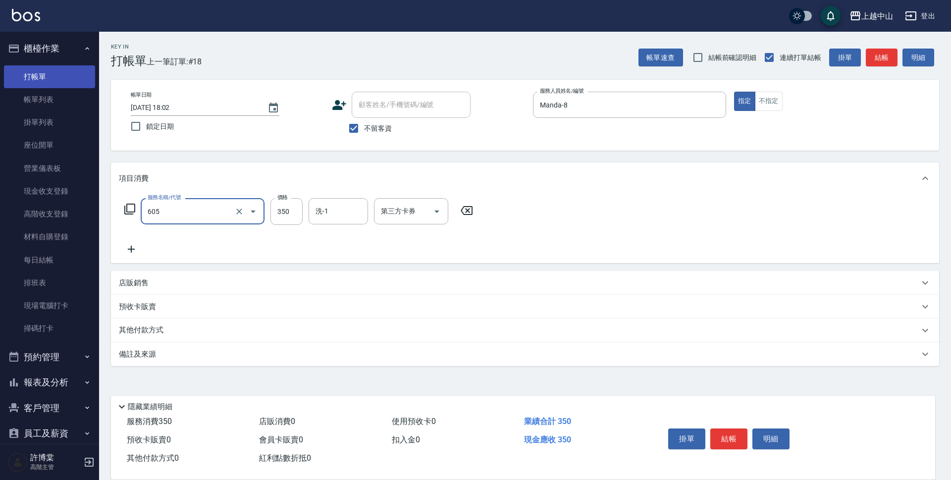
type input "洗髮 (女)(605)"
type input "400"
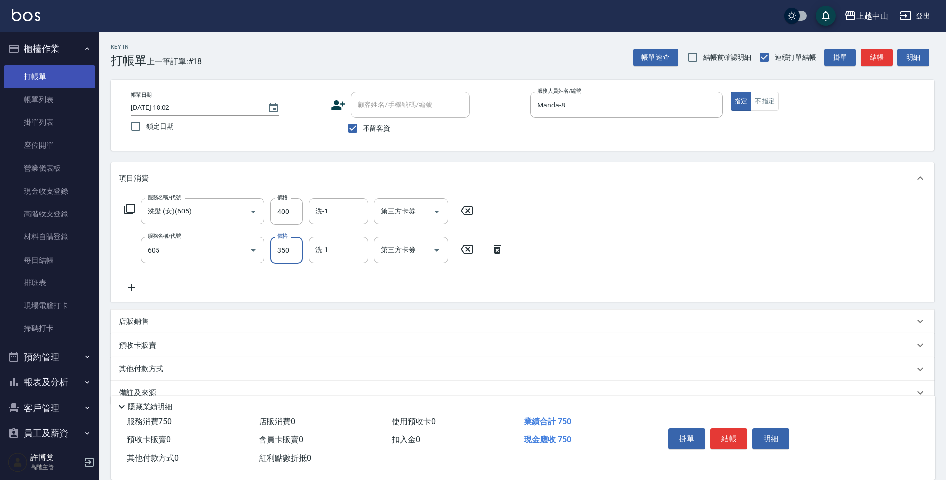
type input "洗髮 (女)(605)"
type input "400"
type input "鴨鴨-30"
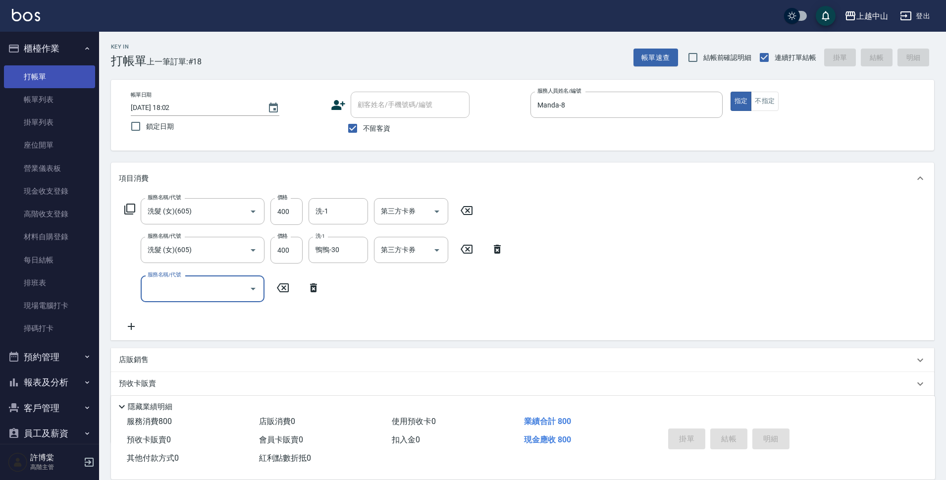
type input "[DATE] 18:03"
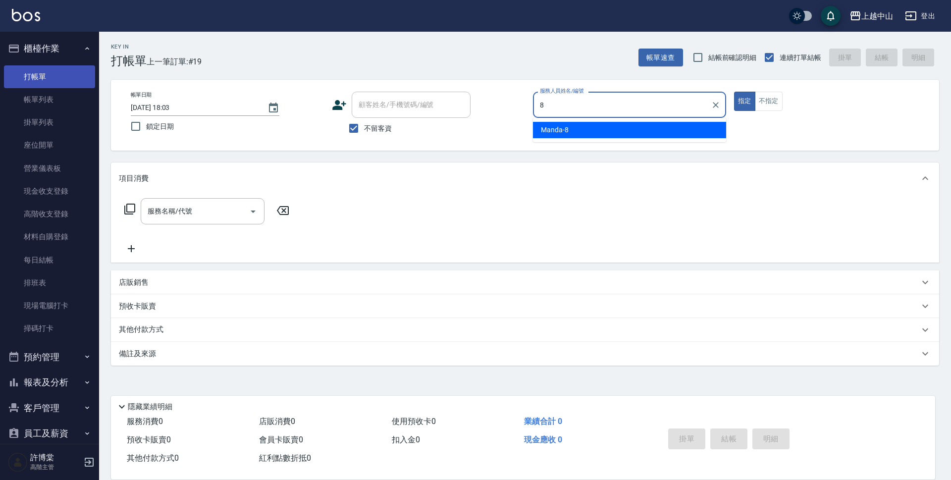
type input "Manda-8"
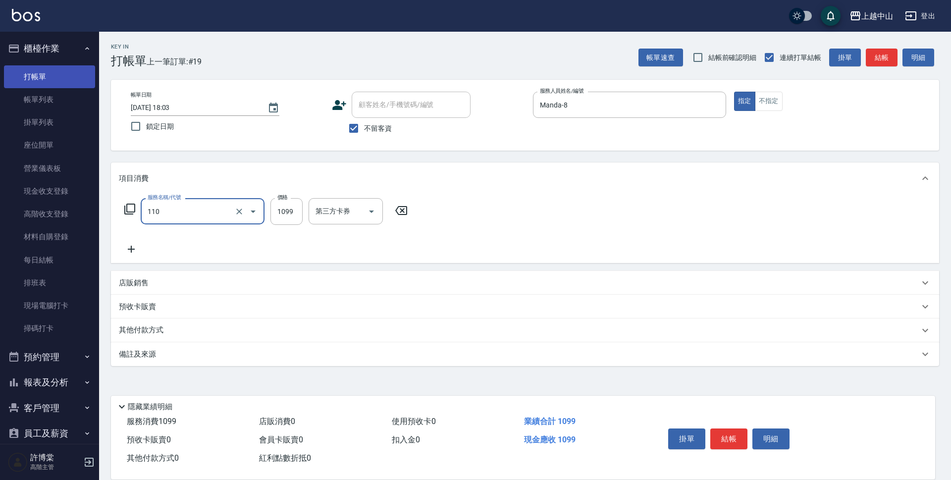
type input "洗+剪+頭皮999(110)"
type input "1200"
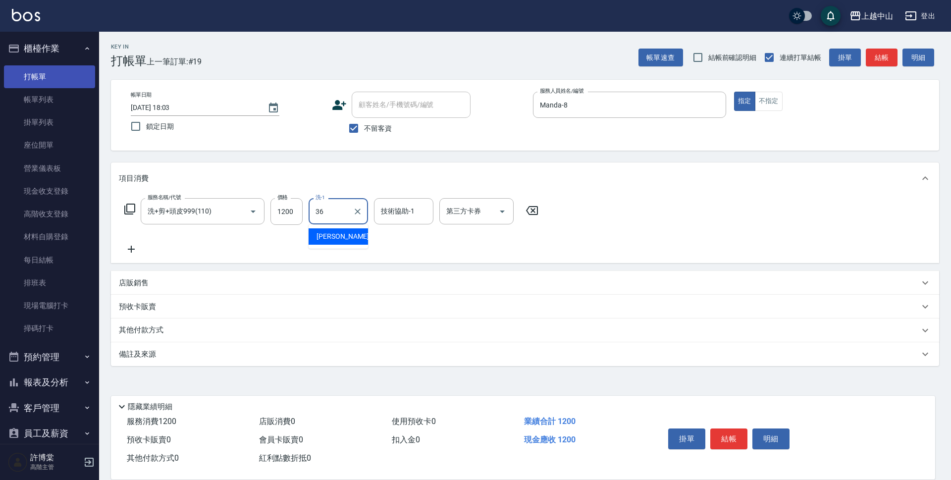
type input "薇慈-36"
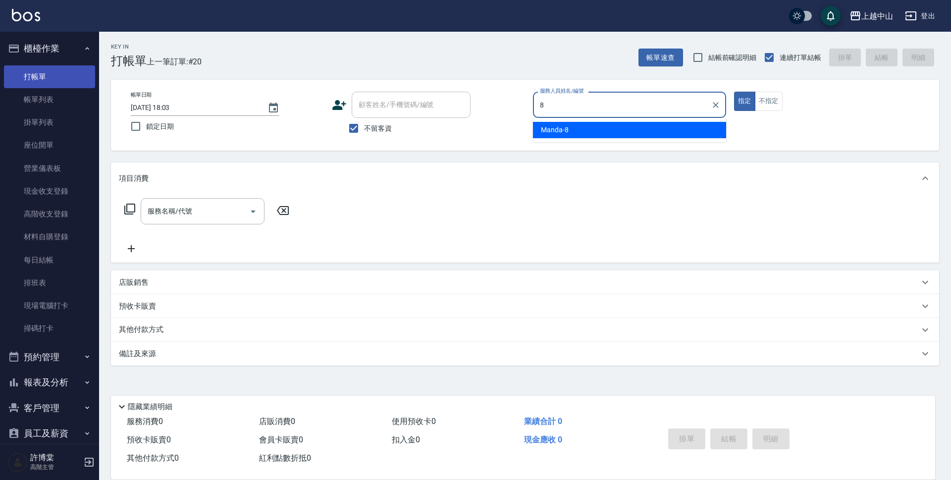
type input "Manda-8"
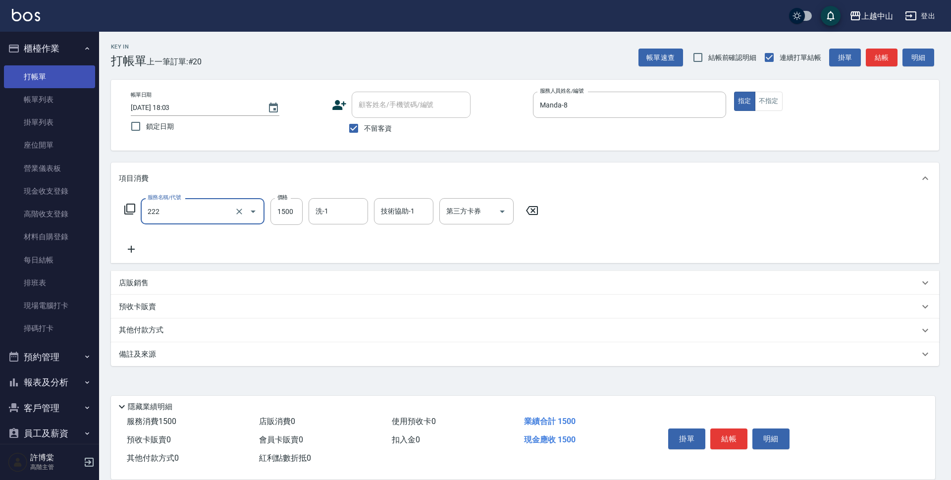
type input "燙髮自備1500以上(222)"
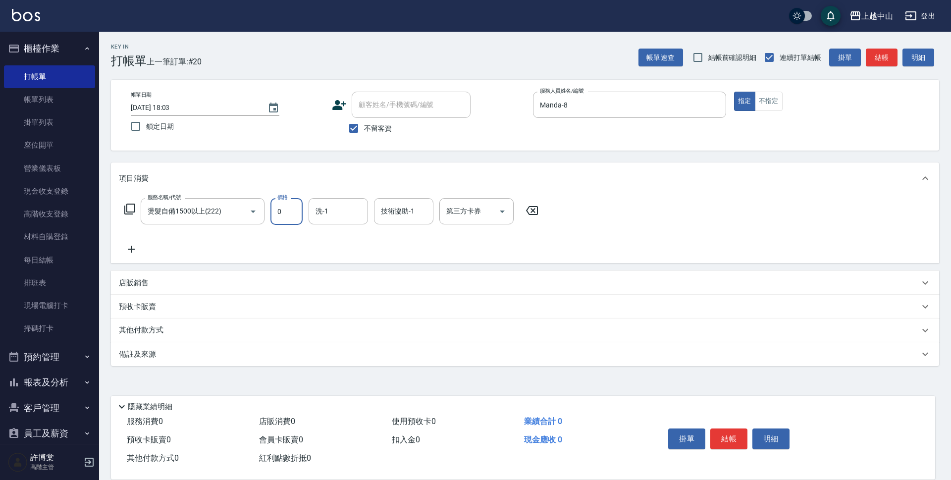
type input "0"
click at [528, 208] on icon at bounding box center [532, 210] width 12 height 9
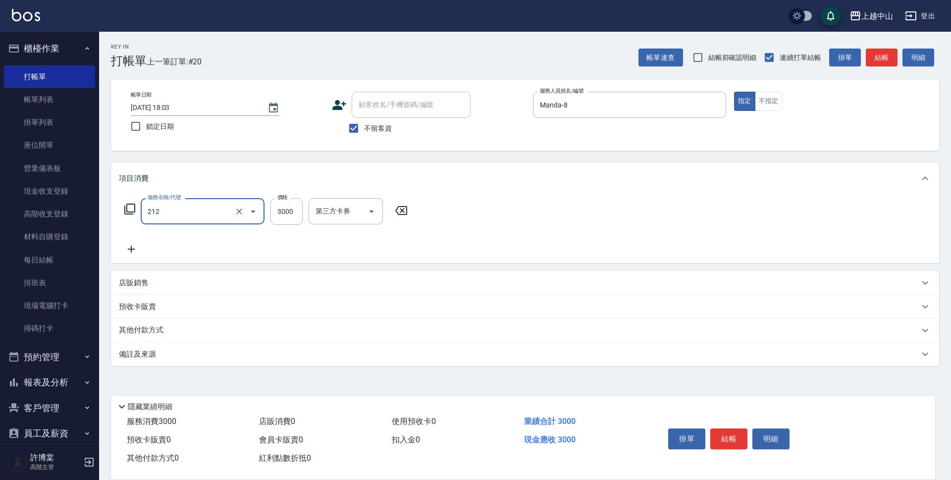
type input "溫朔燙髮3000(212)"
type input "4798"
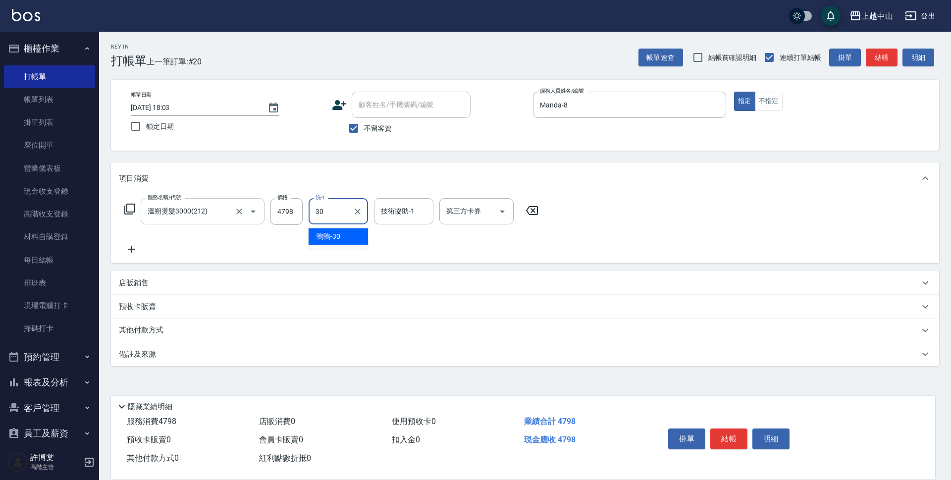
type input "鴨鴨-30"
type input "[PERSON_NAME]-39"
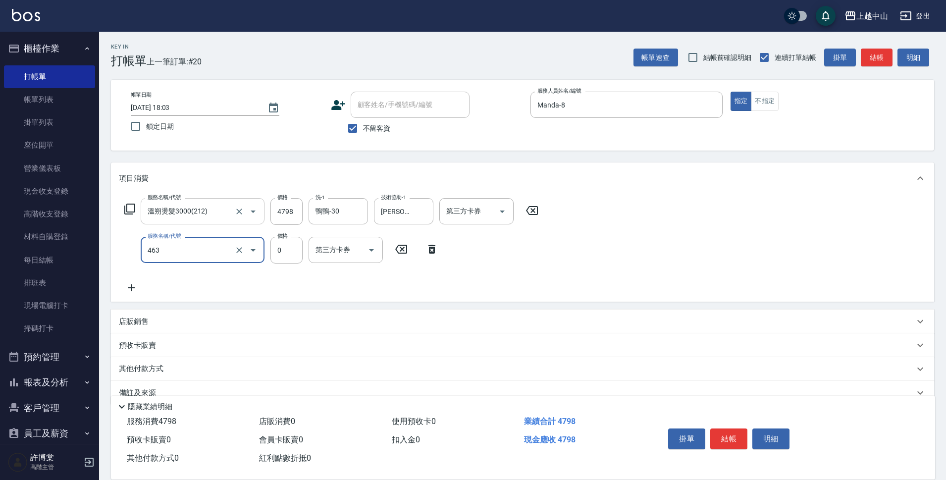
type input "護髮卡使用(463)"
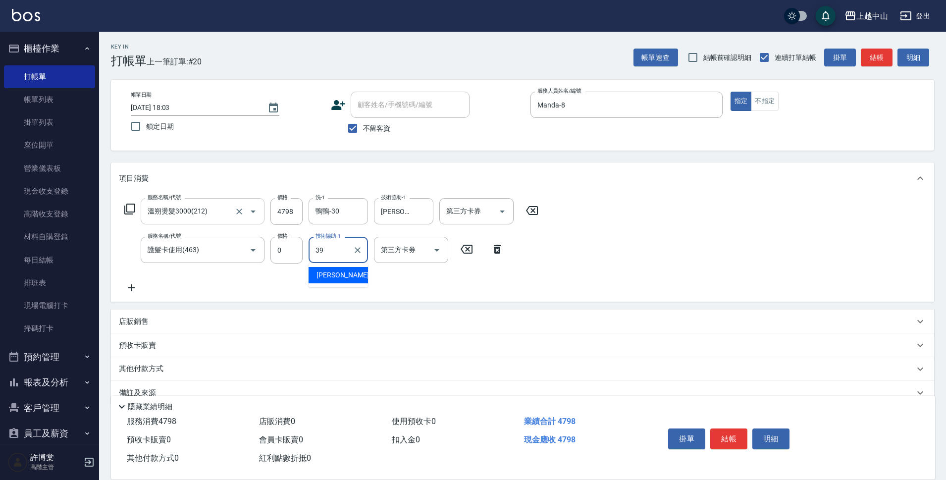
type input "[PERSON_NAME]-39"
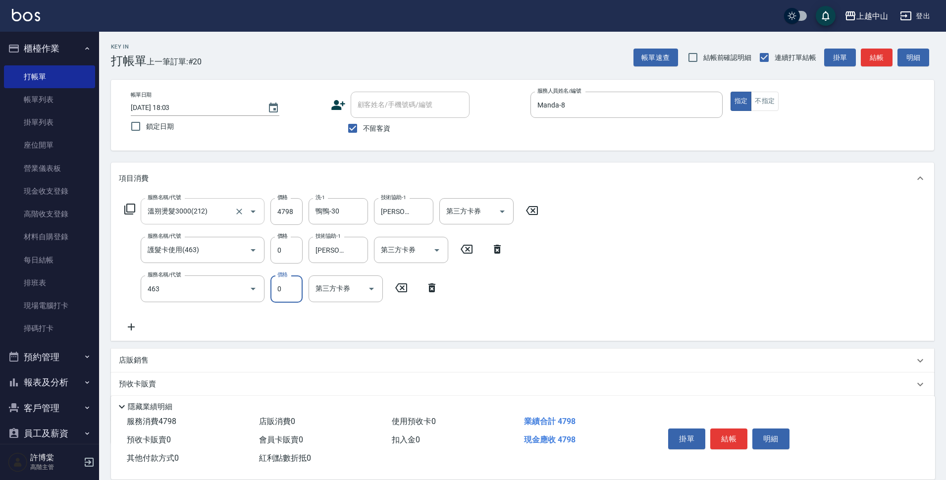
type input "護髮卡使用(463)"
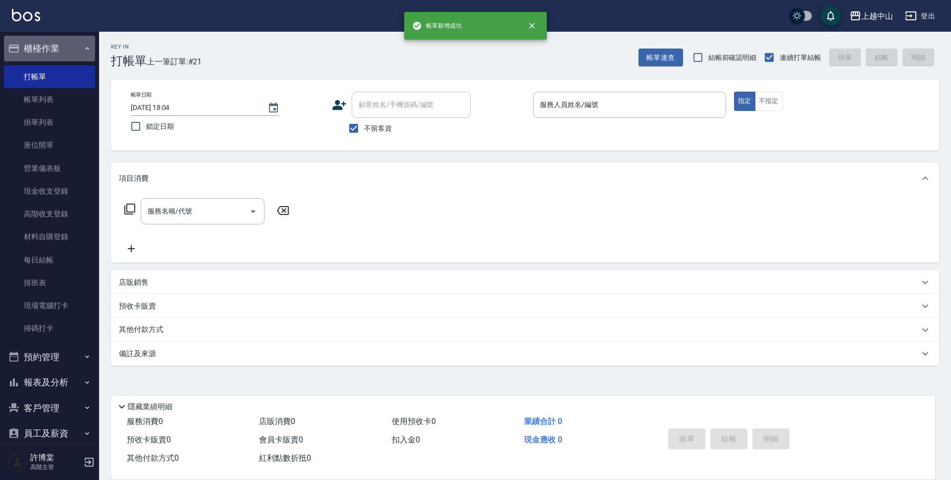
click at [71, 52] on button "櫃檯作業" at bounding box center [49, 49] width 91 height 26
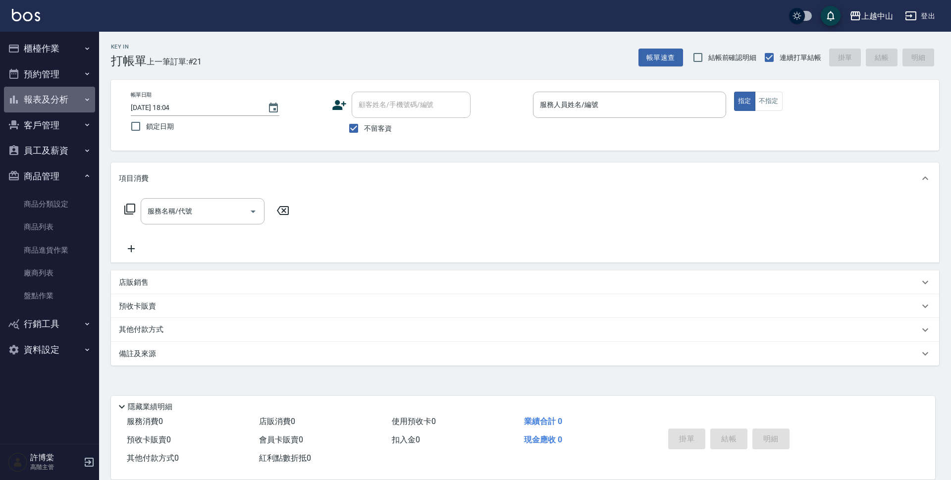
click at [54, 100] on button "報表及分析" at bounding box center [49, 100] width 91 height 26
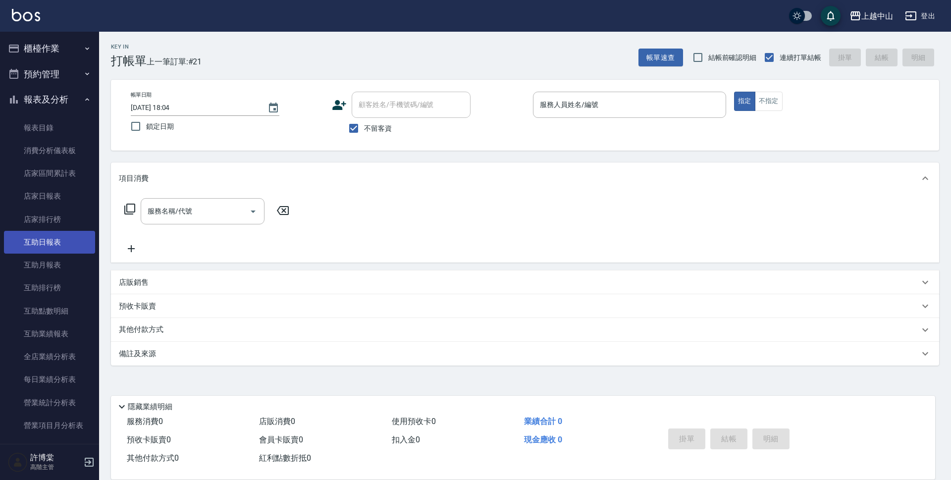
click at [60, 236] on link "互助日報表" at bounding box center [49, 242] width 91 height 23
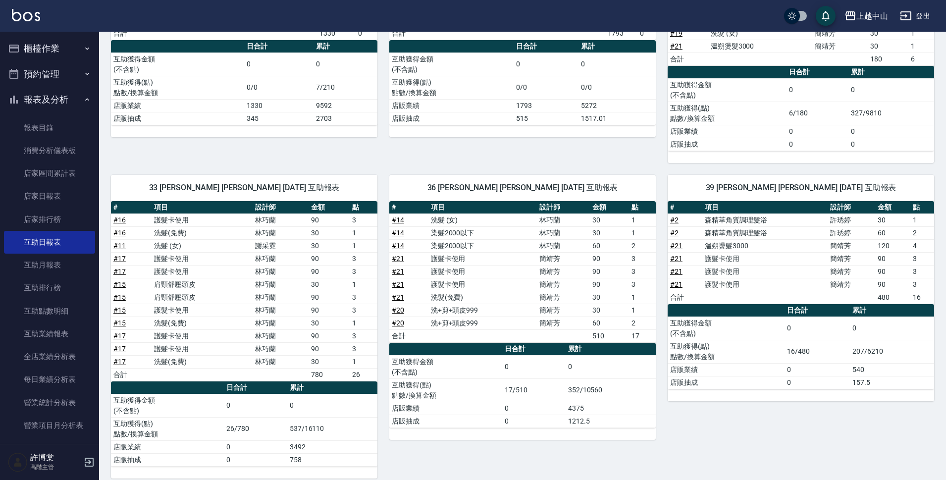
scroll to position [186, 0]
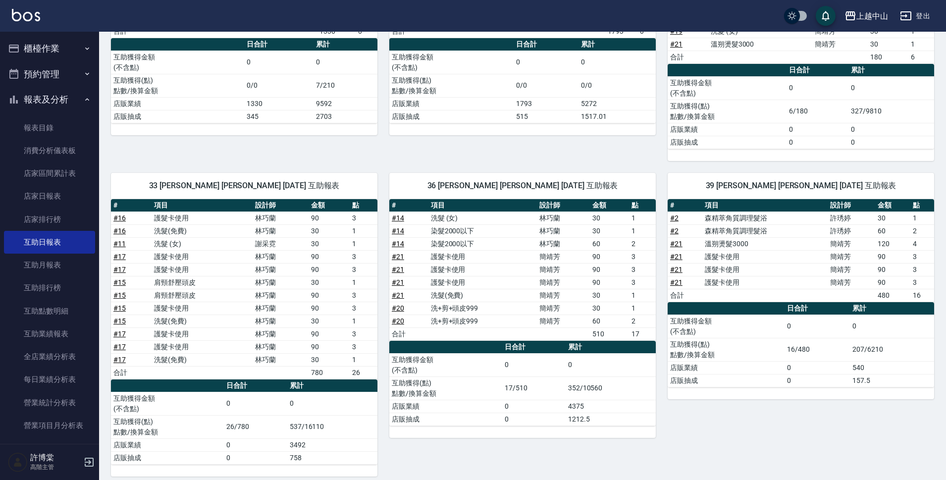
click at [647, 299] on td "1" at bounding box center [642, 295] width 27 height 13
click at [50, 97] on button "報表及分析" at bounding box center [49, 100] width 91 height 26
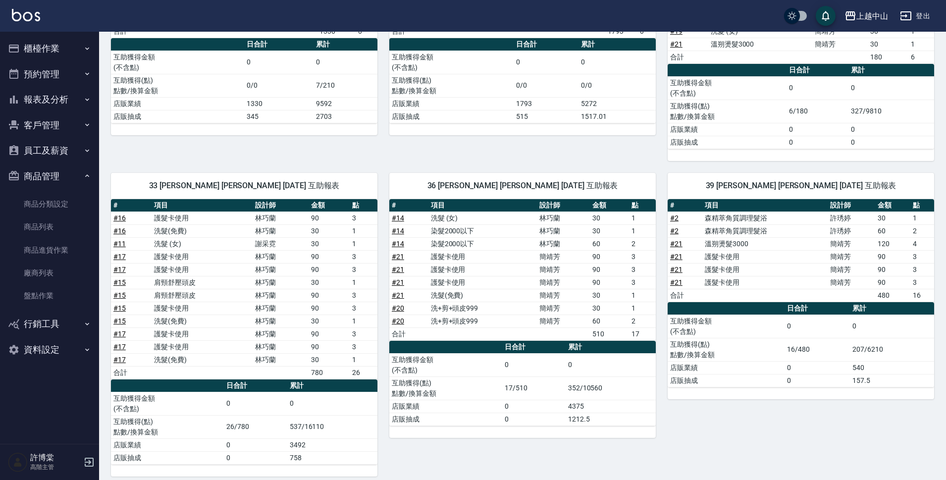
click at [52, 46] on button "櫃檯作業" at bounding box center [49, 49] width 91 height 26
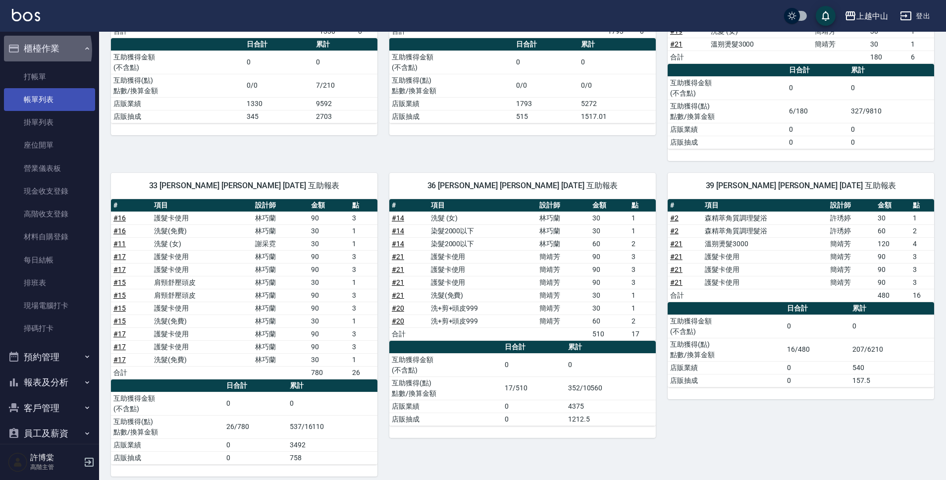
drag, startPoint x: 26, startPoint y: 50, endPoint x: 41, endPoint y: 95, distance: 47.4
click at [26, 51] on button "櫃檯作業" at bounding box center [49, 49] width 91 height 26
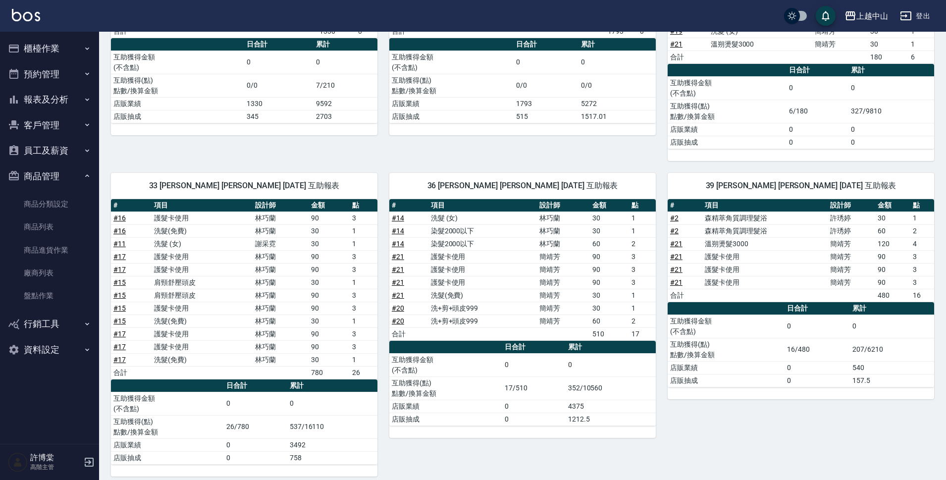
drag, startPoint x: 70, startPoint y: 44, endPoint x: 71, endPoint y: 58, distance: 14.9
click at [70, 45] on button "櫃檯作業" at bounding box center [49, 49] width 91 height 26
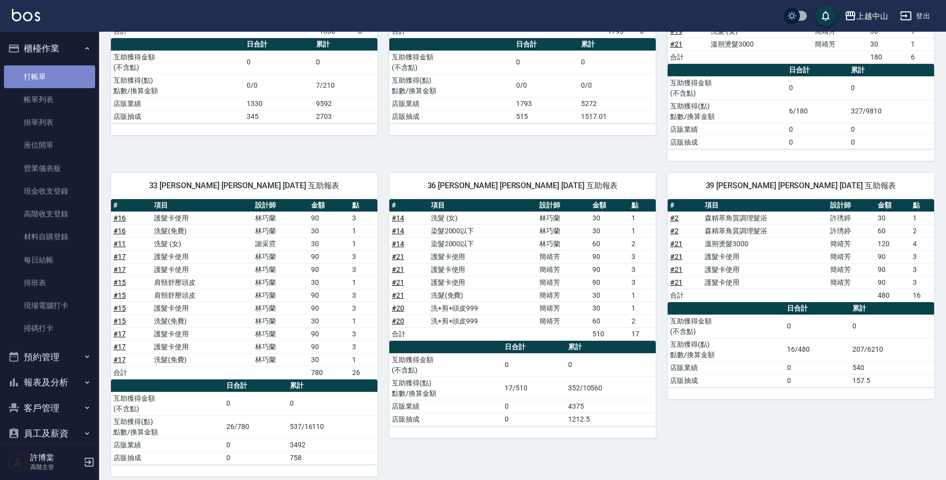
click at [62, 76] on link "打帳單" at bounding box center [49, 76] width 91 height 23
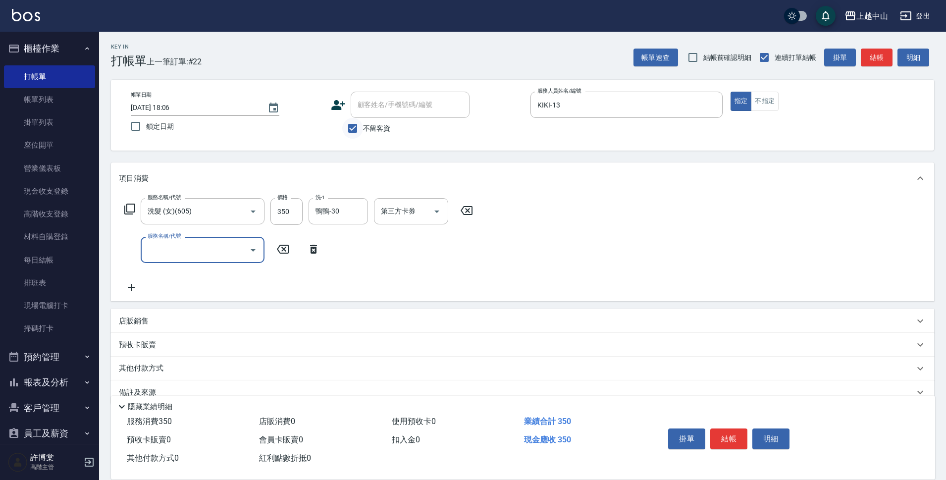
click at [354, 132] on input "不留客資" at bounding box center [352, 128] width 21 height 21
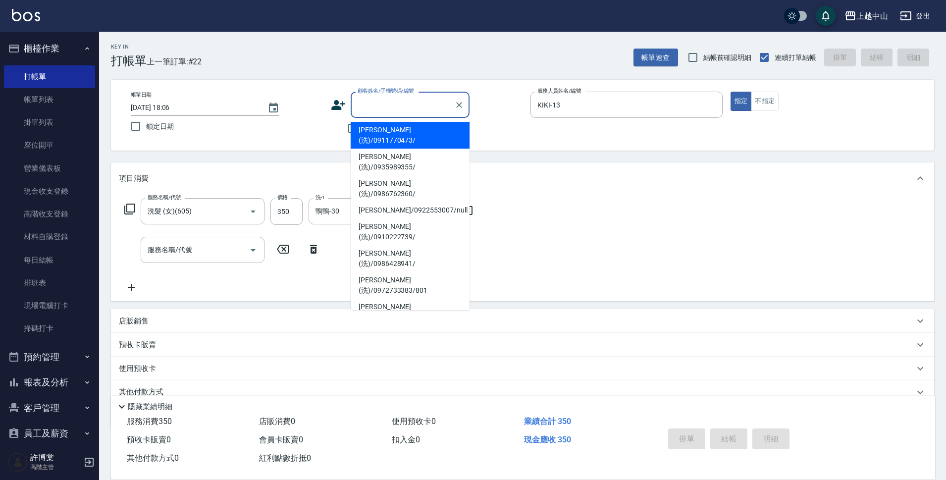
click at [373, 109] on input "顧客姓名/手機號碼/編號" at bounding box center [402, 104] width 95 height 17
click at [417, 311] on div "店販銷售" at bounding box center [522, 321] width 823 height 24
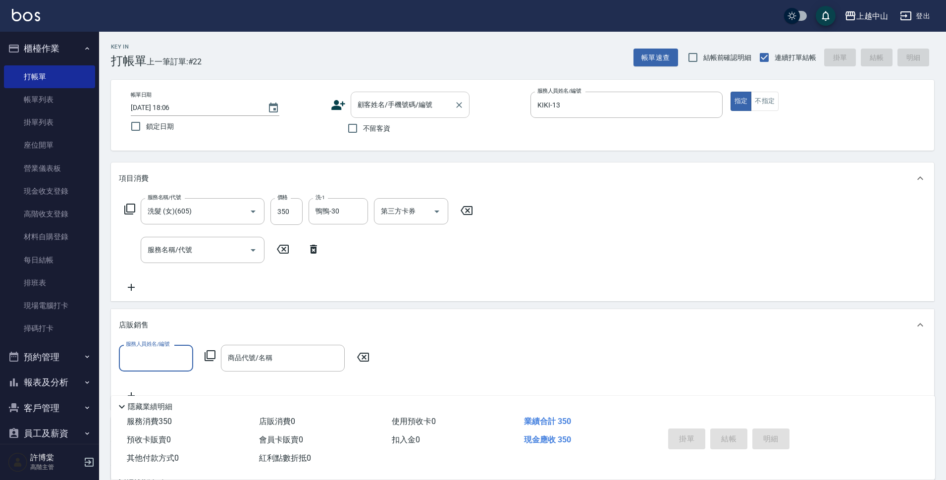
click at [429, 109] on input "顧客姓名/手機號碼/編號" at bounding box center [402, 104] width 95 height 17
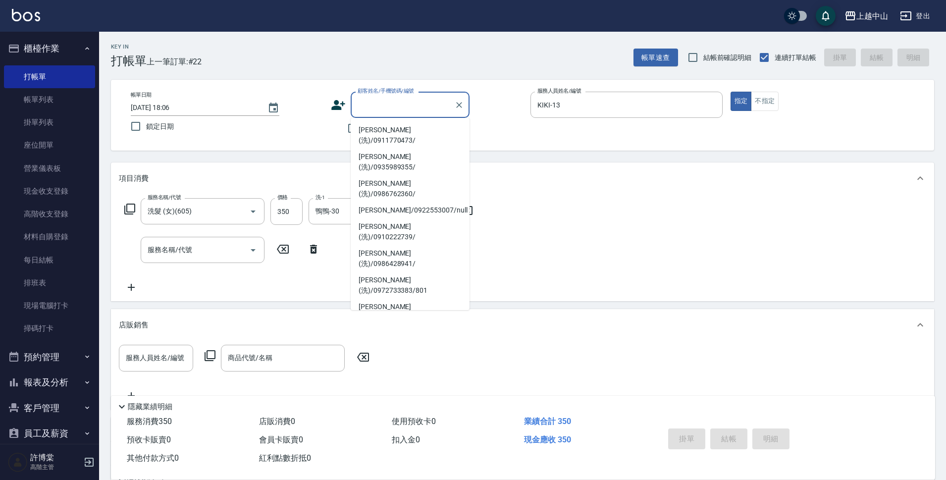
click at [406, 406] on li "[PERSON_NAME](洗)/0937076243/" at bounding box center [410, 419] width 119 height 27
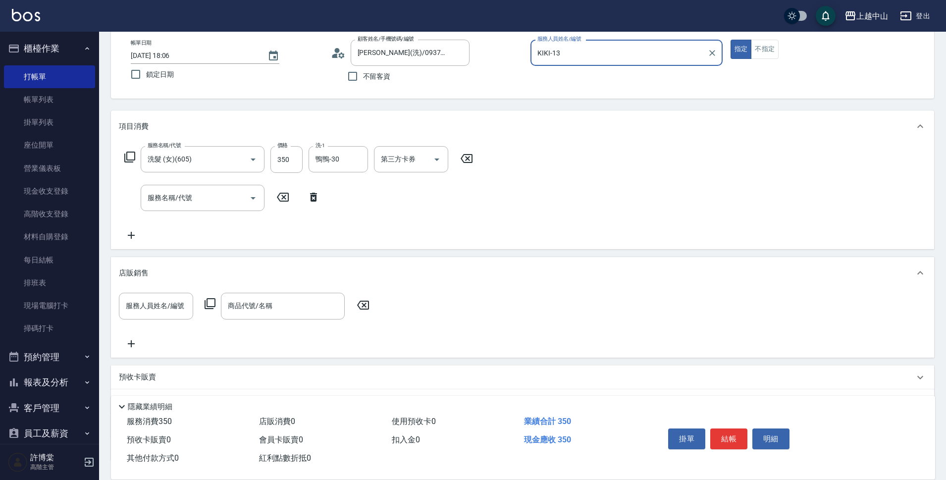
scroll to position [72, 0]
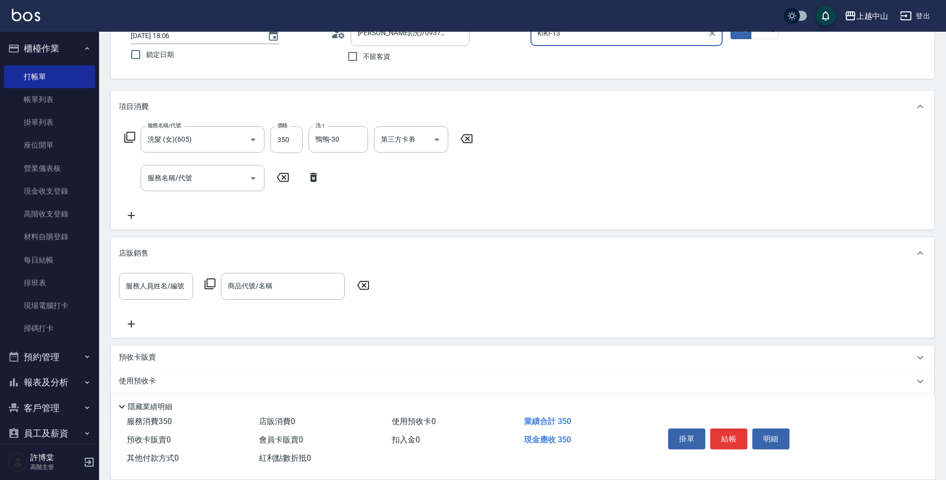
click at [321, 248] on div "店販銷售" at bounding box center [516, 253] width 795 height 10
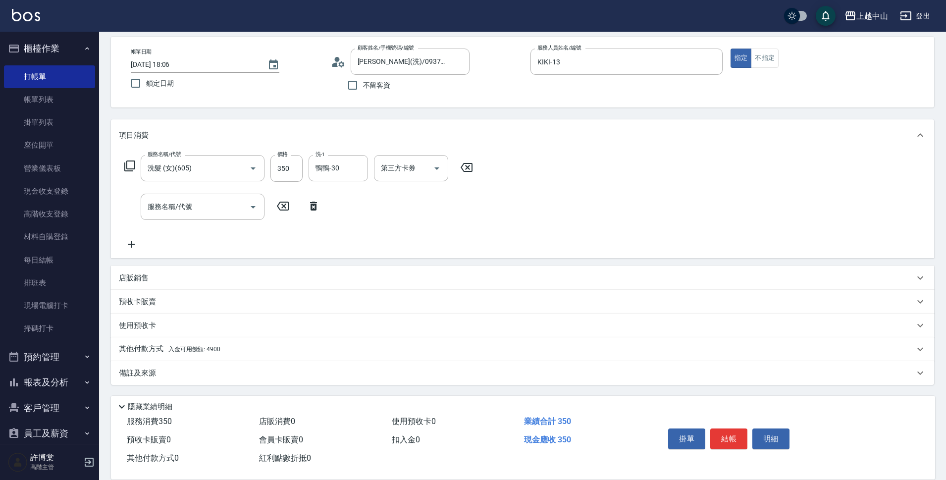
scroll to position [43, 0]
drag, startPoint x: 232, startPoint y: 345, endPoint x: 288, endPoint y: 344, distance: 56.0
click at [232, 344] on div "其他付款方式 入金可用餘額: 4900" at bounding box center [516, 349] width 795 height 11
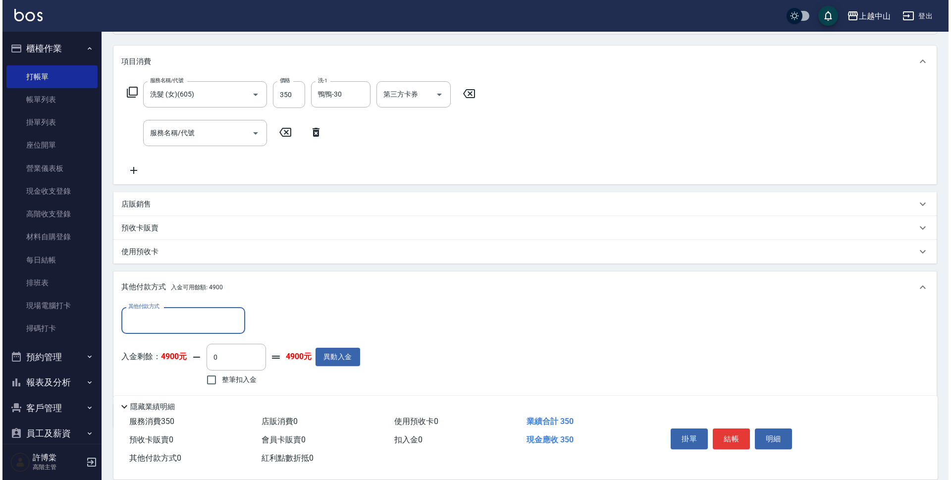
scroll to position [154, 0]
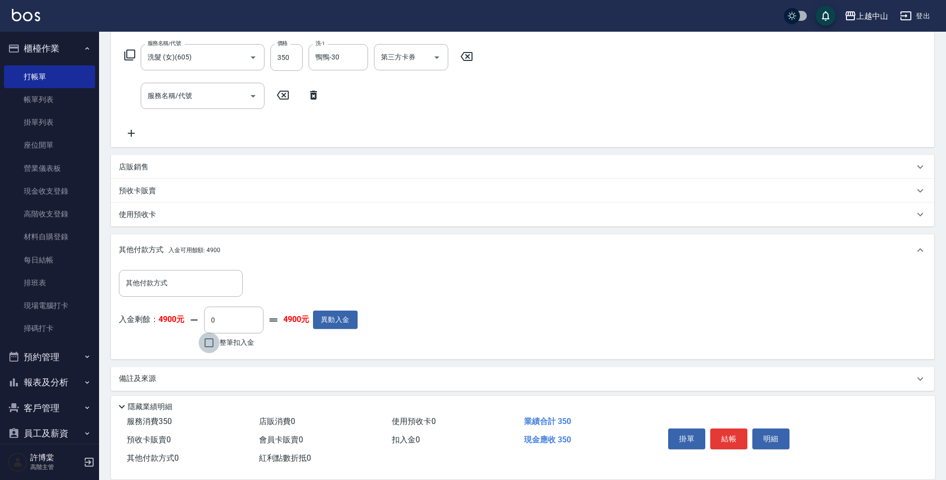
click at [209, 344] on input "整筆扣入金" at bounding box center [209, 342] width 21 height 21
click at [779, 433] on button "明細" at bounding box center [770, 438] width 37 height 21
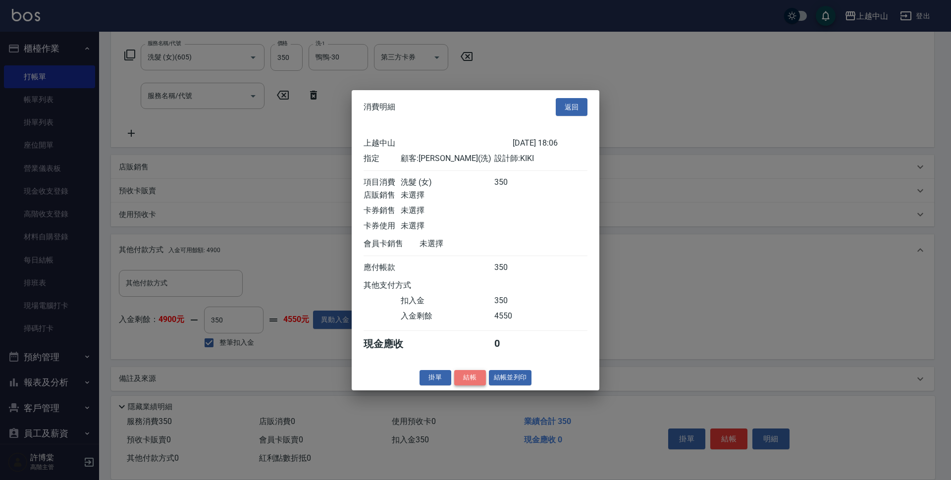
click at [475, 385] on button "結帳" at bounding box center [470, 377] width 32 height 15
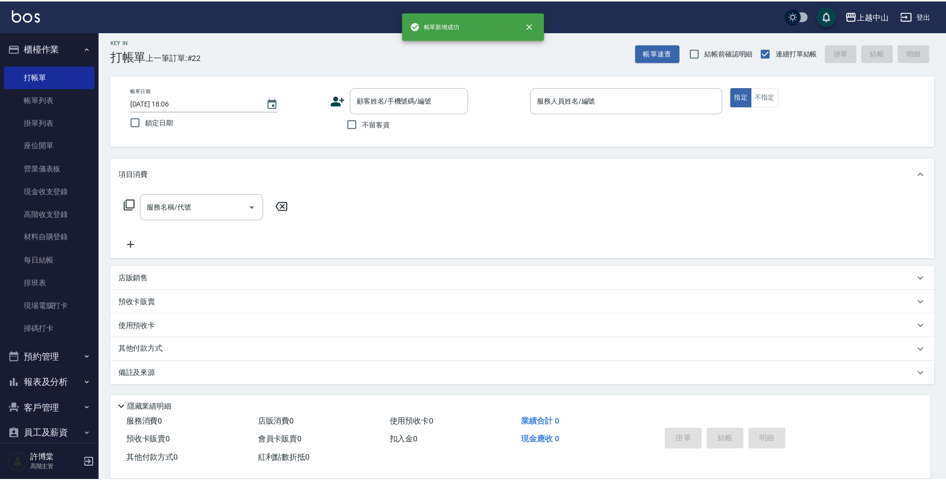
scroll to position [0, 0]
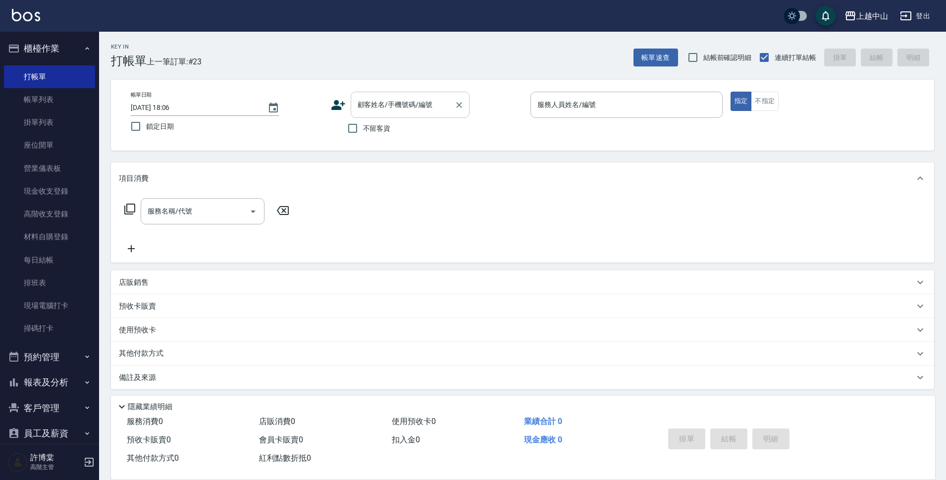
click at [408, 115] on div "顧客姓名/手機號碼/編號" at bounding box center [410, 105] width 119 height 26
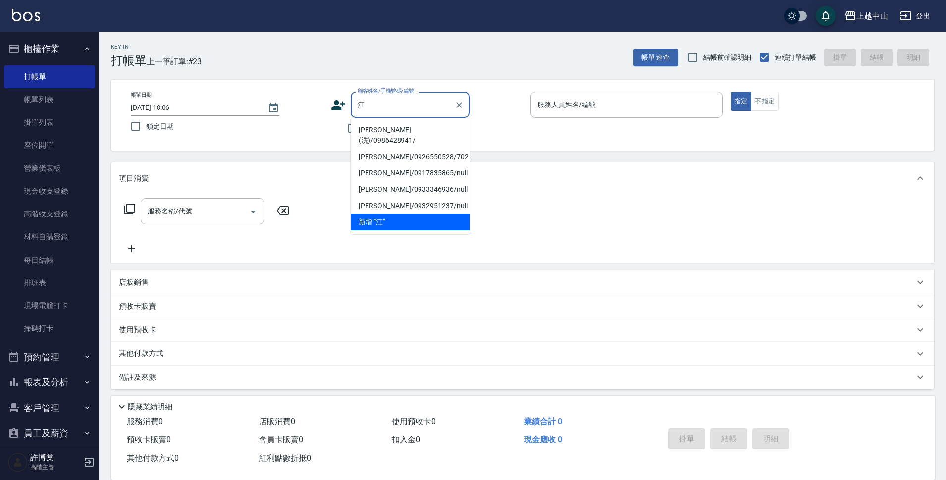
click at [412, 127] on li "[PERSON_NAME](洗)/0986428941/" at bounding box center [410, 135] width 119 height 27
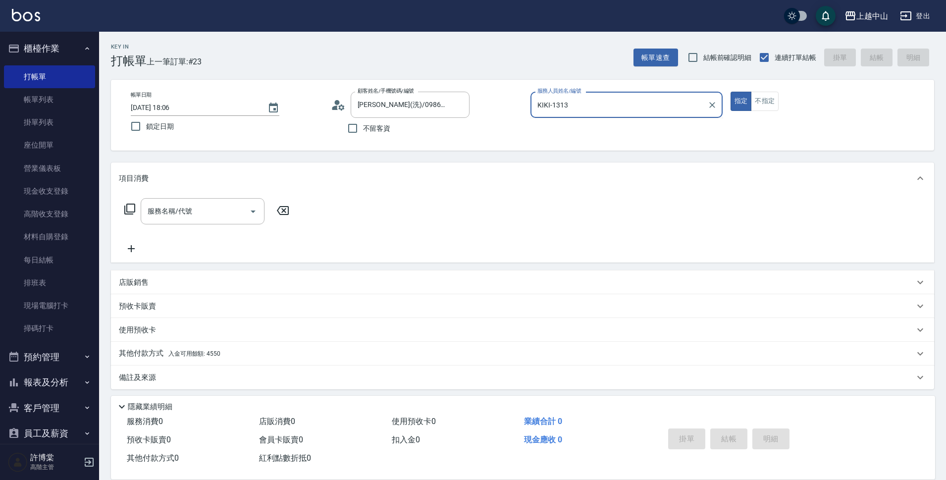
click at [730, 92] on button "指定" at bounding box center [740, 101] width 21 height 19
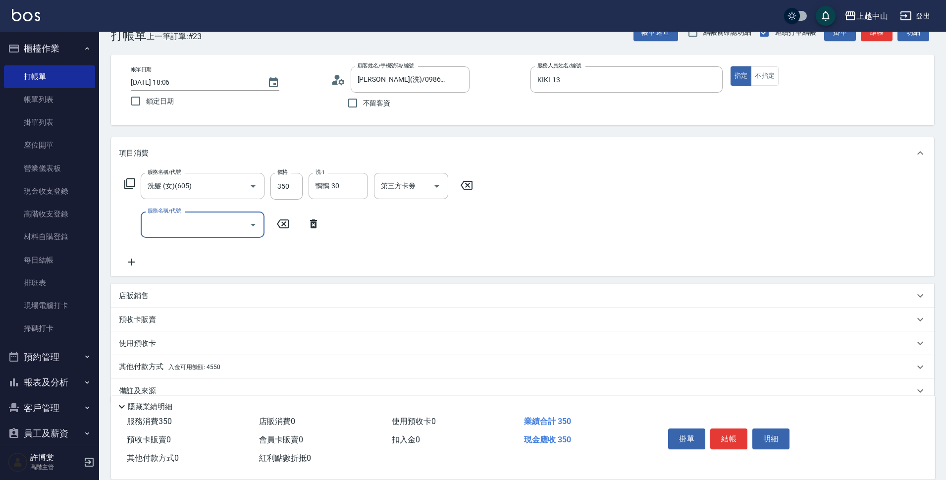
scroll to position [43, 0]
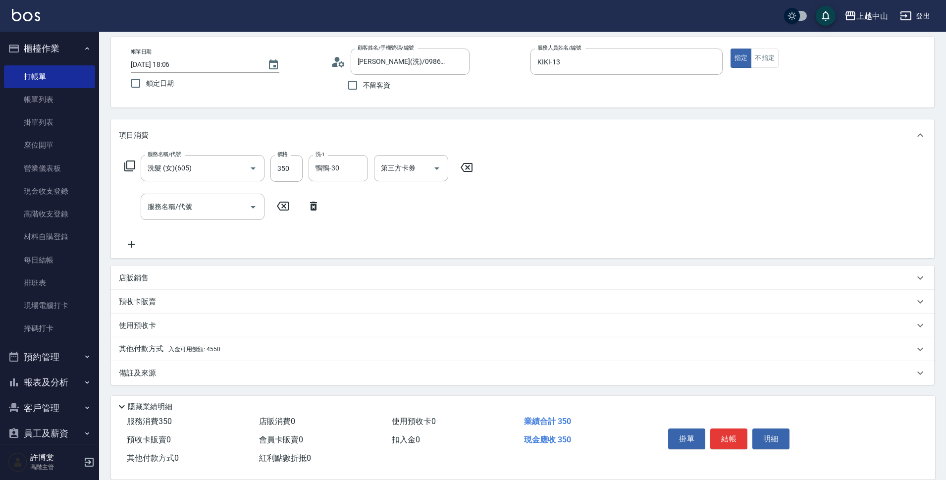
click at [321, 343] on div "其他付款方式 入金可用餘額: 4550" at bounding box center [522, 349] width 823 height 24
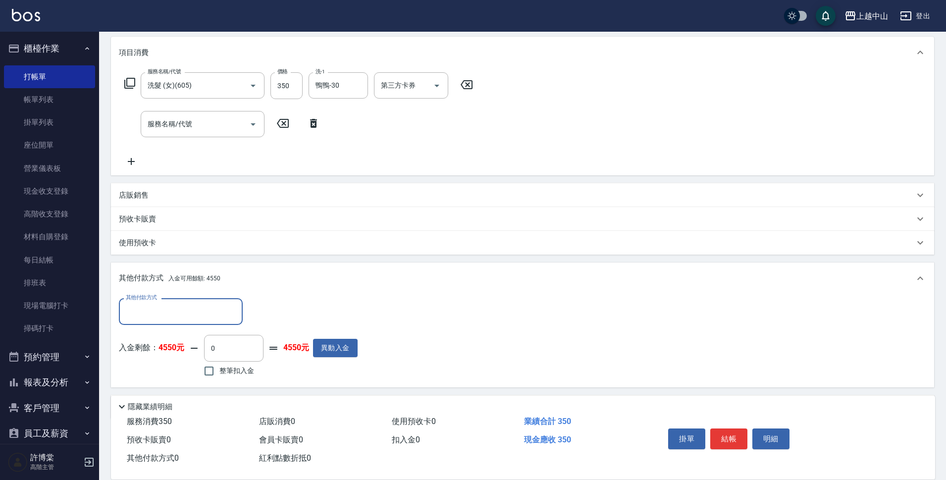
scroll to position [160, 0]
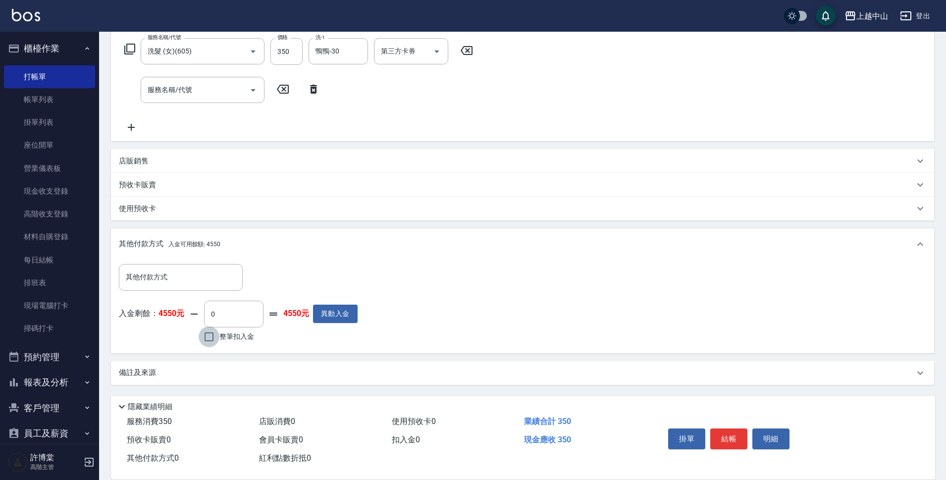
click at [205, 338] on input "整筆扣入金" at bounding box center [209, 336] width 21 height 21
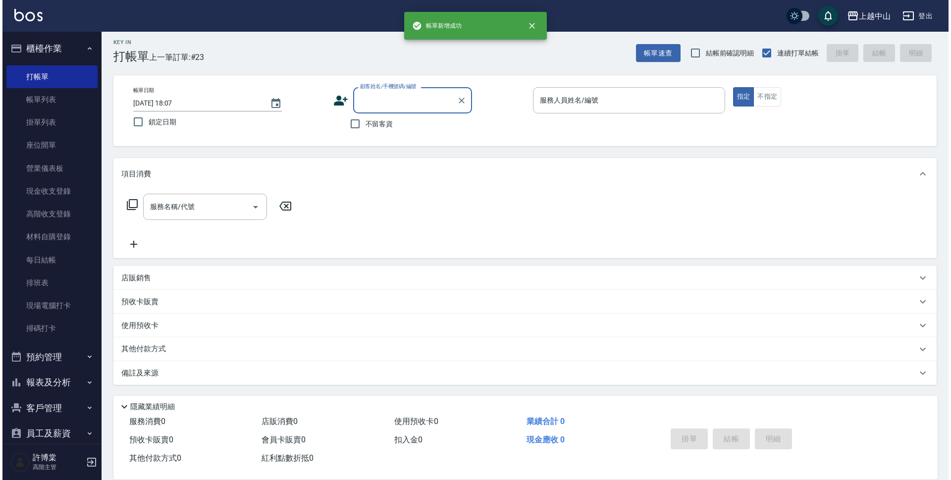
scroll to position [0, 0]
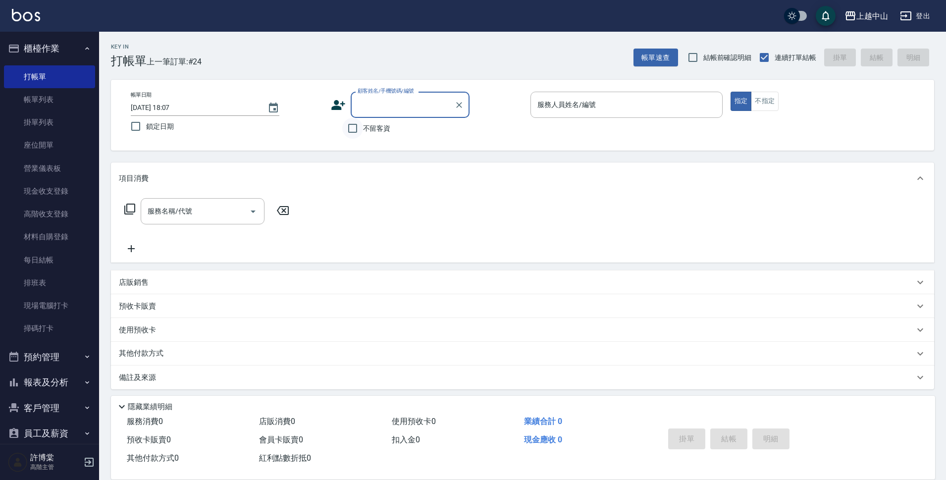
click at [343, 134] on input "不留客資" at bounding box center [352, 128] width 21 height 21
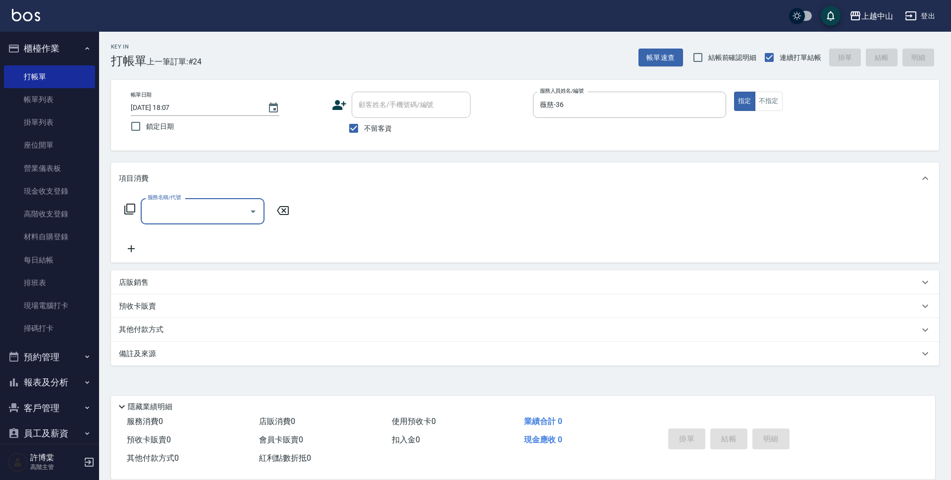
click at [159, 287] on div "店販銷售" at bounding box center [519, 282] width 800 height 10
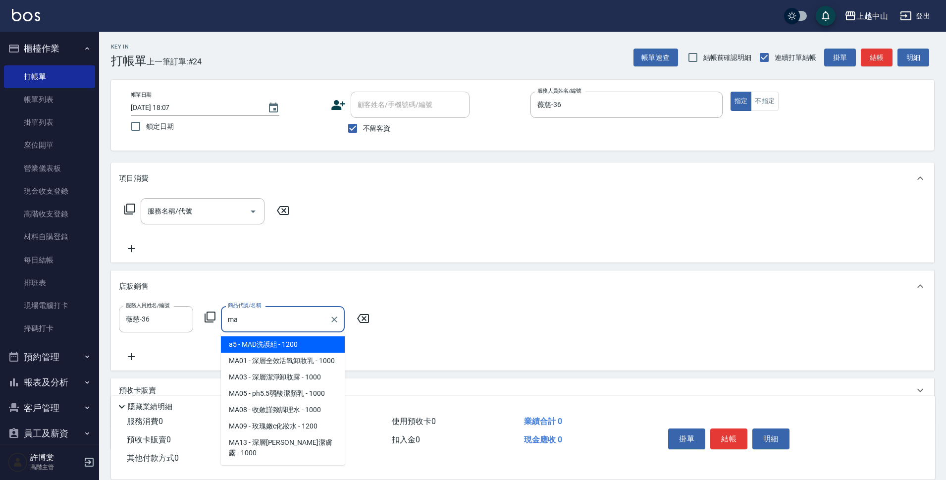
click at [272, 344] on span "a5 - MAD洗護組 - 1200" at bounding box center [283, 344] width 124 height 16
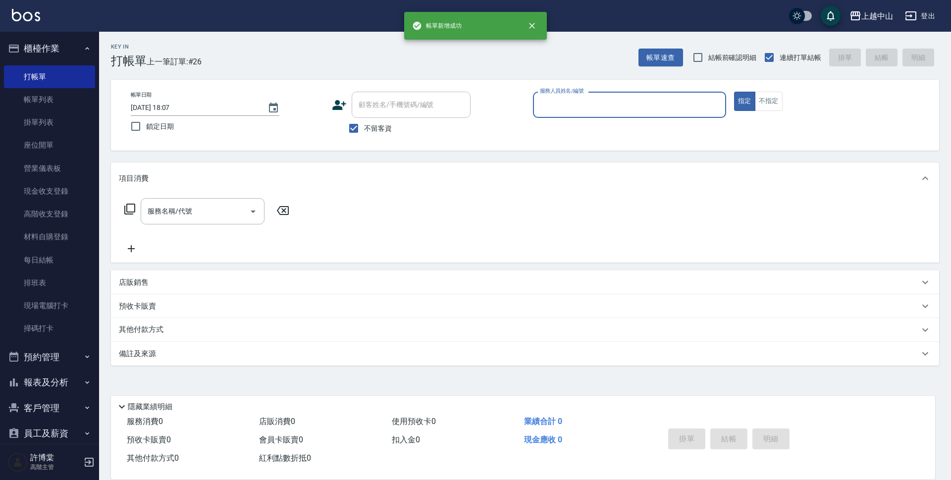
click at [54, 59] on button "櫃檯作業" at bounding box center [49, 49] width 91 height 26
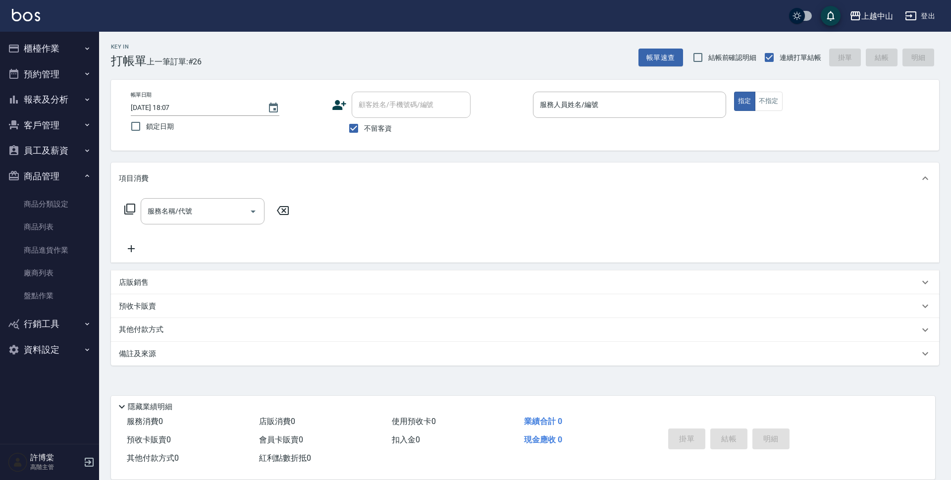
click at [43, 100] on button "報表及分析" at bounding box center [49, 100] width 91 height 26
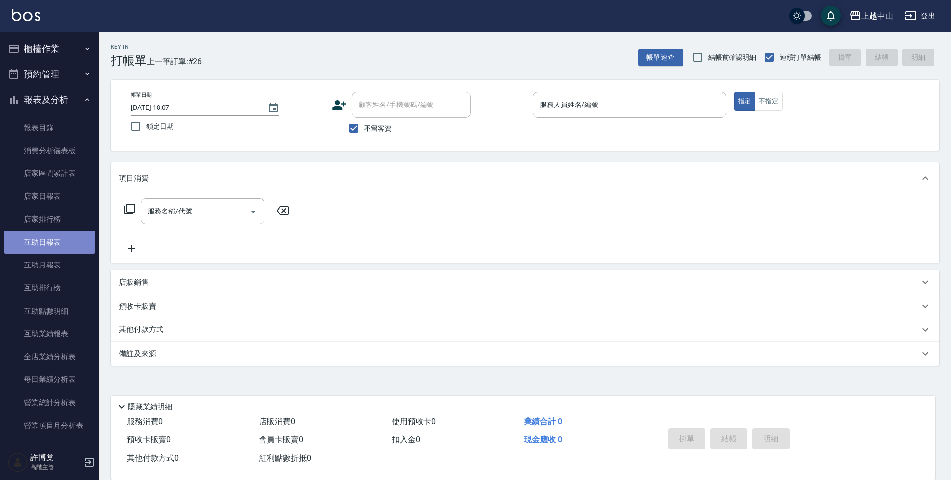
click at [59, 237] on link "互助日報表" at bounding box center [49, 242] width 91 height 23
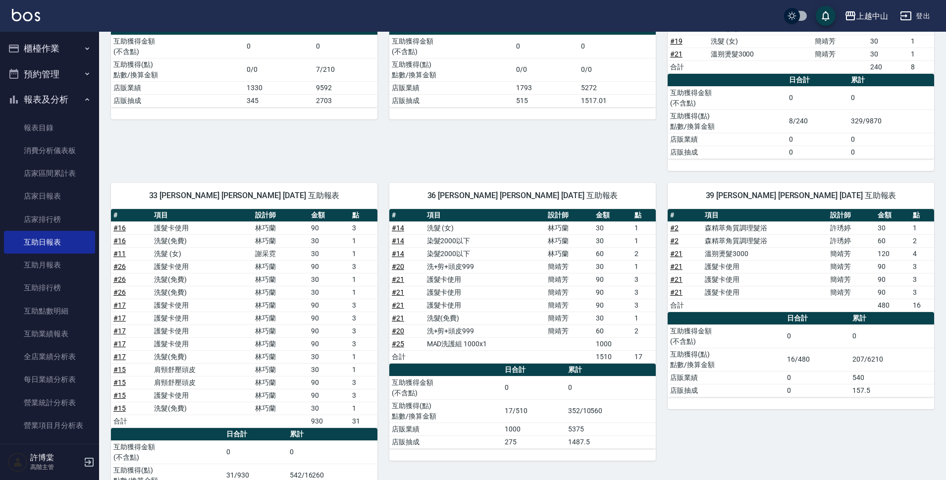
scroll to position [203, 0]
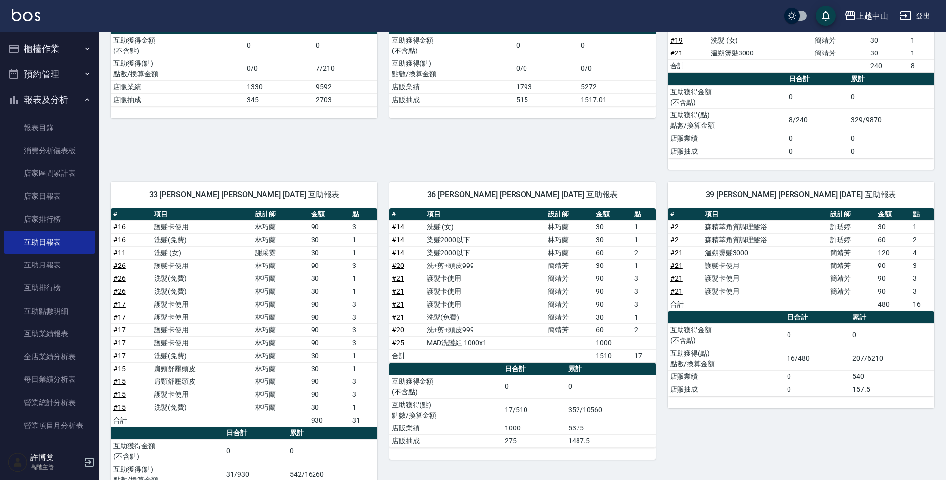
click at [587, 156] on div "5 Kimi [PERSON_NAME][DATE] 互助報表 # 項目 設計師 金額 點 # 17 極度柔順髮膜 833x1 833 # 17 巴巴蘇護髮晶…" at bounding box center [516, 51] width 278 height 238
drag, startPoint x: 53, startPoint y: 97, endPoint x: 52, endPoint y: 78, distance: 19.3
click at [51, 96] on button "報表及分析" at bounding box center [49, 100] width 91 height 26
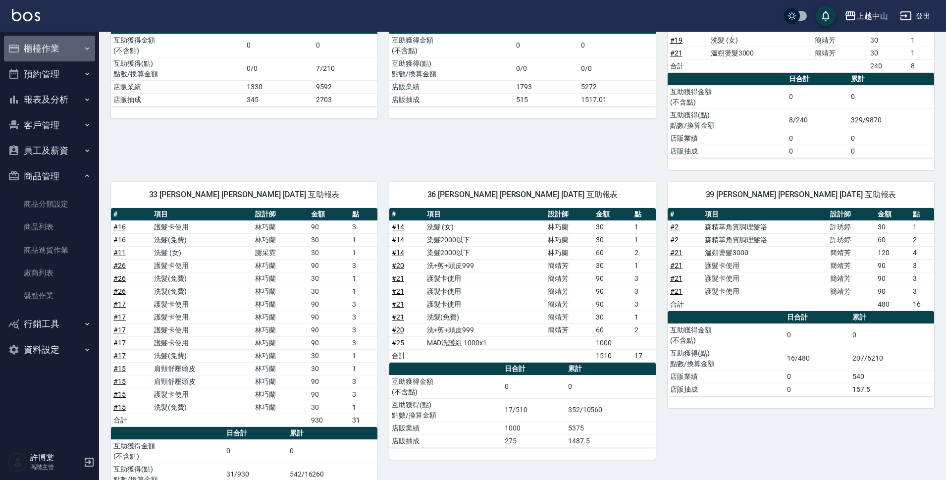
click at [53, 44] on button "櫃檯作業" at bounding box center [49, 49] width 91 height 26
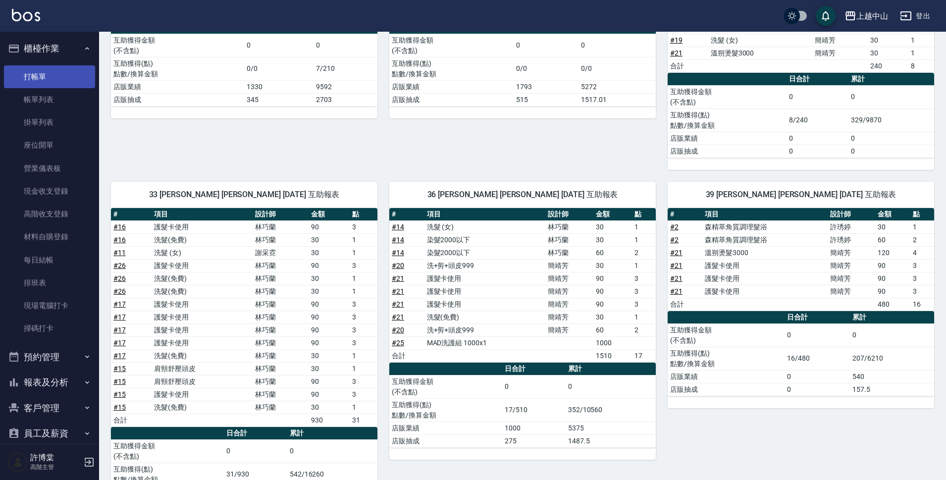
click at [57, 73] on link "打帳單" at bounding box center [49, 76] width 91 height 23
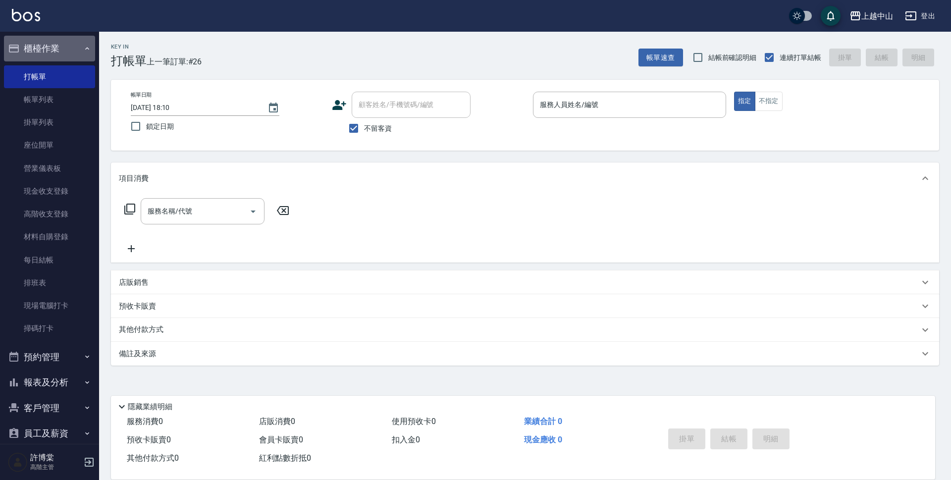
click at [53, 55] on button "櫃檯作業" at bounding box center [49, 49] width 91 height 26
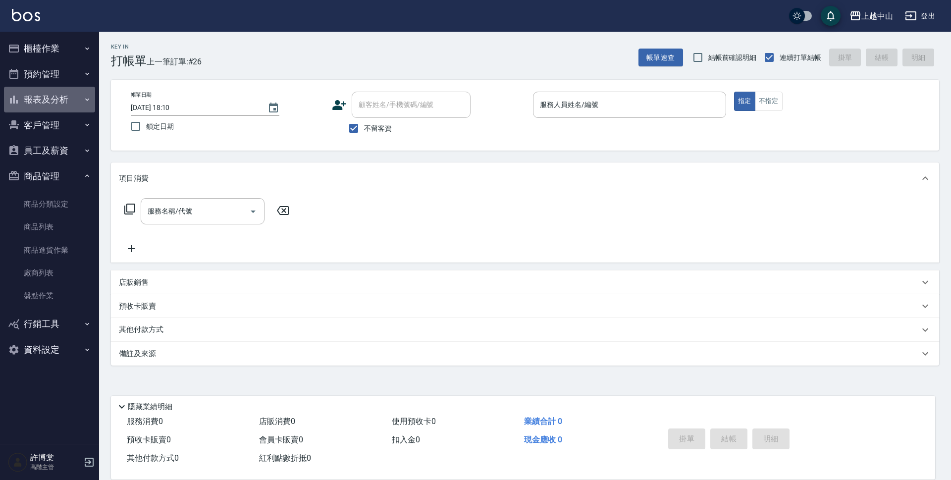
click at [56, 98] on button "報表及分析" at bounding box center [49, 100] width 91 height 26
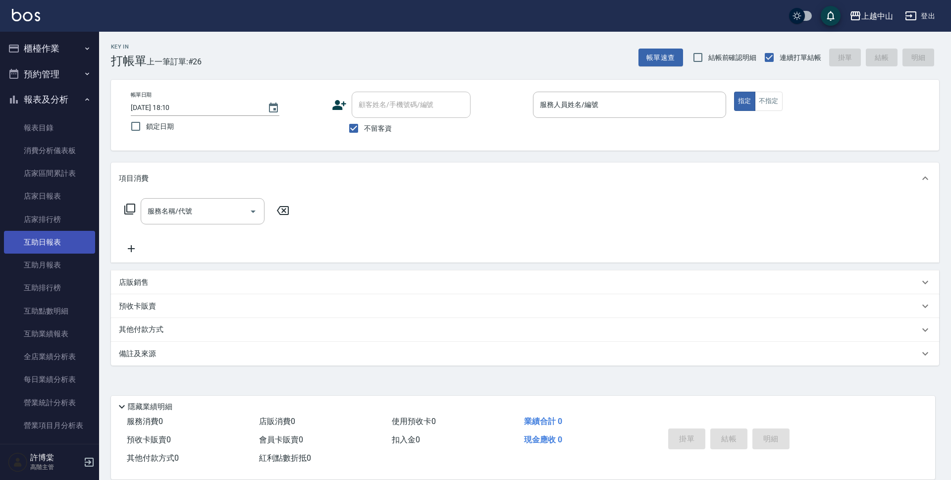
click at [62, 245] on link "互助日報表" at bounding box center [49, 242] width 91 height 23
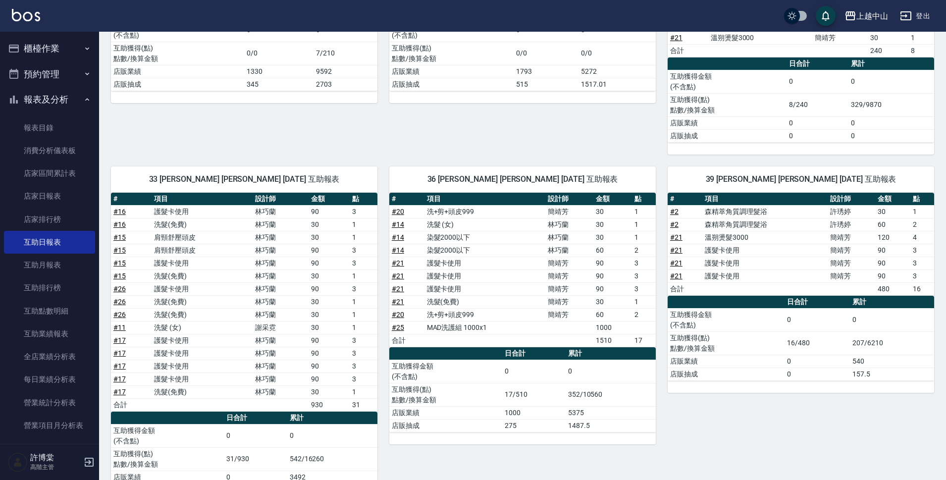
scroll to position [58, 0]
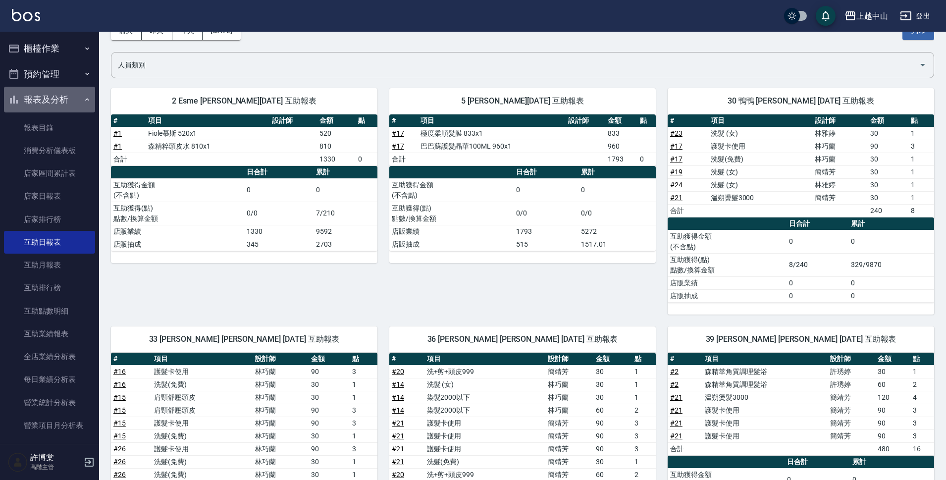
click at [51, 97] on button "報表及分析" at bounding box center [49, 100] width 91 height 26
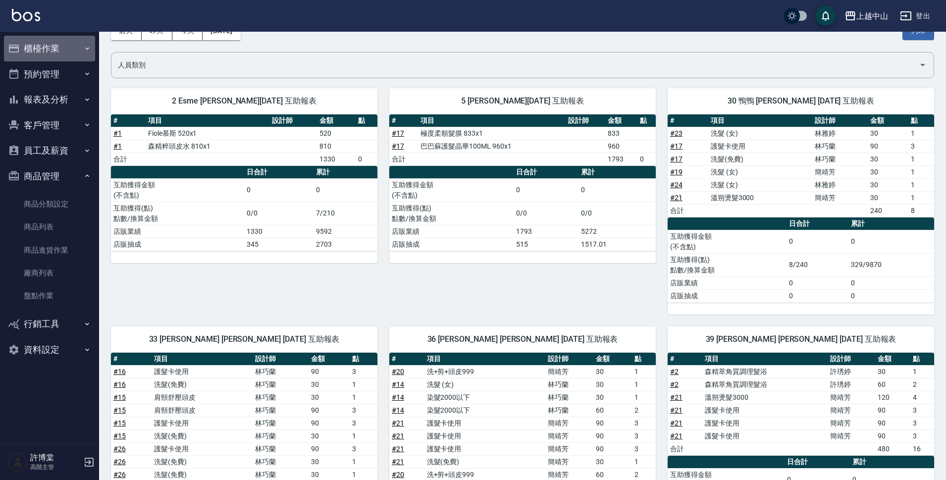
click at [58, 45] on button "櫃檯作業" at bounding box center [49, 49] width 91 height 26
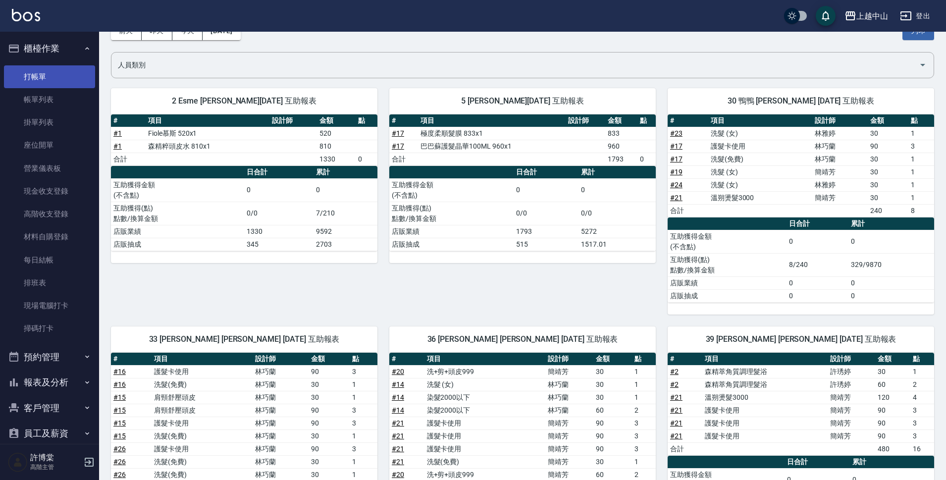
click at [48, 71] on link "打帳單" at bounding box center [49, 76] width 91 height 23
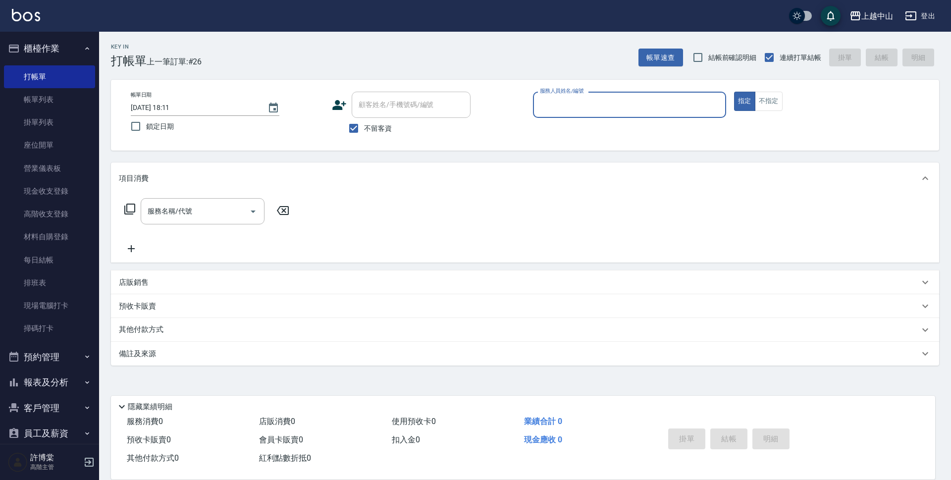
click at [55, 45] on button "櫃檯作業" at bounding box center [49, 49] width 91 height 26
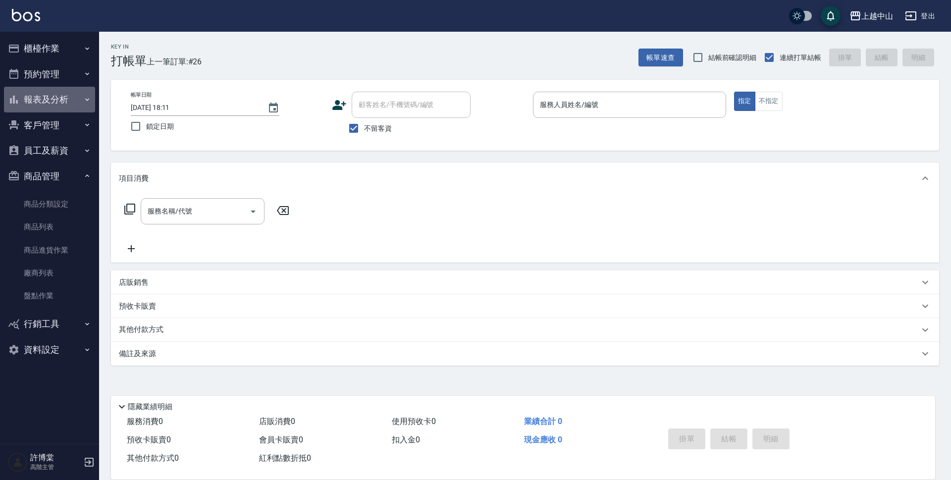
click at [51, 100] on button "報表及分析" at bounding box center [49, 100] width 91 height 26
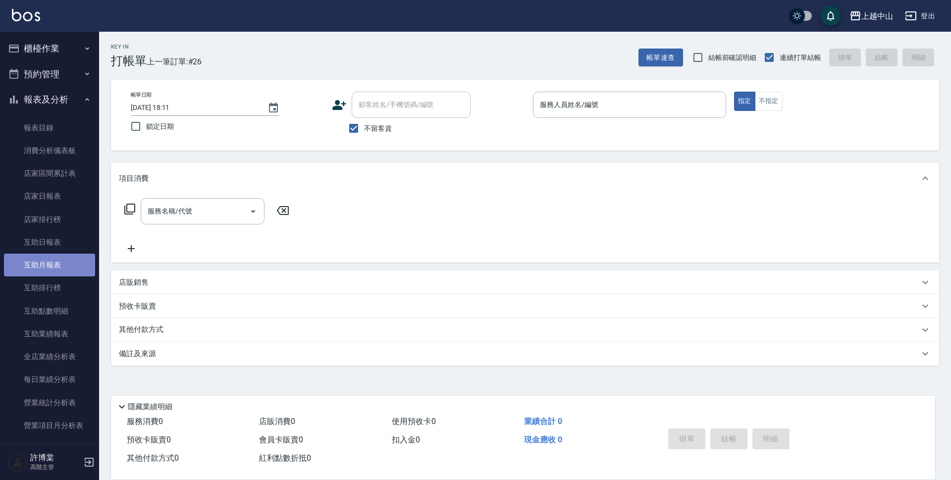
click at [67, 258] on link "互助月報表" at bounding box center [49, 265] width 91 height 23
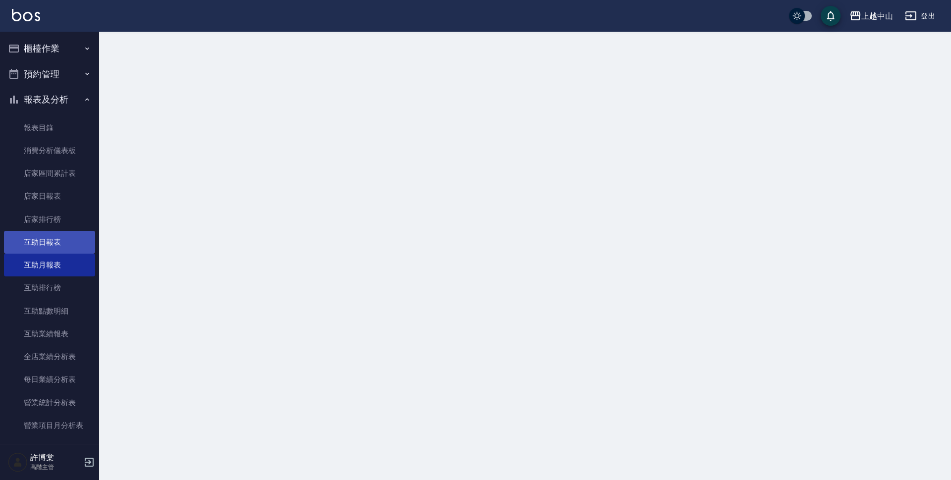
click at [65, 244] on link "互助日報表" at bounding box center [49, 242] width 91 height 23
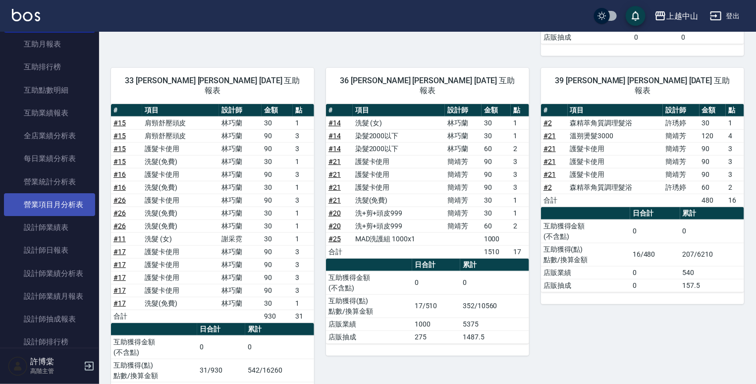
scroll to position [226, 0]
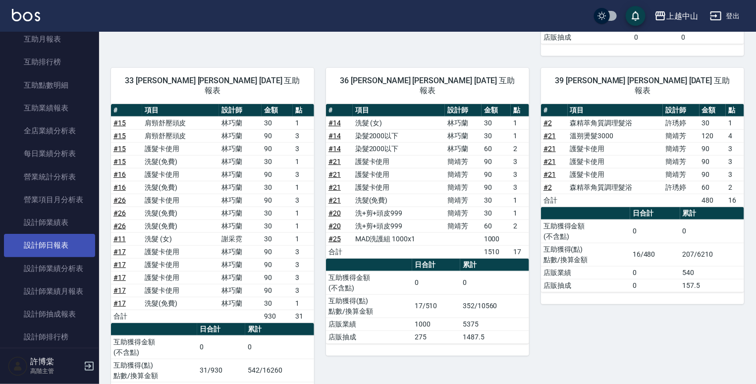
click at [66, 251] on link "設計師日報表" at bounding box center [49, 245] width 91 height 23
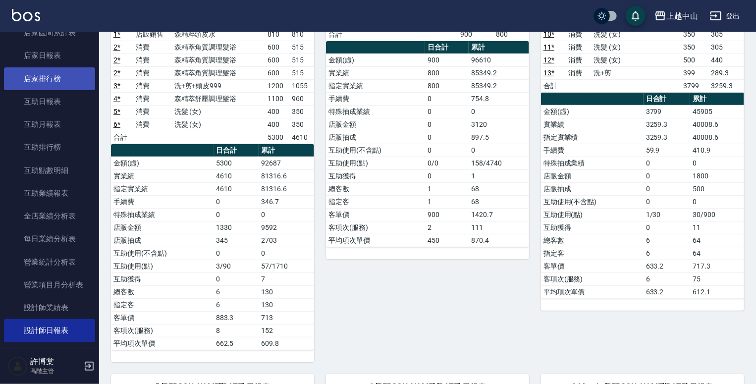
scroll to position [139, 0]
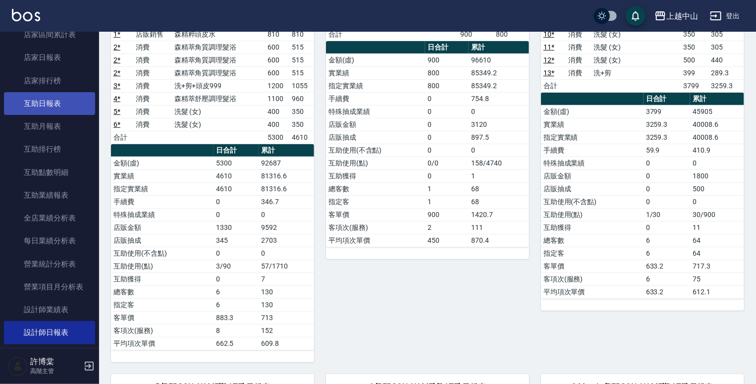
click at [58, 102] on link "互助日報表" at bounding box center [49, 103] width 91 height 23
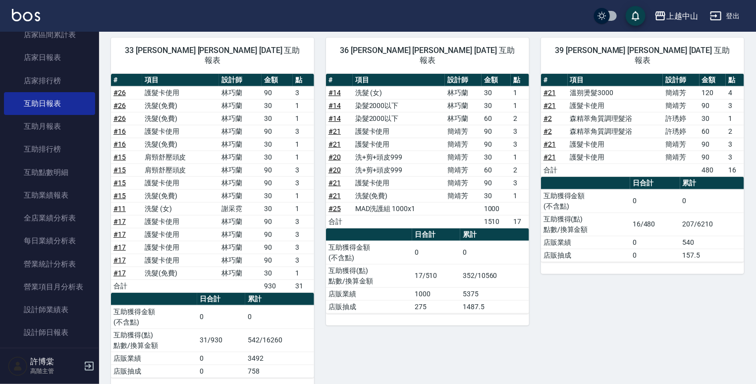
scroll to position [351, 0]
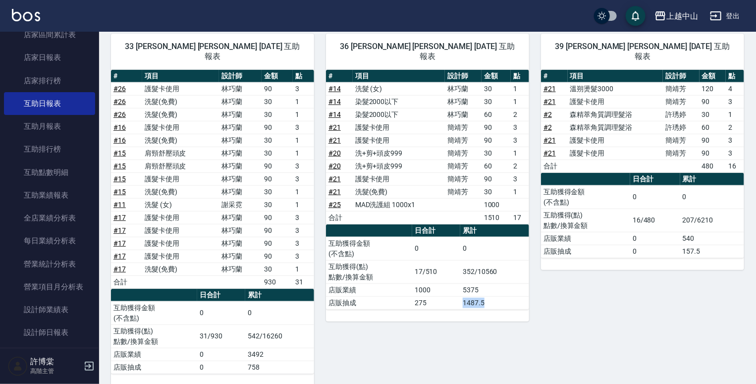
drag, startPoint x: 460, startPoint y: 287, endPoint x: 493, endPoint y: 289, distance: 32.7
click at [493, 296] on td "1487.5" at bounding box center [494, 302] width 69 height 13
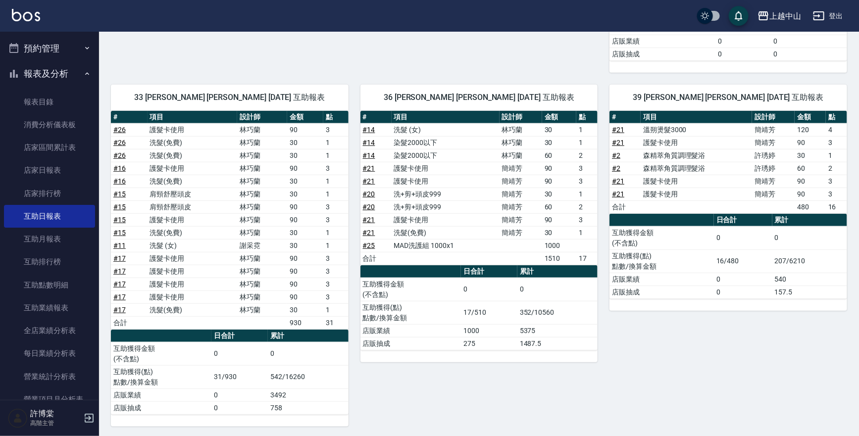
scroll to position [16, 0]
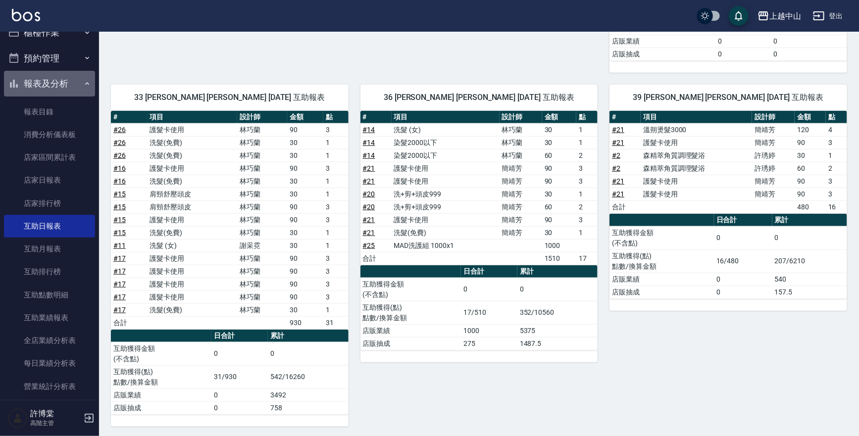
click at [61, 82] on button "報表及分析" at bounding box center [49, 84] width 91 height 26
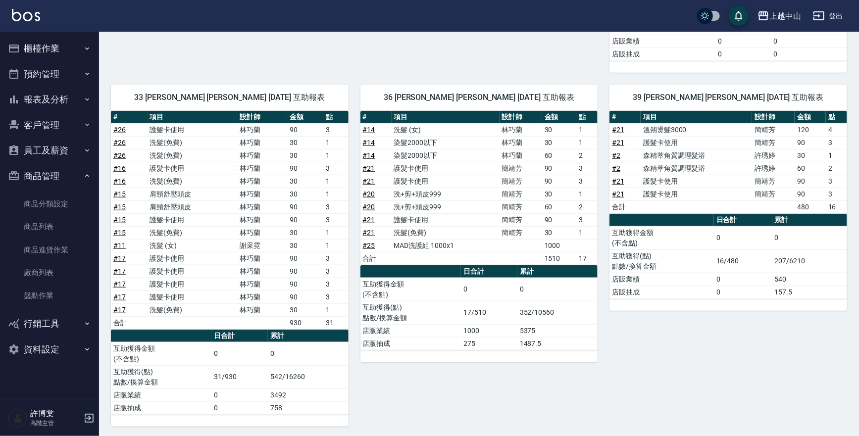
scroll to position [0, 0]
click at [76, 173] on button "商品管理" at bounding box center [49, 176] width 91 height 26
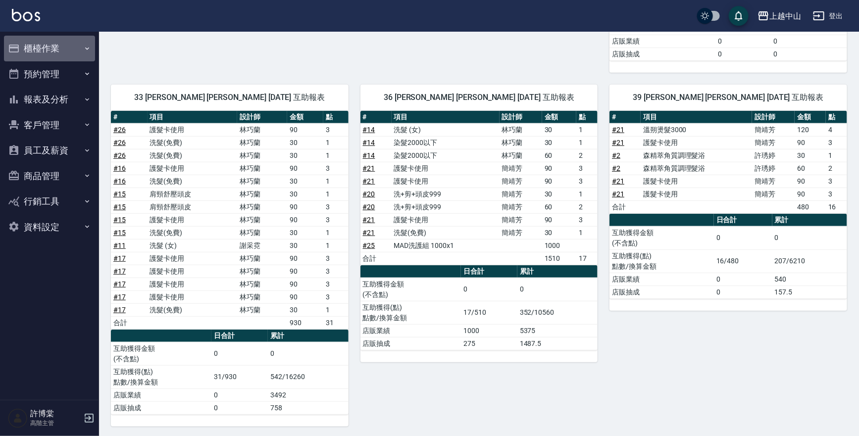
click at [60, 46] on button "櫃檯作業" at bounding box center [49, 49] width 91 height 26
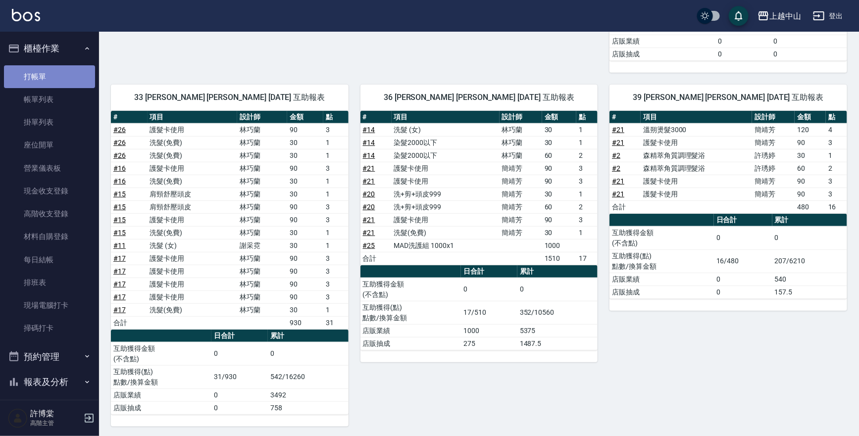
click at [53, 76] on link "打帳單" at bounding box center [49, 76] width 91 height 23
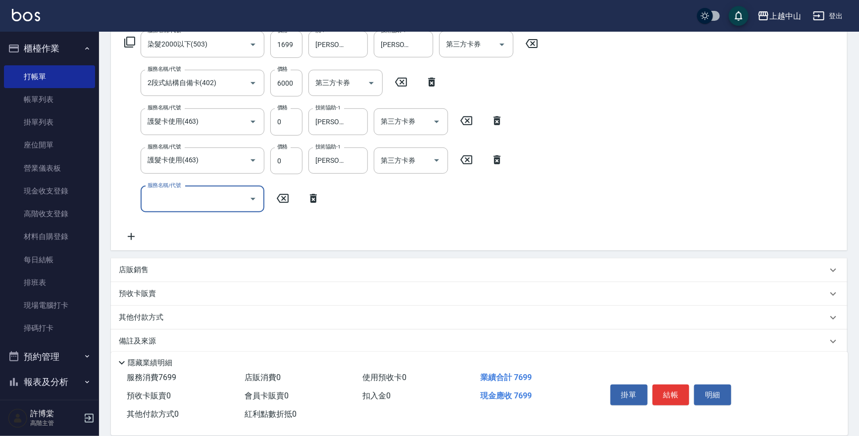
scroll to position [177, 0]
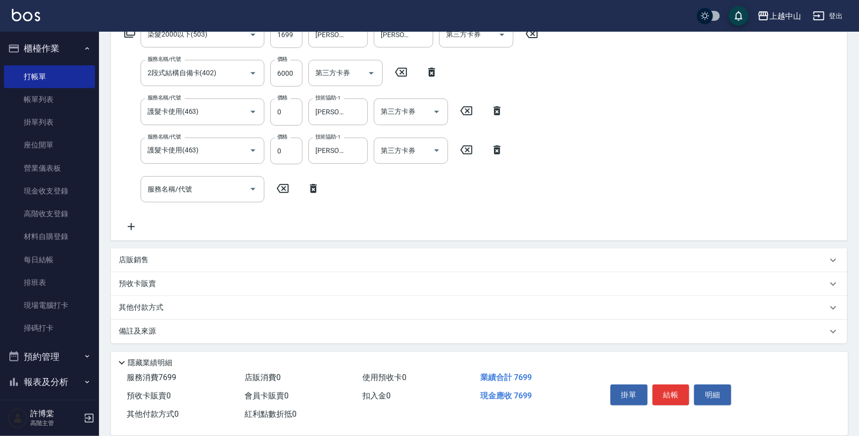
click at [270, 262] on div "店販銷售" at bounding box center [473, 260] width 709 height 10
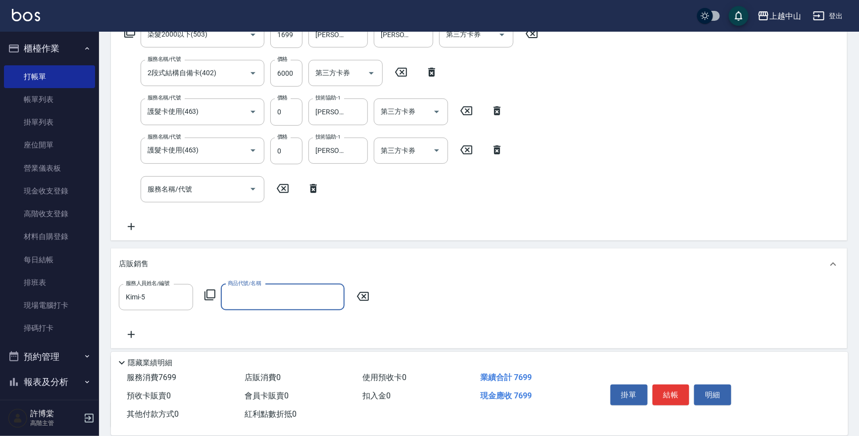
click at [207, 292] on icon at bounding box center [210, 295] width 12 height 12
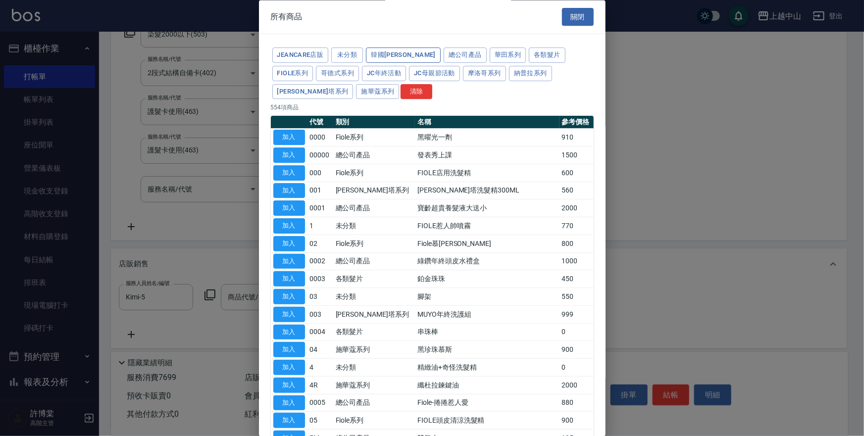
click at [387, 51] on button "韓國[PERSON_NAME]" at bounding box center [403, 55] width 75 height 15
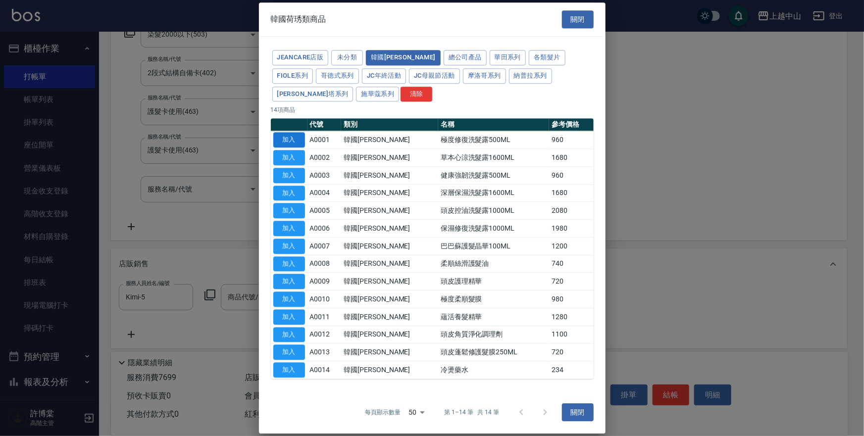
click at [290, 139] on button "加入" at bounding box center [289, 140] width 32 height 15
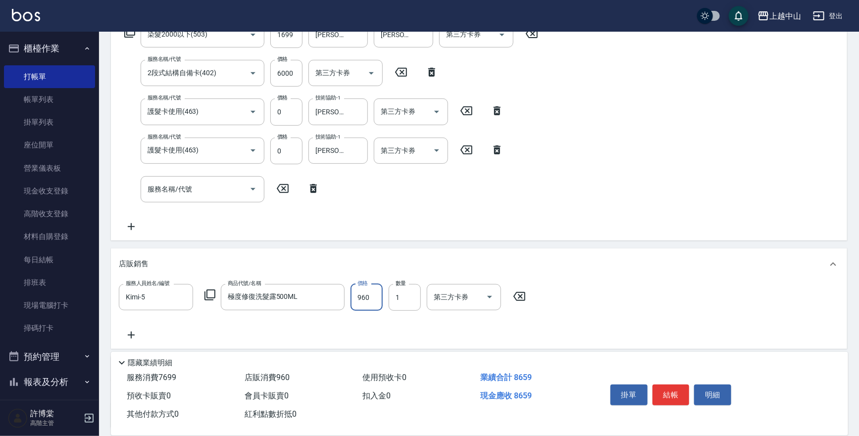
click at [369, 297] on input "960" at bounding box center [367, 297] width 32 height 27
click at [213, 301] on div "服務人員姓名/編號 Kimi-5 服務人員姓名/編號 商品代號/名稱 極度修復洗髮露500ML 商品代號/名稱 價格 816 價格 數量 1 數量 第三方卡券…" at bounding box center [325, 297] width 413 height 27
click at [211, 292] on icon at bounding box center [210, 295] width 12 height 12
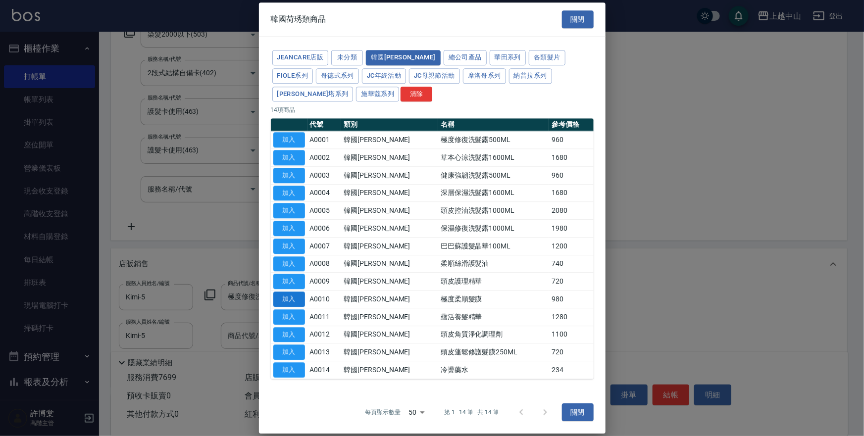
click at [288, 295] on button "加入" at bounding box center [289, 299] width 32 height 15
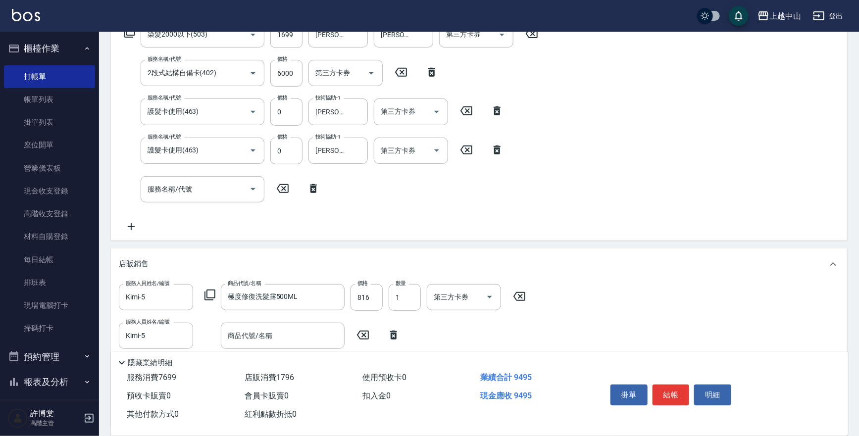
scroll to position [244, 0]
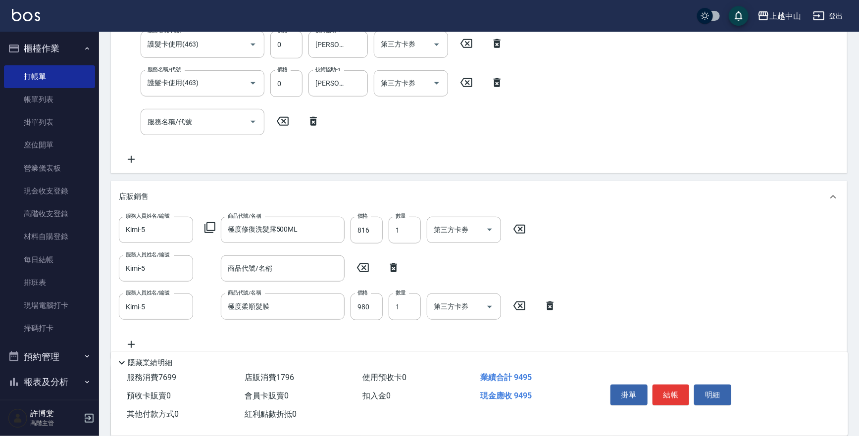
click at [392, 263] on icon at bounding box center [393, 267] width 7 height 9
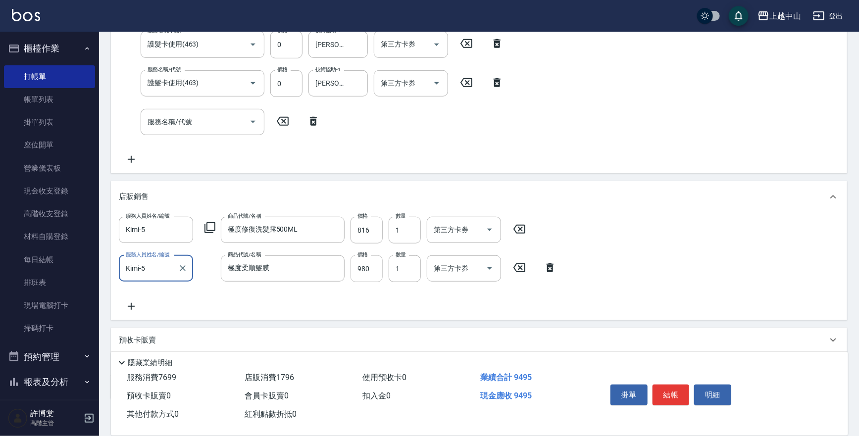
click at [371, 266] on input "980" at bounding box center [367, 269] width 32 height 27
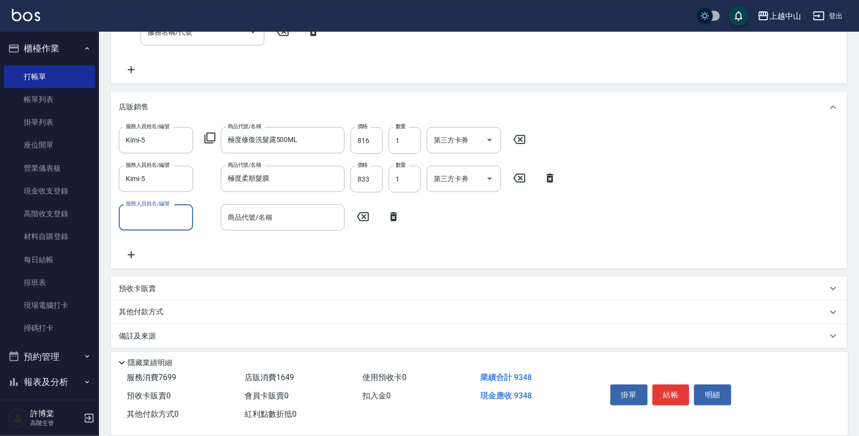
scroll to position [338, 0]
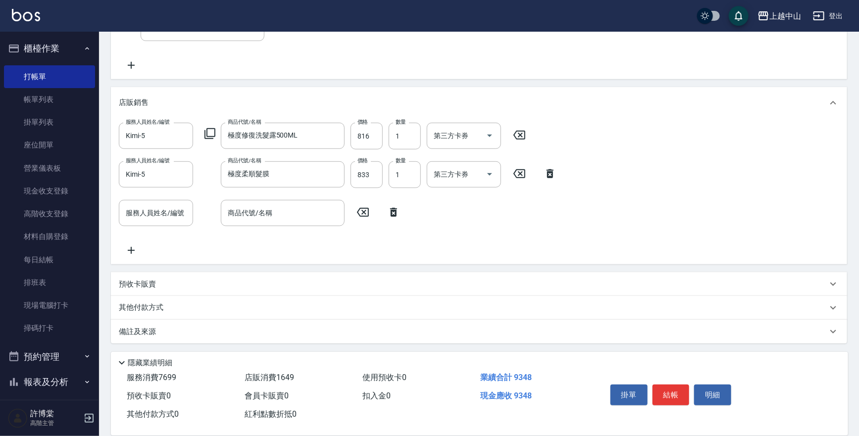
click at [168, 302] on div "其他付款方式" at bounding box center [479, 308] width 736 height 24
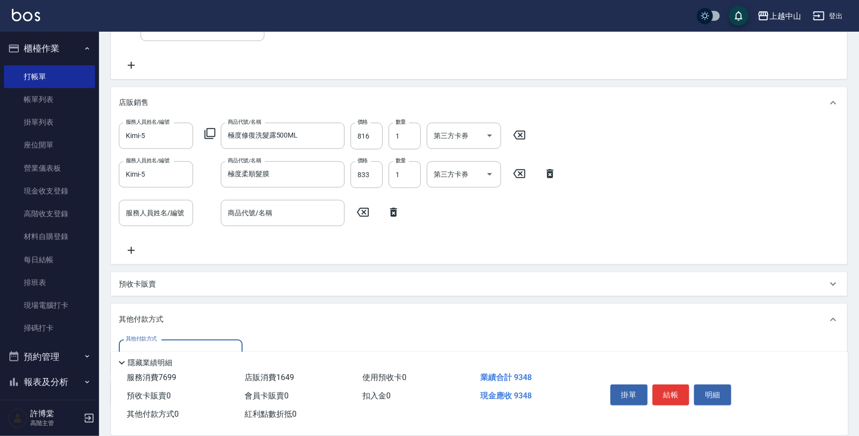
scroll to position [401, 0]
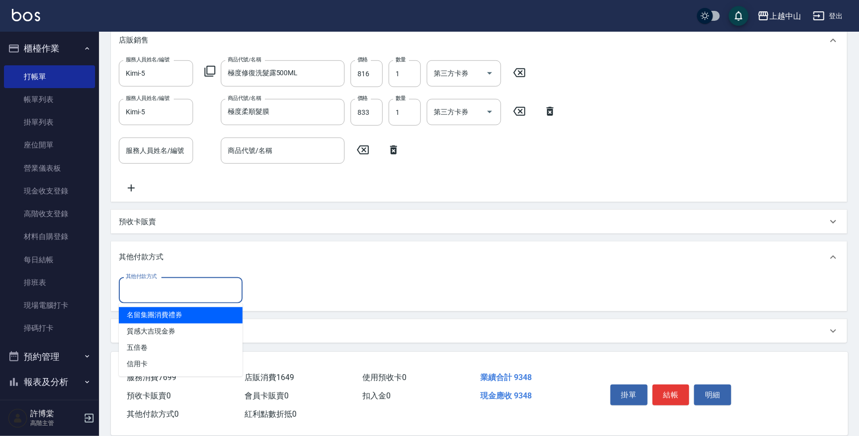
click at [181, 293] on input "其他付款方式" at bounding box center [180, 290] width 115 height 17
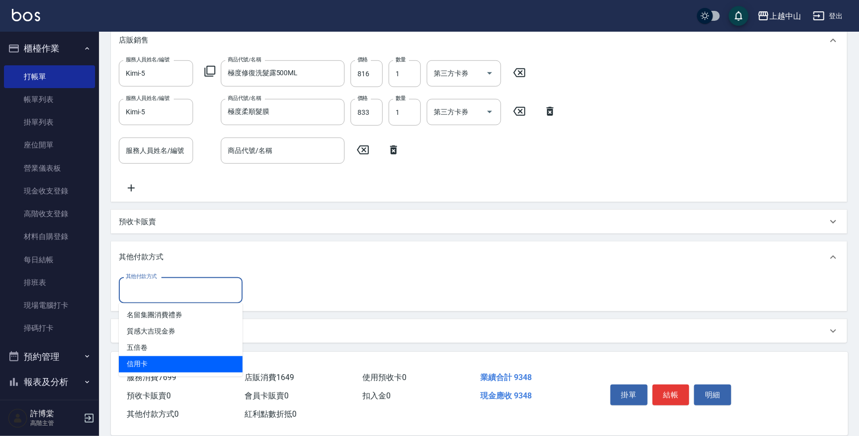
click at [161, 360] on span "信用卡" at bounding box center [181, 365] width 124 height 16
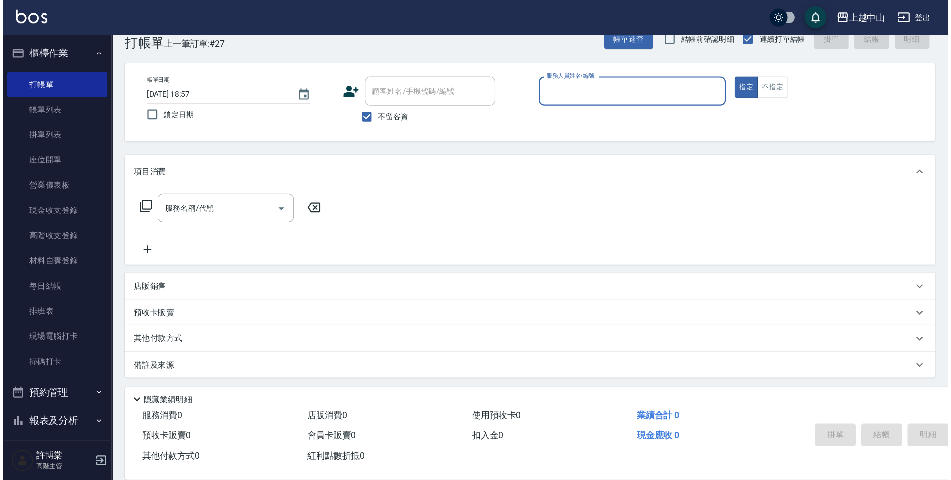
scroll to position [0, 0]
